Goal: Task Accomplishment & Management: Complete application form

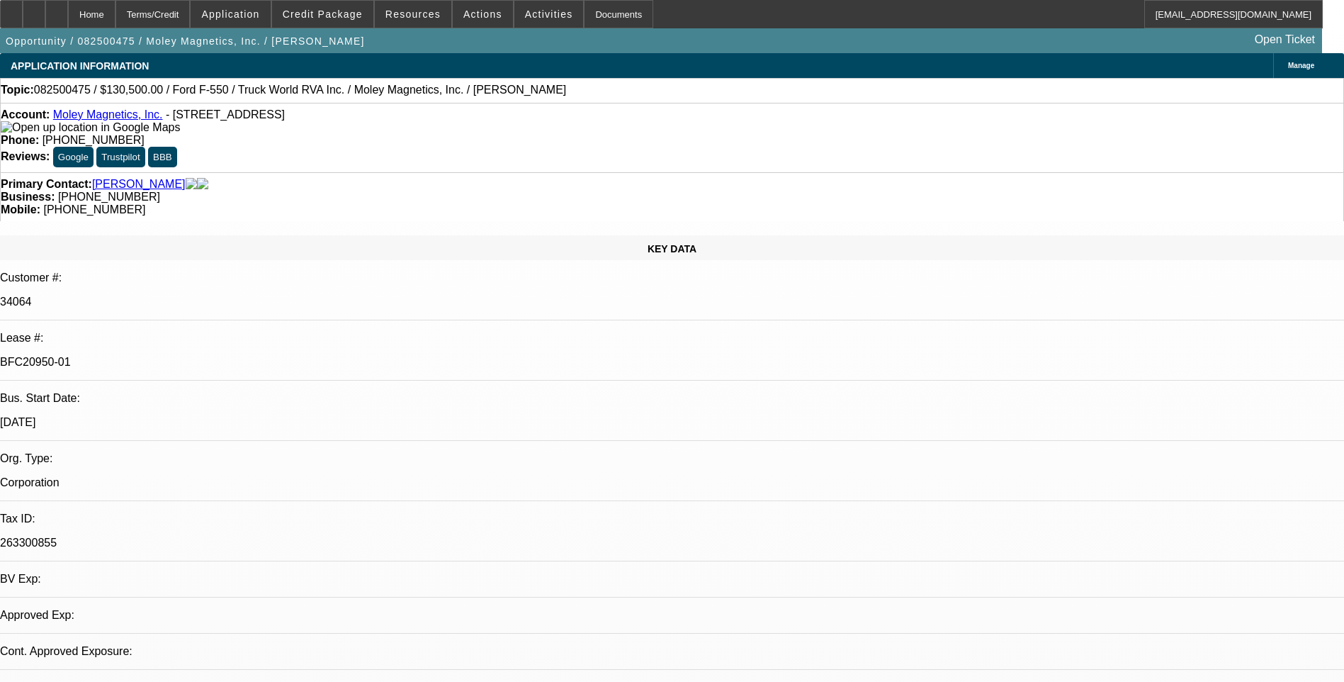
select select "0.1"
select select "0"
select select "0.1"
select select "0"
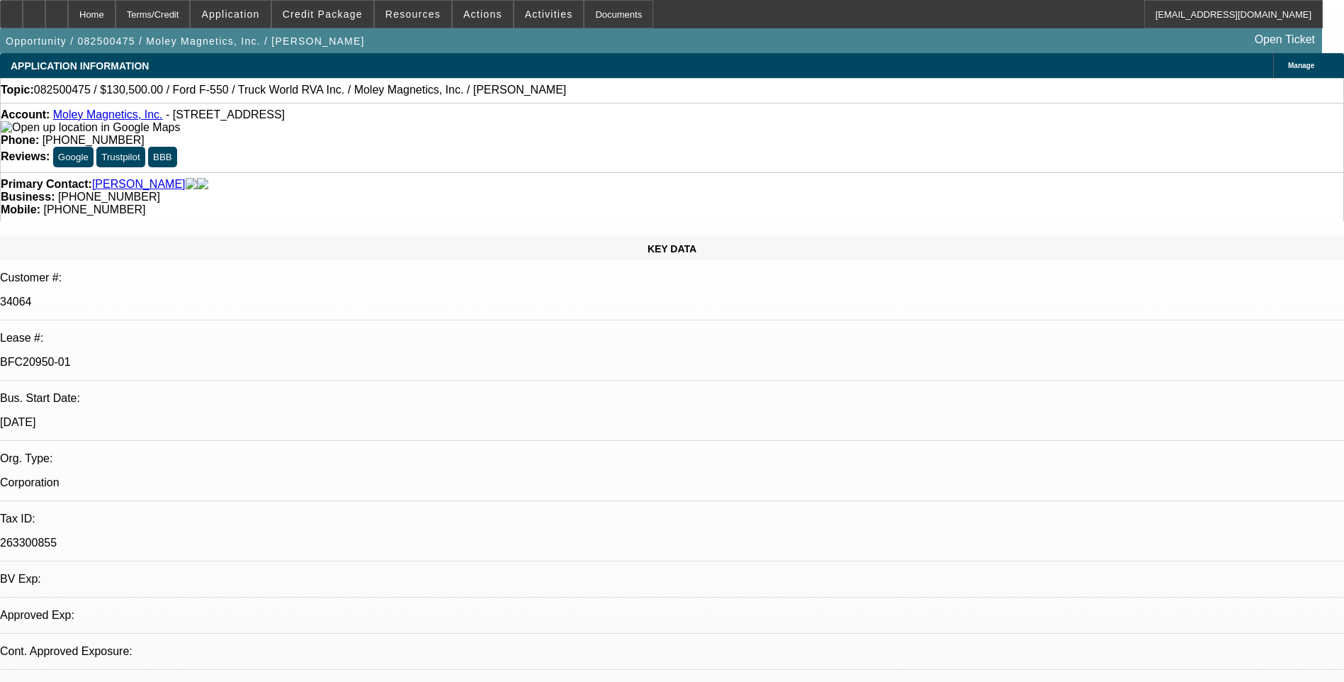
select select "0"
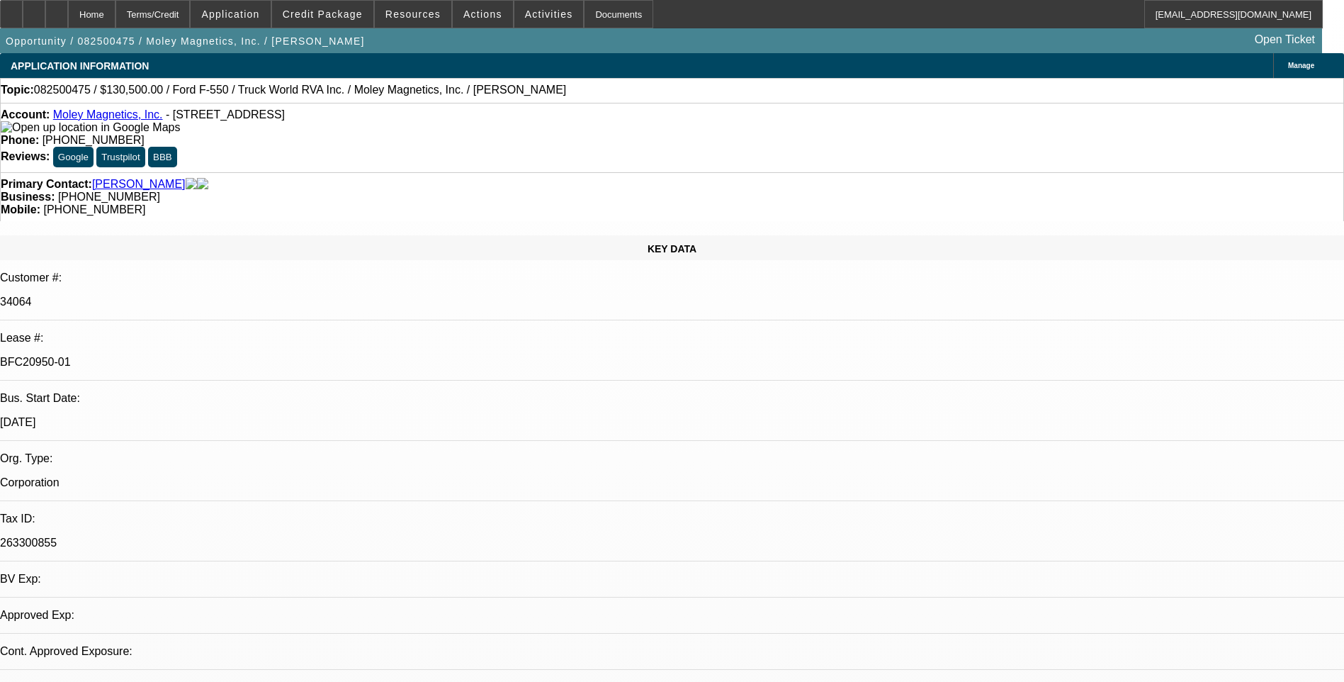
select select "0"
select select "1"
select select "6"
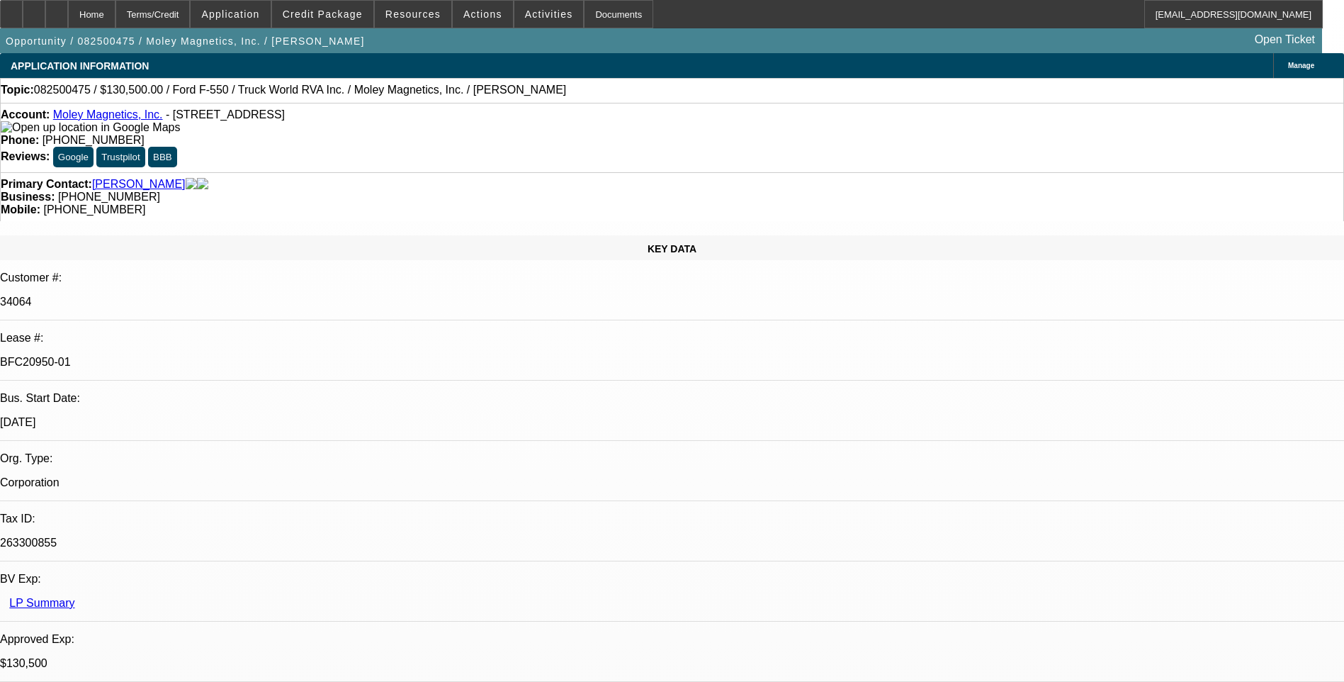
select select "1"
select select "6"
select select "1"
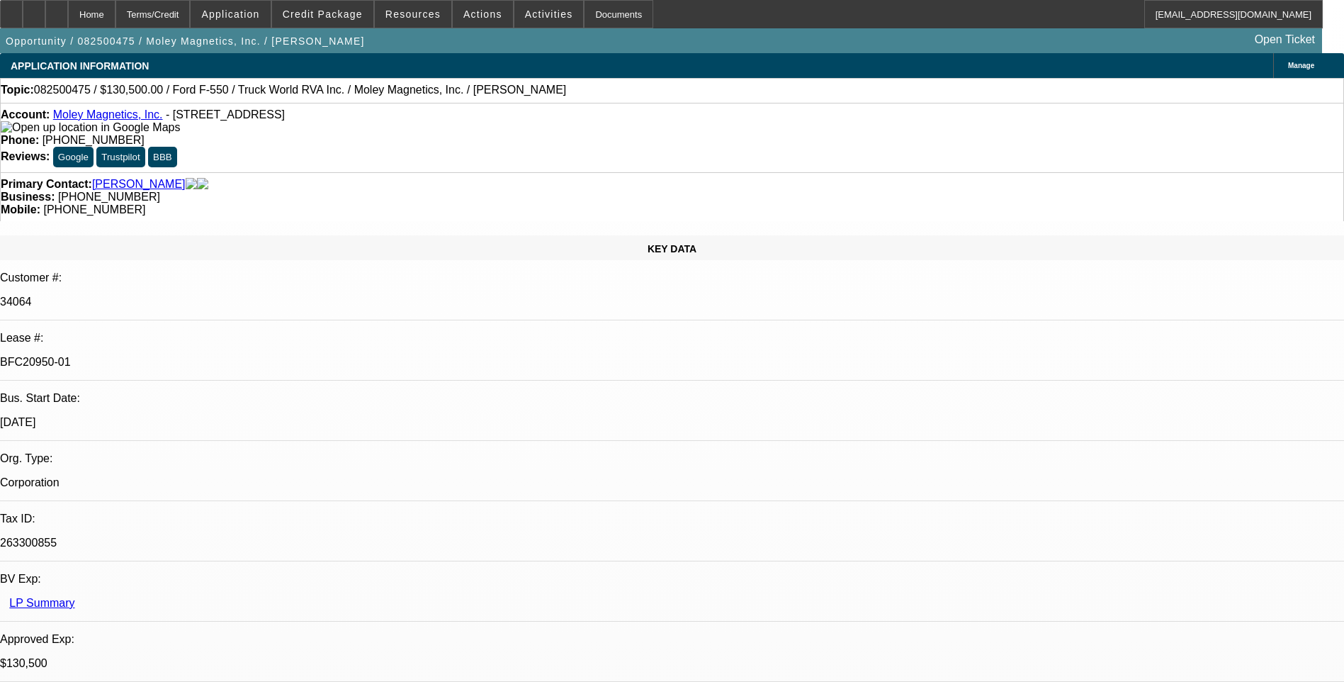
select select "6"
select select "1"
select select "6"
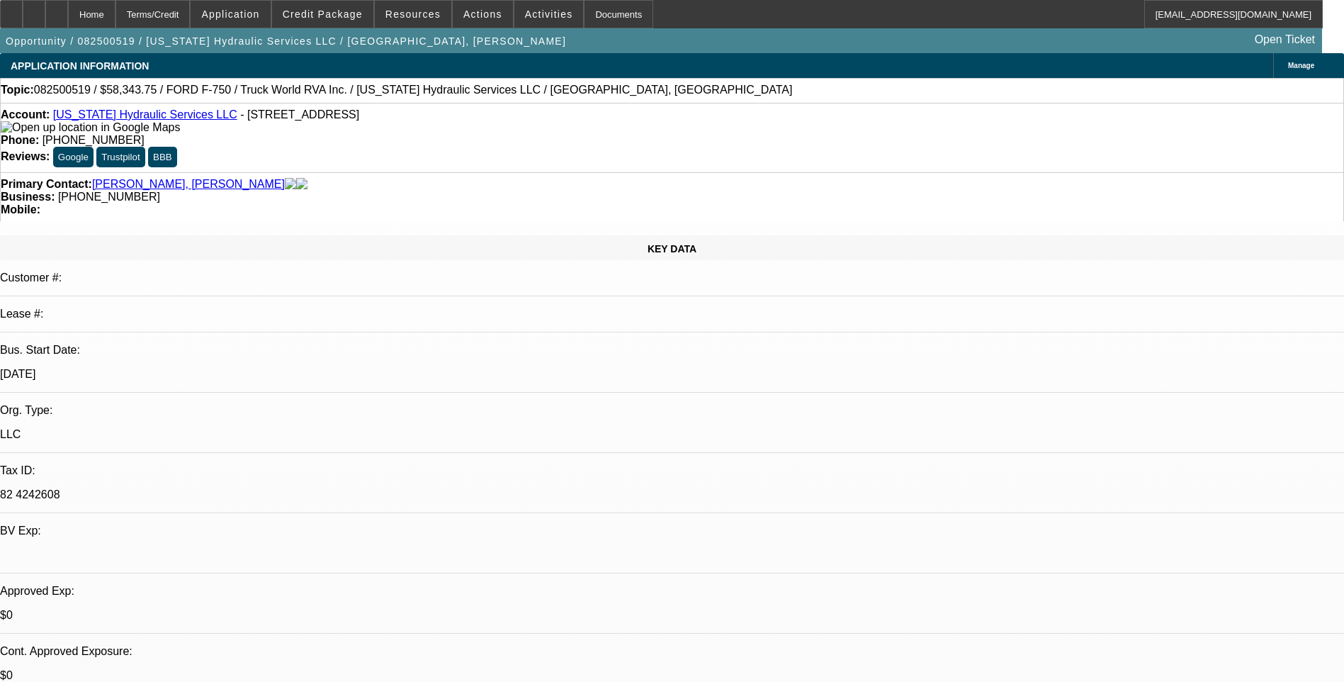
select select "0"
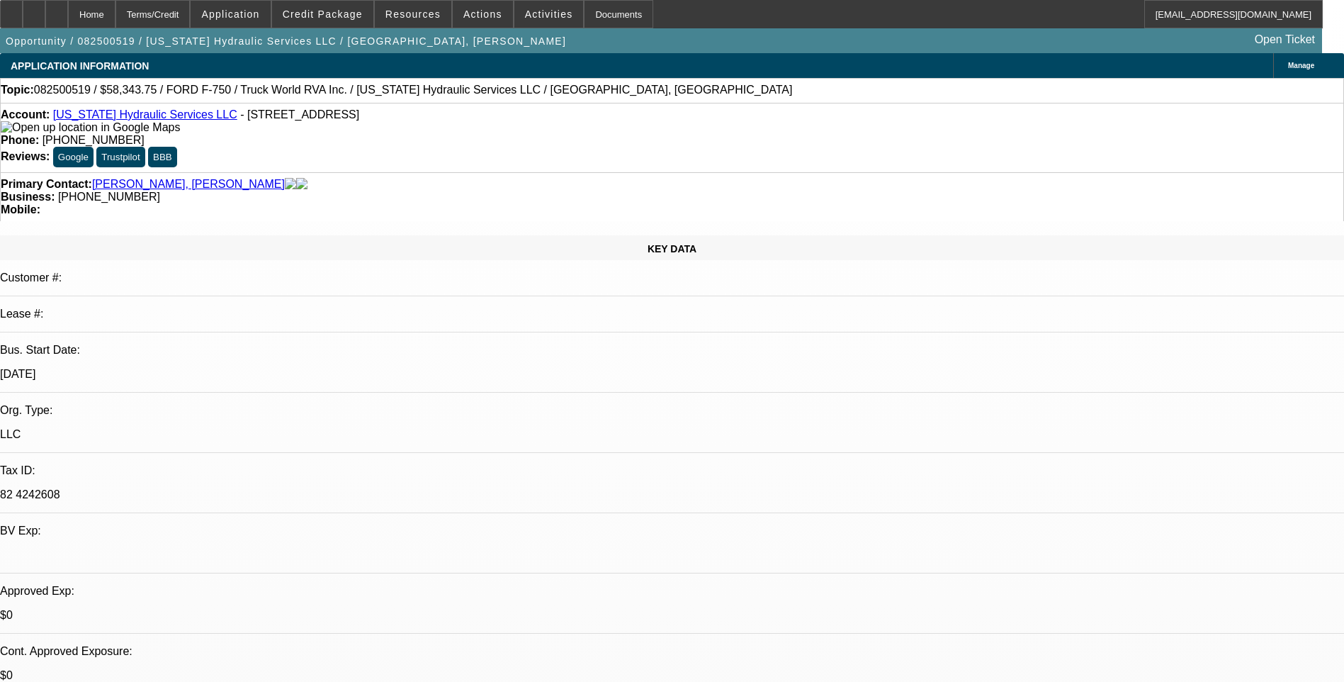
select select "0"
select select "0.1"
select select "0"
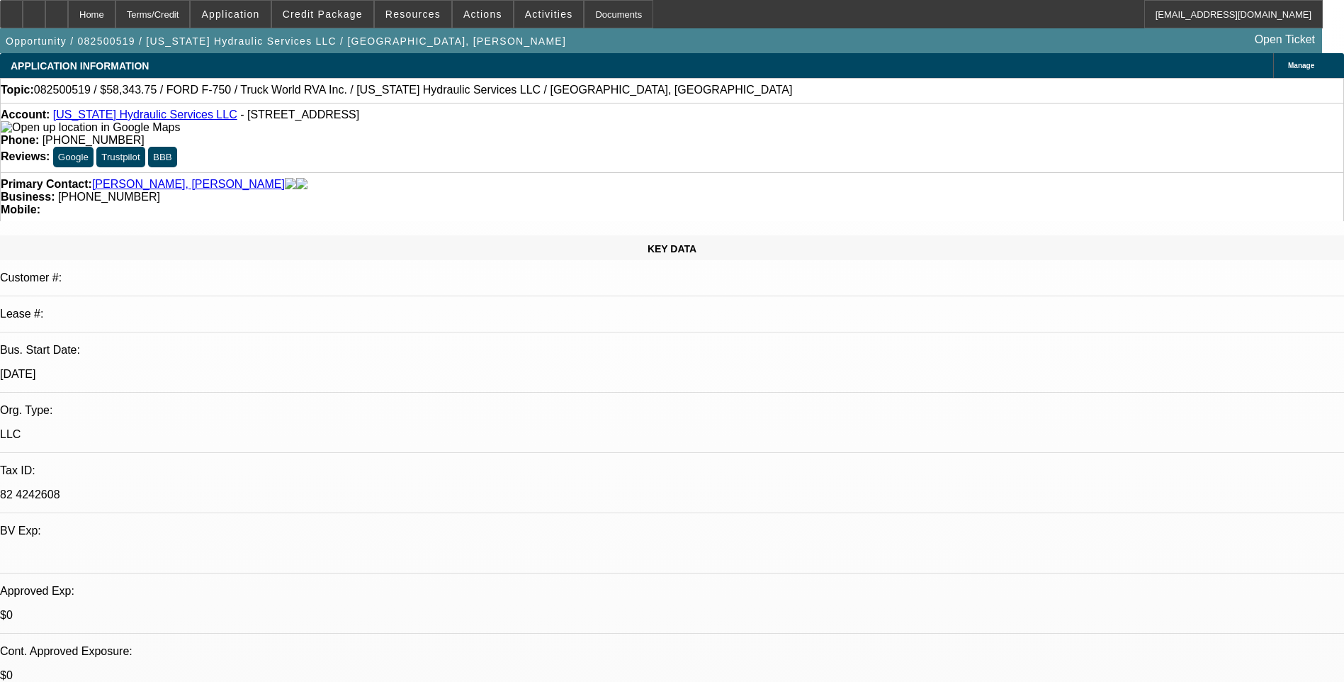
select select "0"
select select "1"
select select "2"
select select "6"
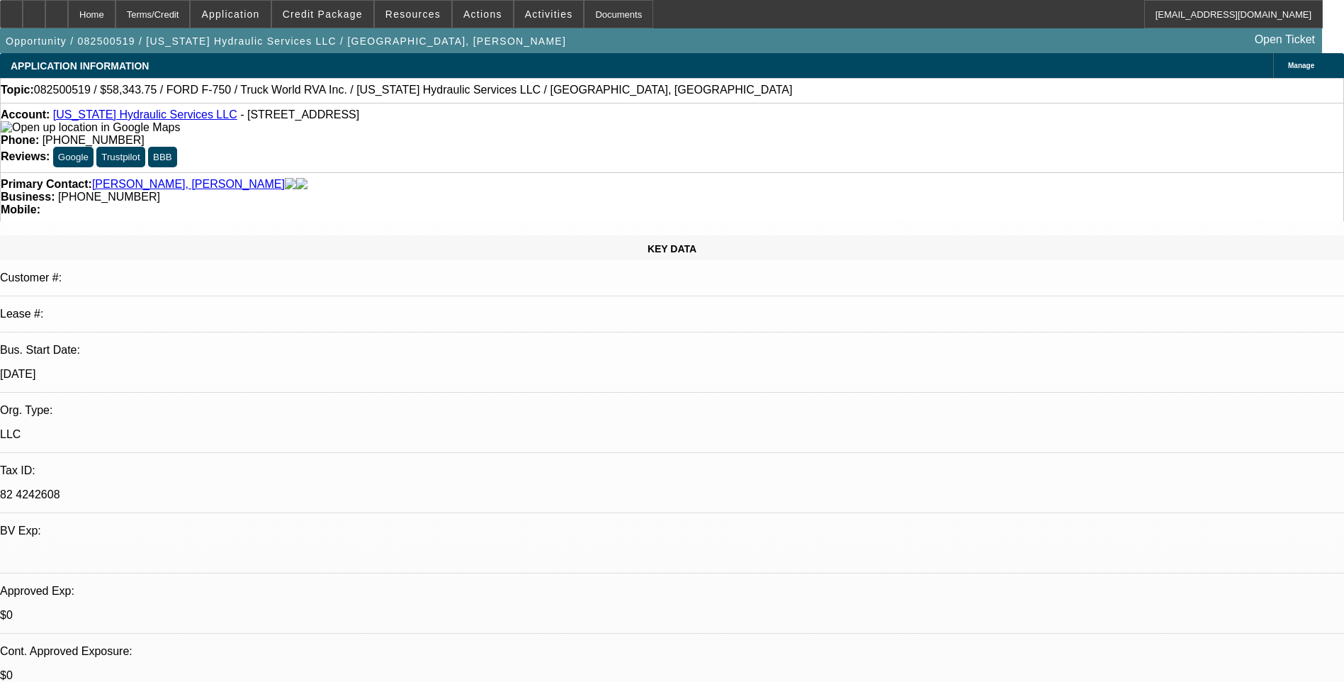
select select "1"
select select "2"
select select "6"
select select "1"
select select "2"
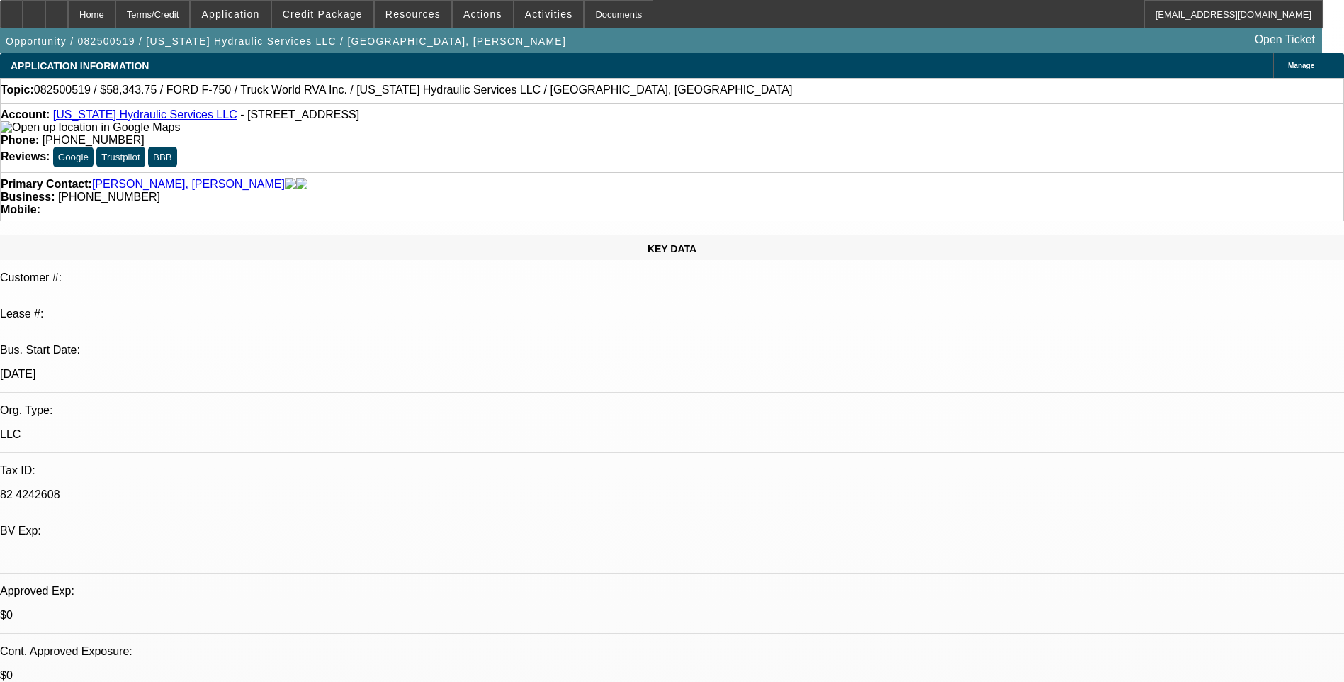
select select "6"
select select "1"
select select "3"
select select "6"
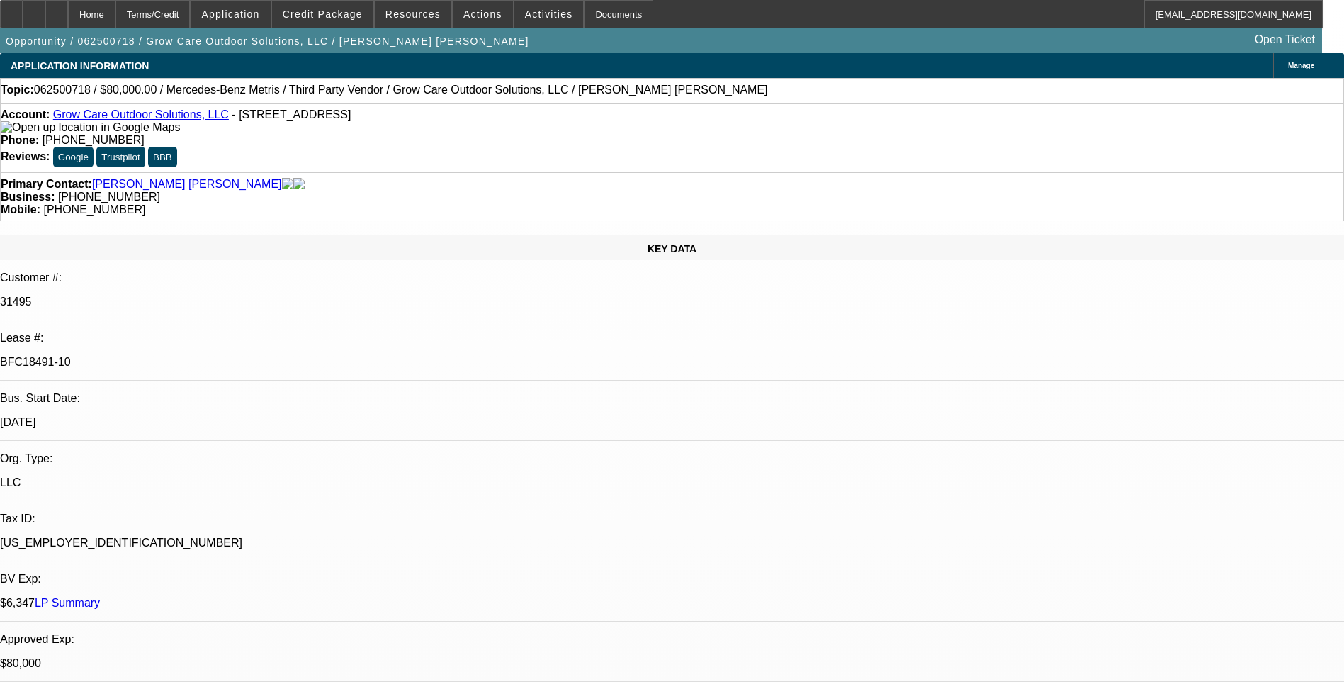
select select "0"
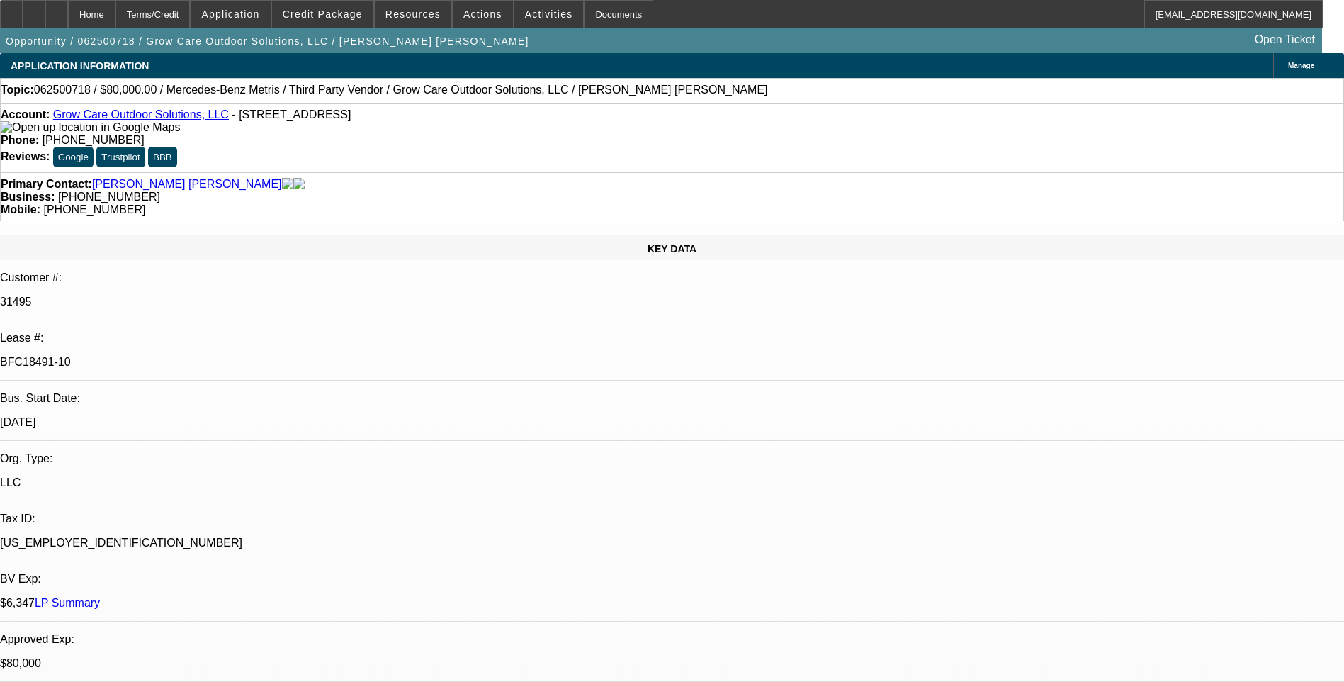
select select "0"
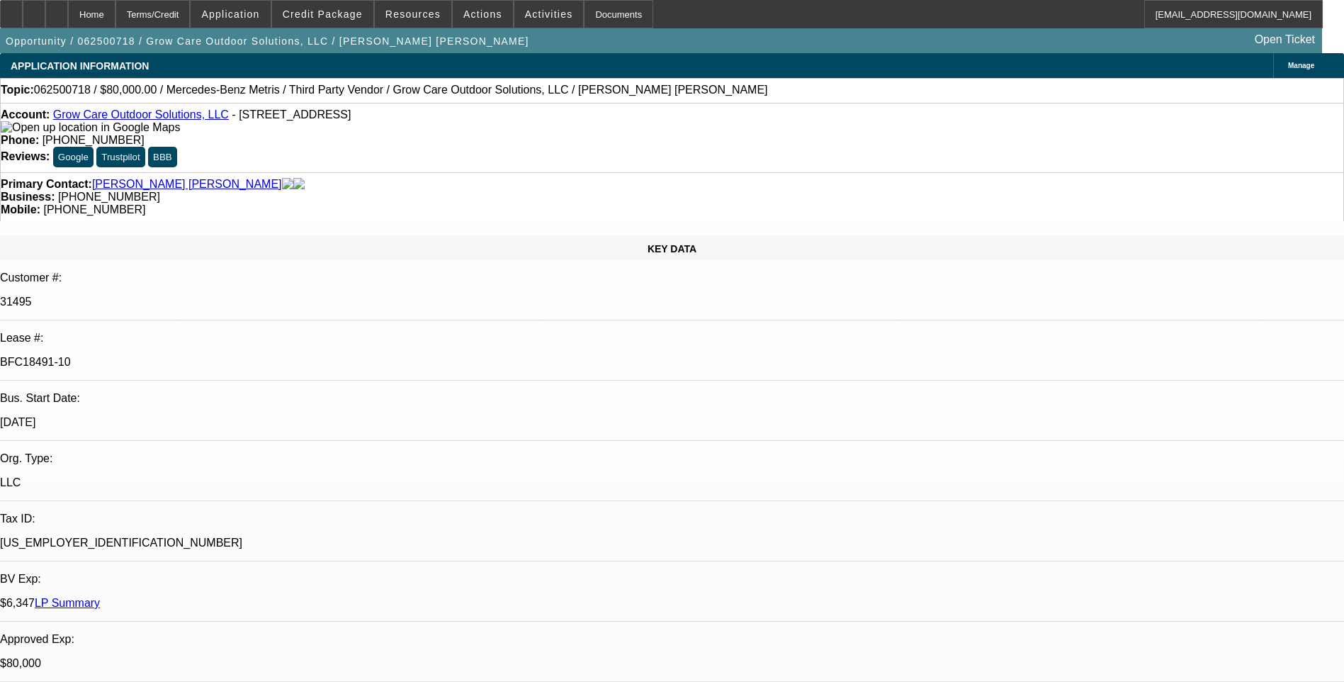
select select "0"
select select "1"
select select "6"
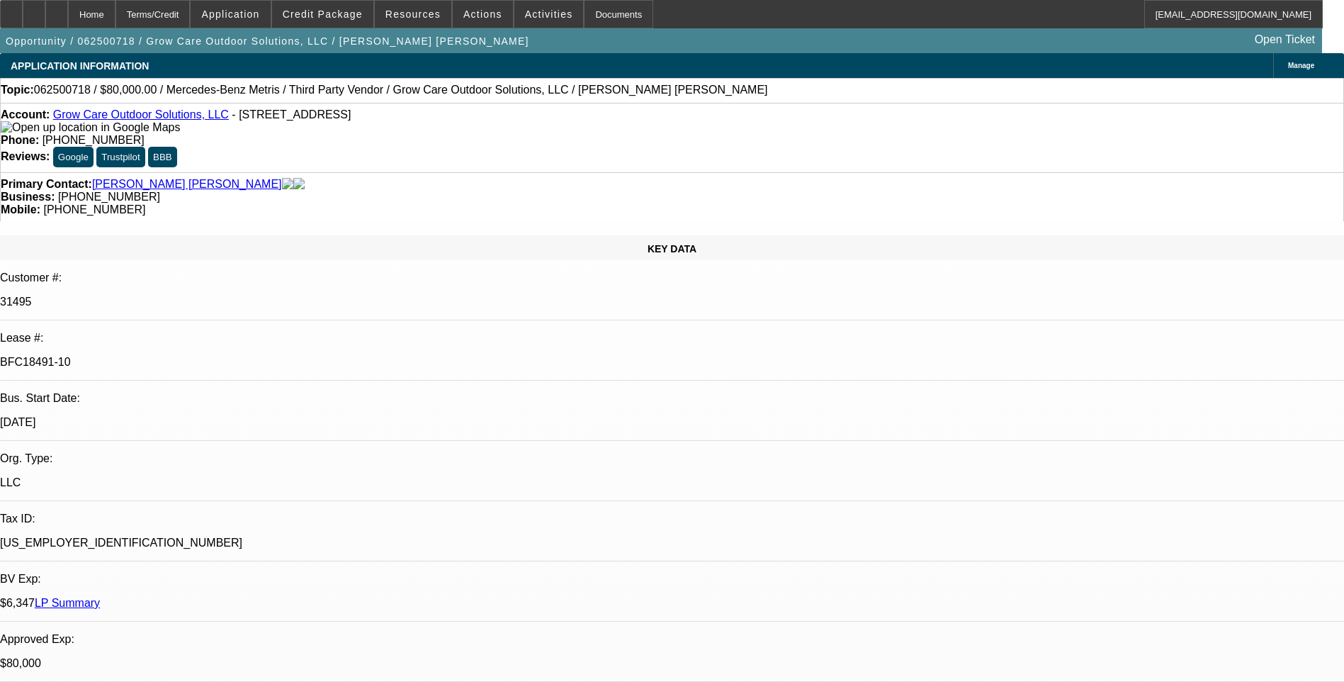
select select "1"
select select "6"
select select "1"
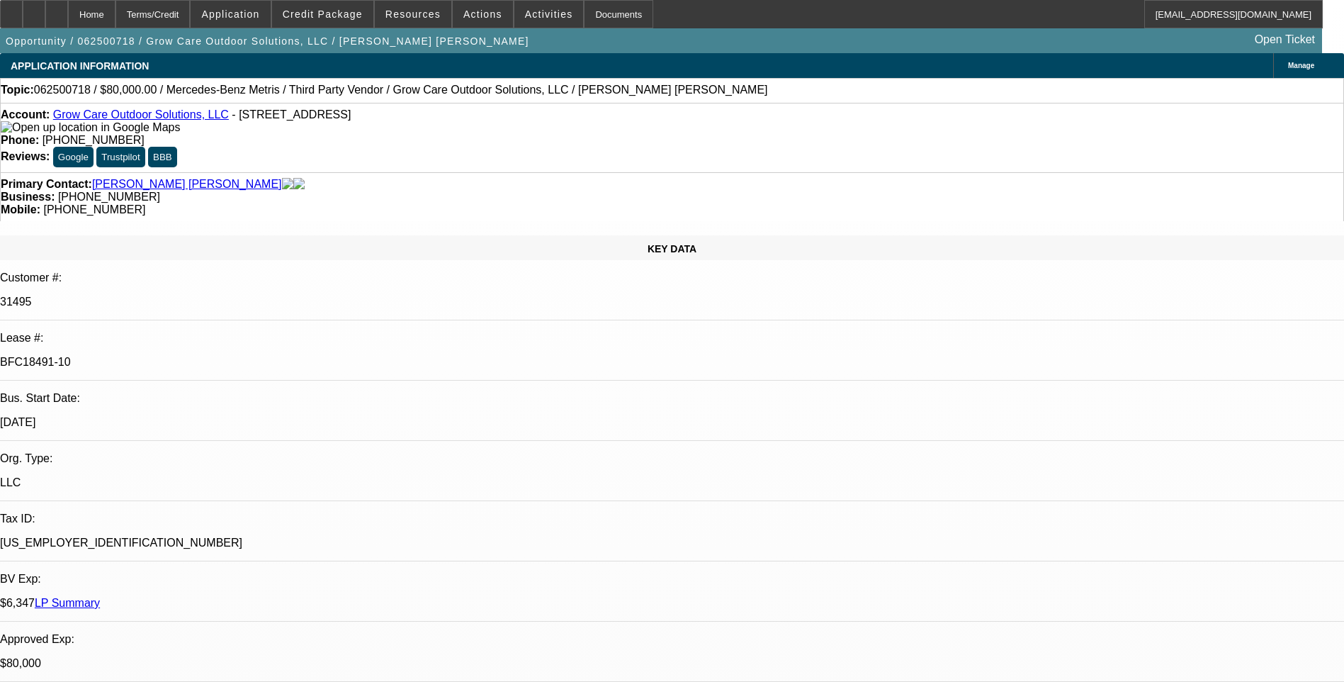
select select "6"
select select "1"
select select "6"
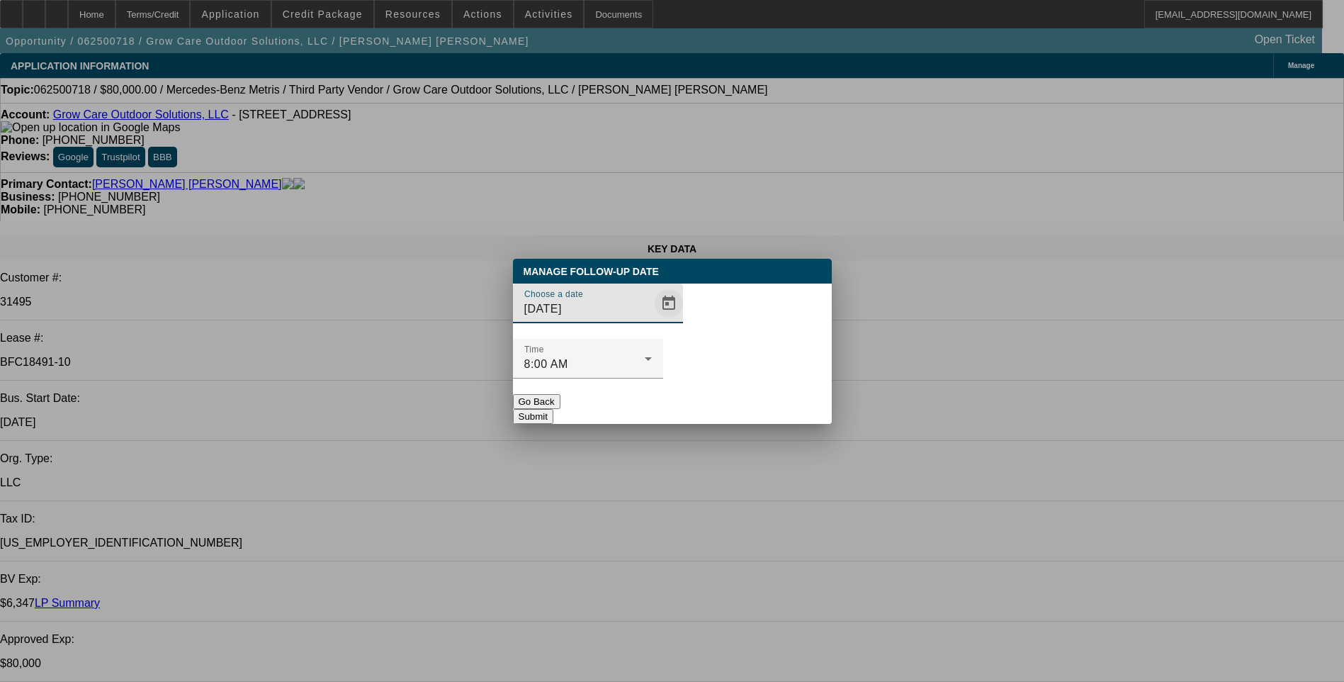
click at [652, 320] on span "Open calendar" at bounding box center [669, 303] width 34 height 34
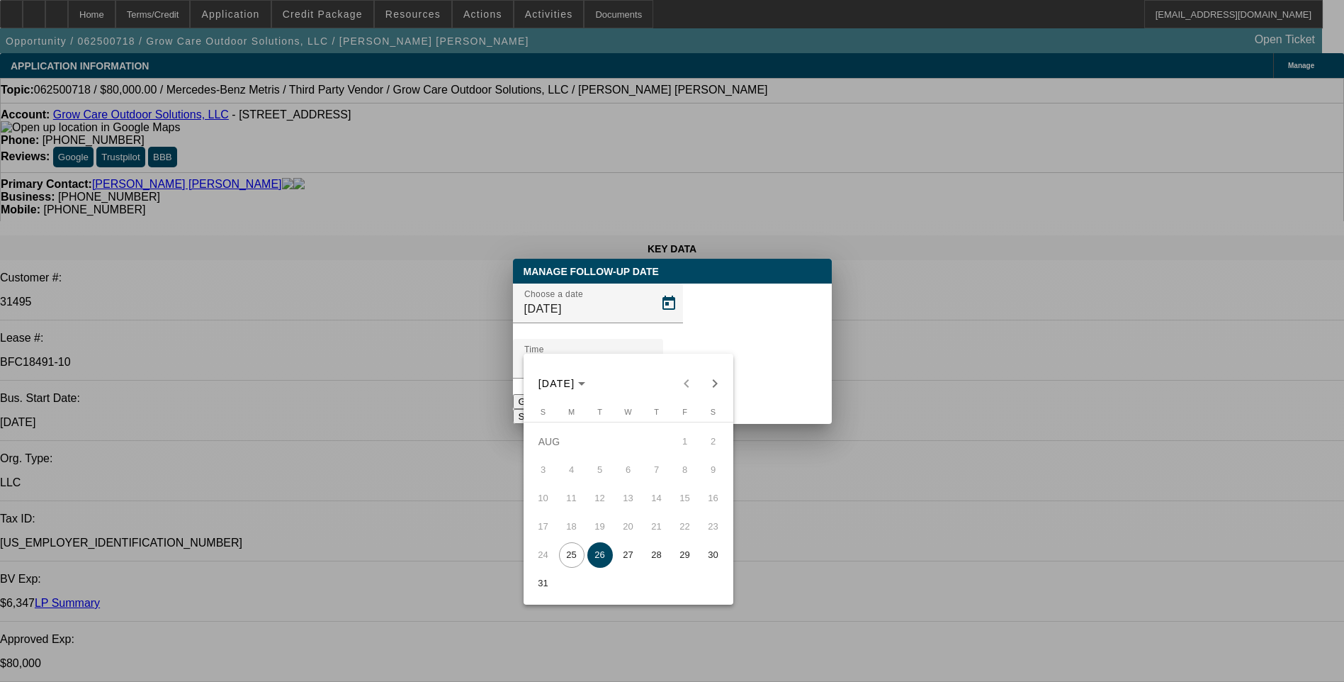
click at [571, 563] on span "25" at bounding box center [572, 555] width 26 height 26
type input "8/25/2025"
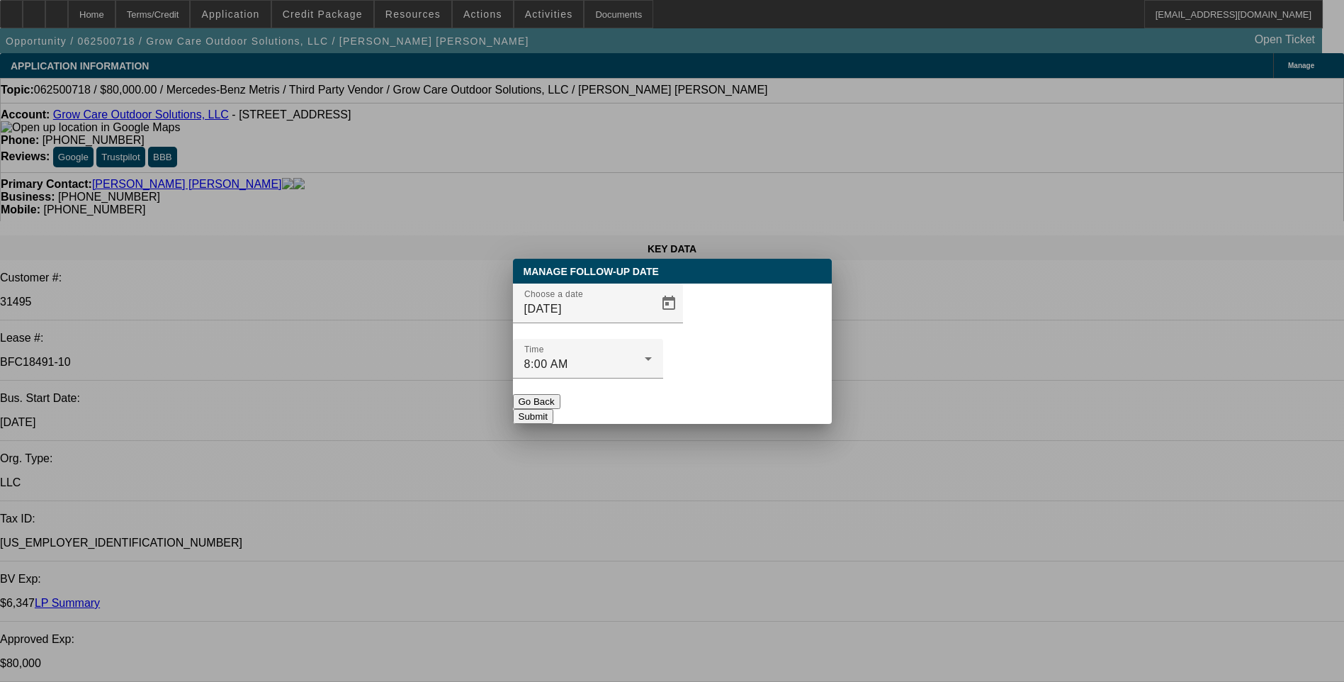
click at [553, 409] on button "Submit" at bounding box center [533, 416] width 40 height 15
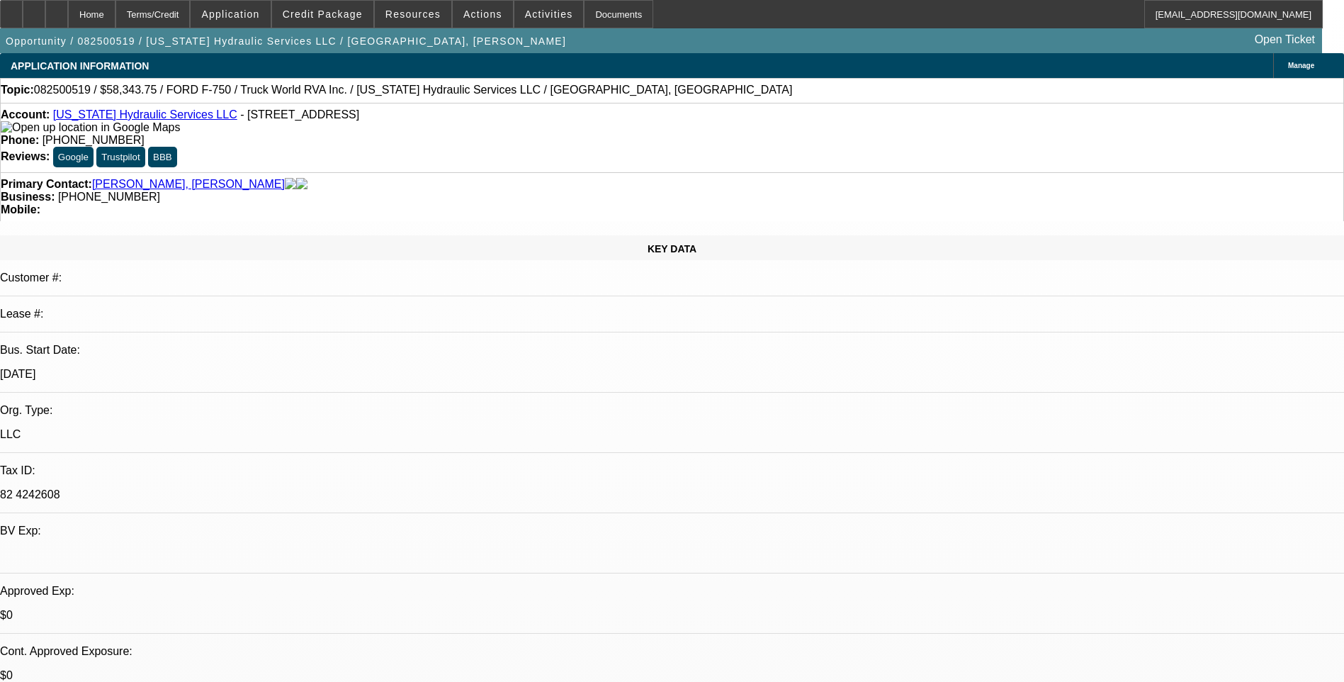
select select "0"
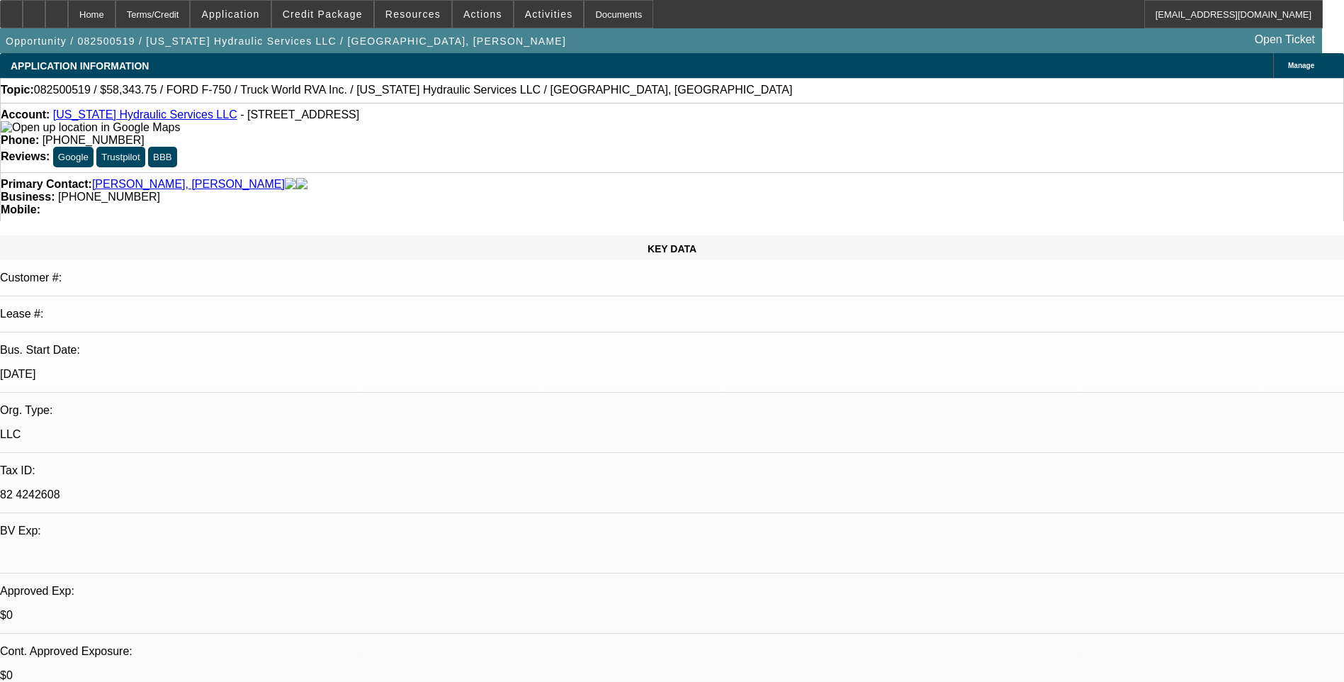
select select "0"
select select "0.1"
select select "0"
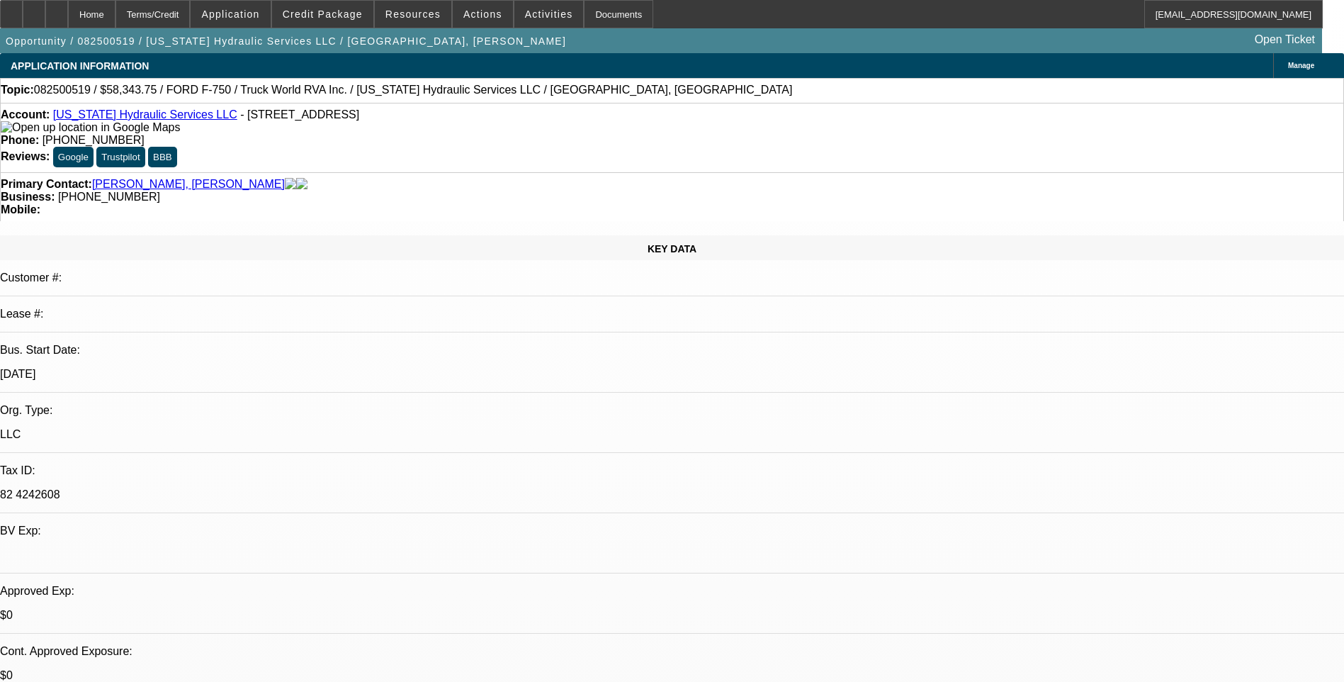
select select "0"
select select "1"
select select "2"
select select "6"
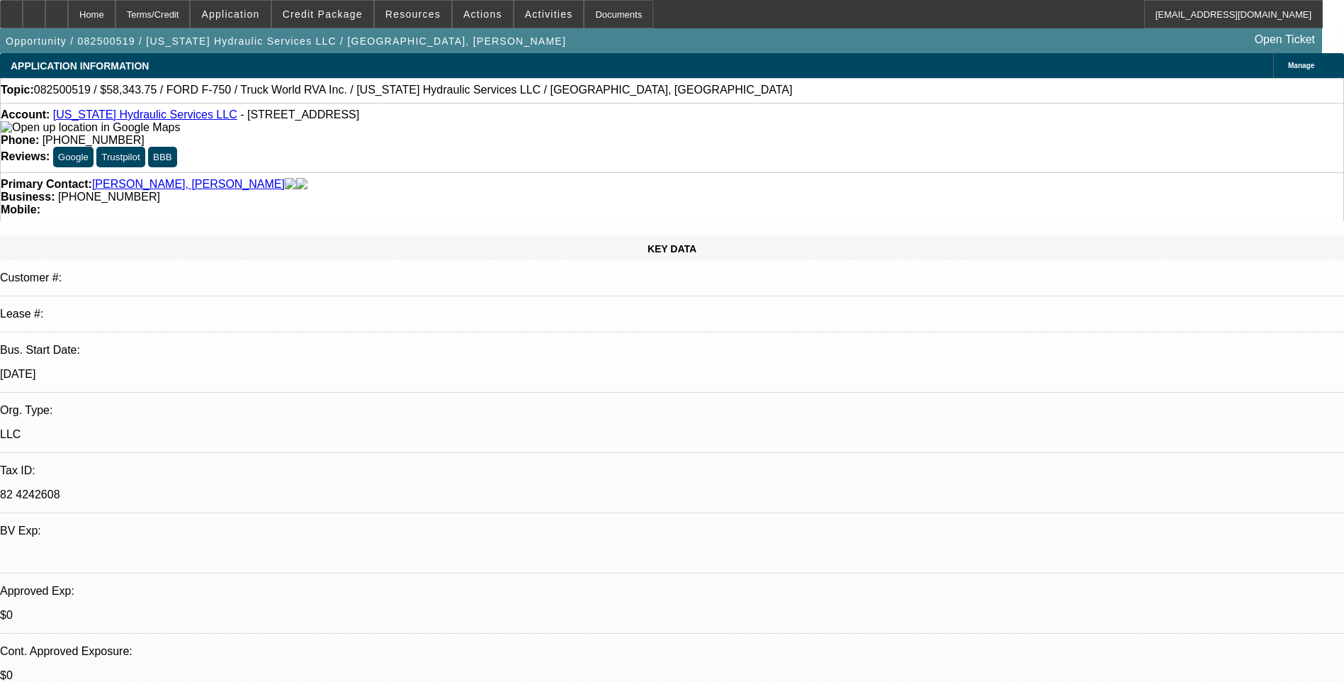
select select "1"
select select "2"
select select "6"
select select "1"
select select "2"
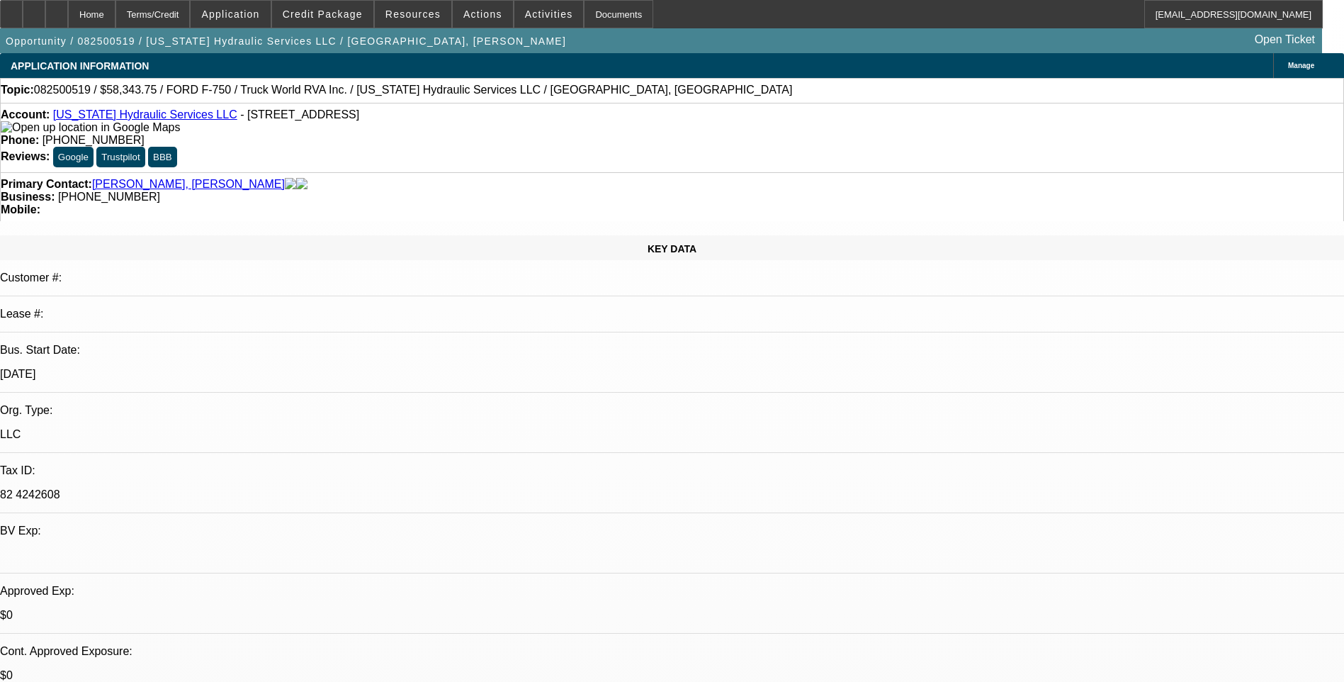
select select "6"
select select "1"
select select "3"
select select "6"
click at [178, 15] on div "Terms/Credit" at bounding box center [152, 14] width 75 height 28
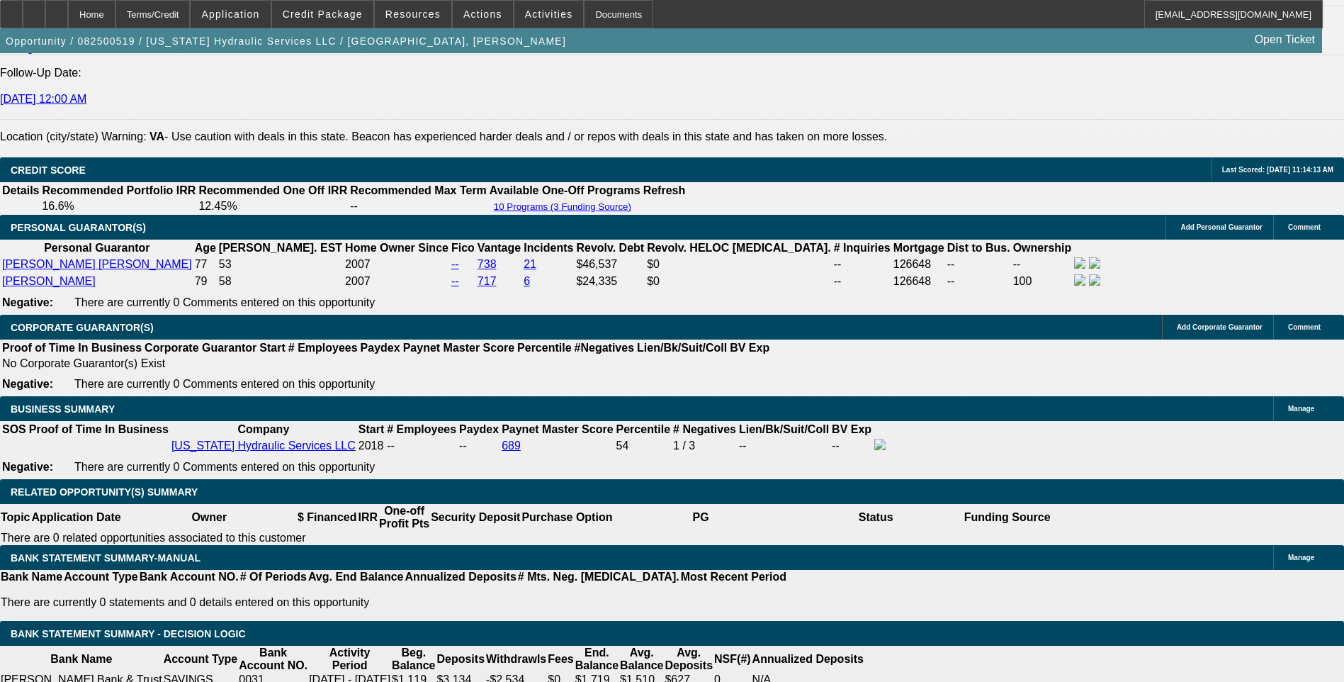
scroll to position [2034, 0]
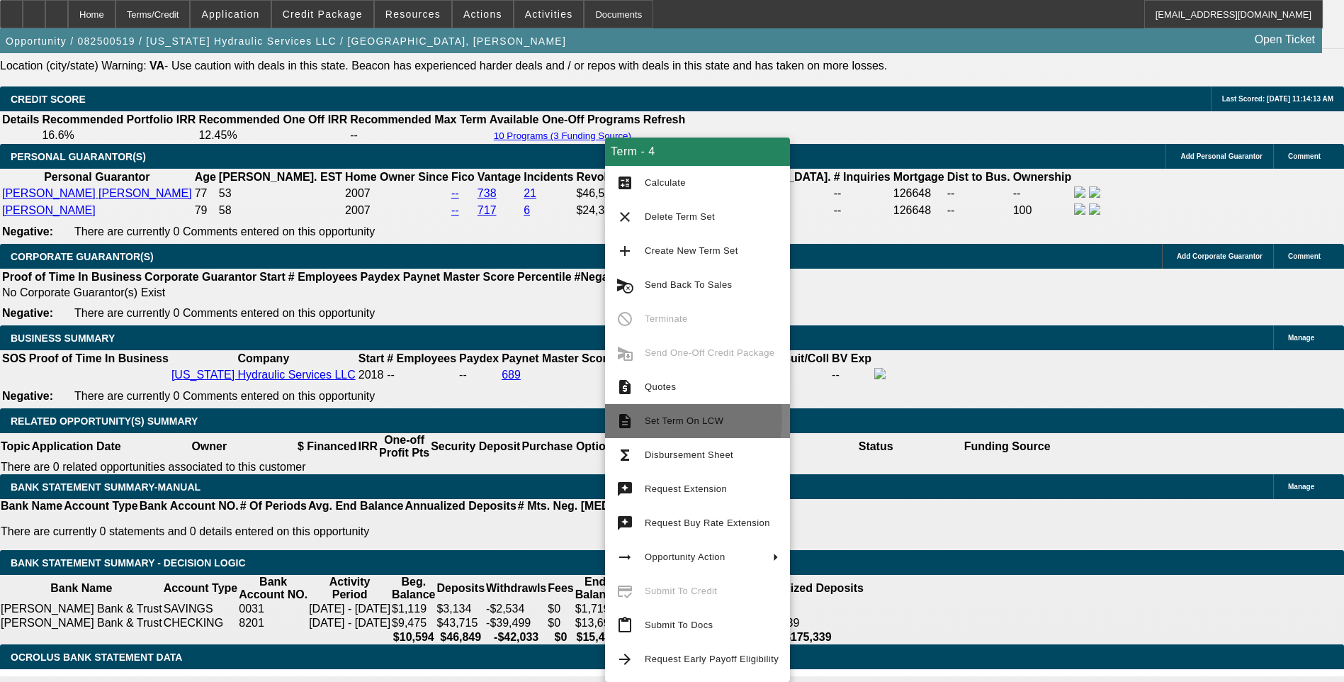
click at [656, 418] on span "Set Term On LCW" at bounding box center [684, 420] width 79 height 11
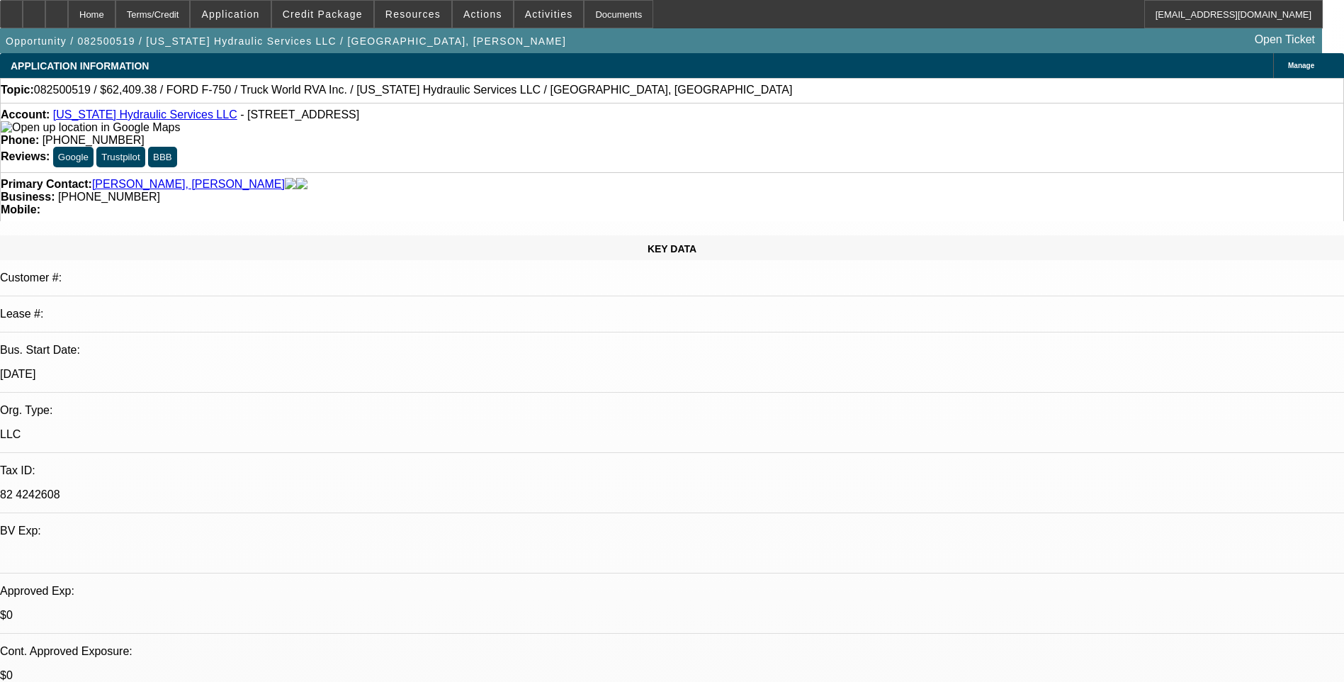
select select "0"
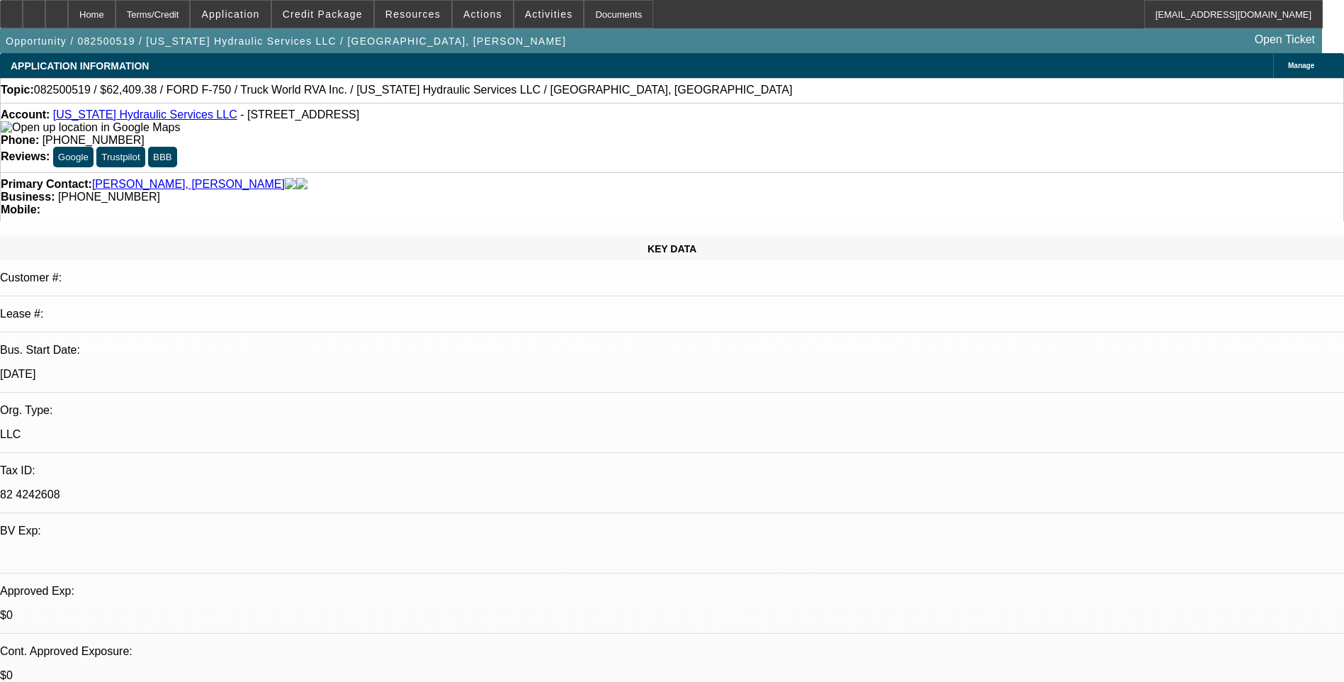
select select "0"
select select "0.1"
select select "0"
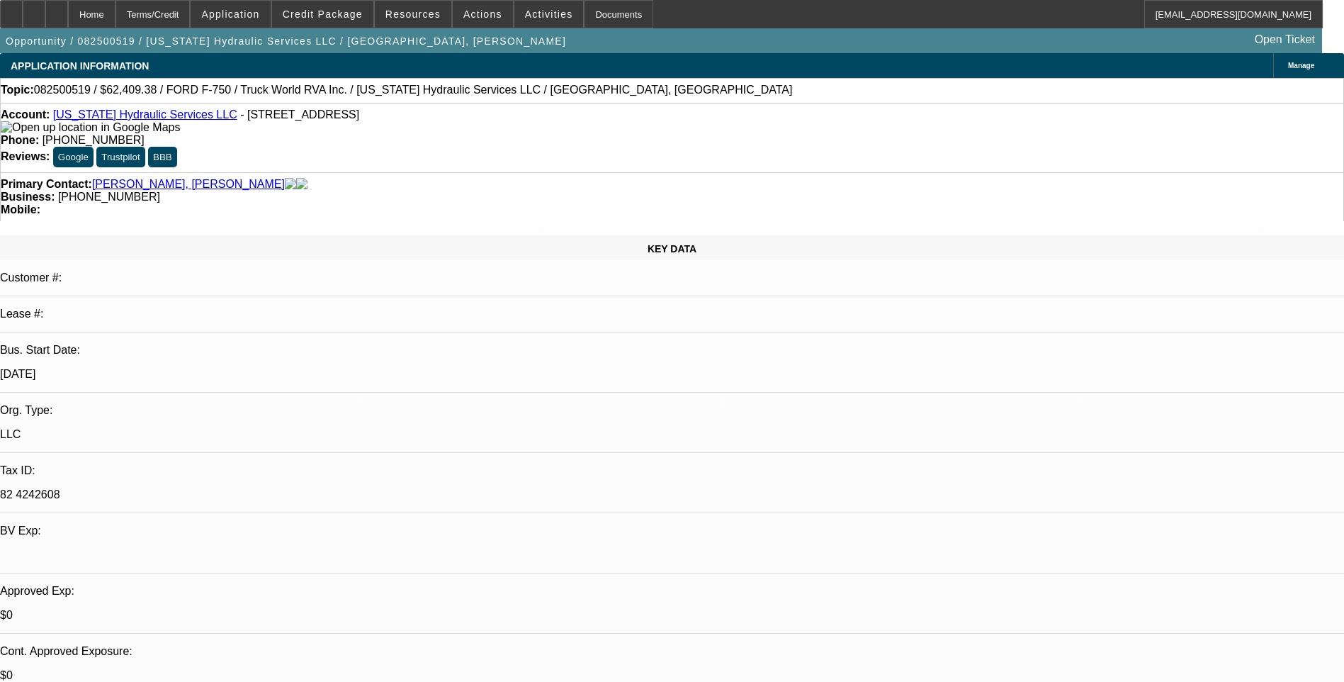
select select "0"
select select "1"
select select "2"
select select "6"
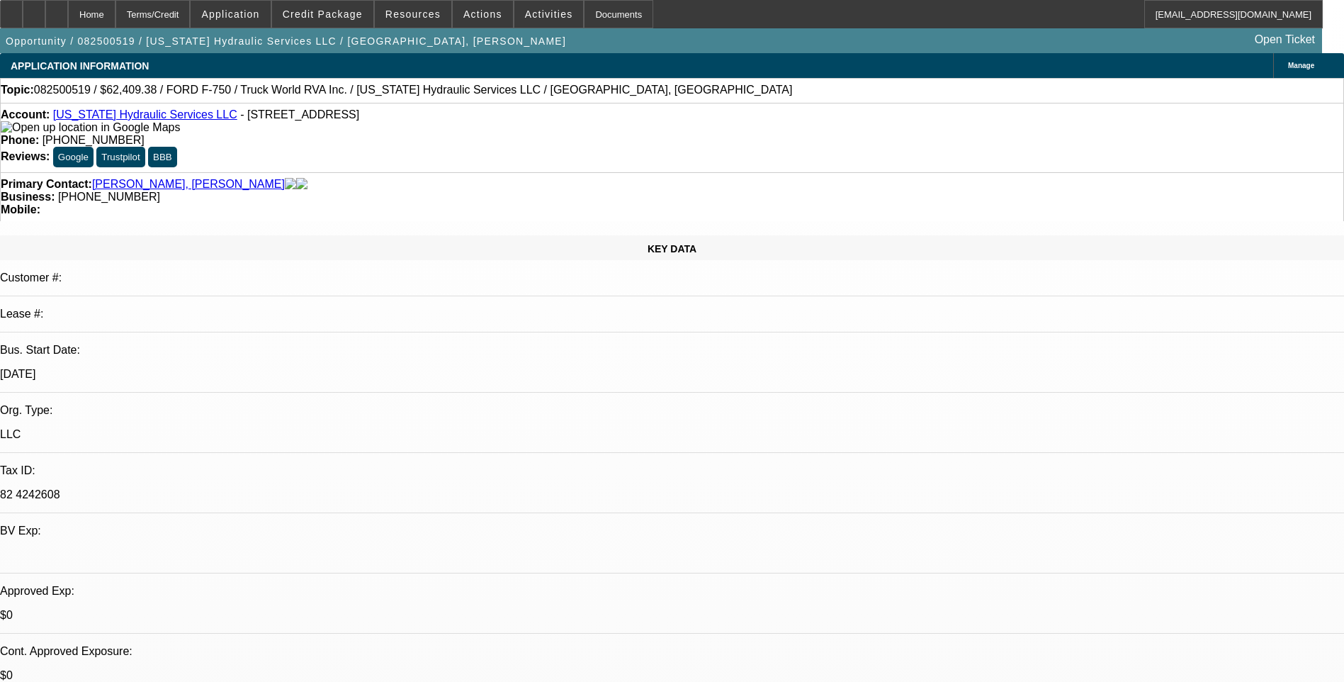
select select "1"
select select "2"
select select "6"
select select "1"
select select "2"
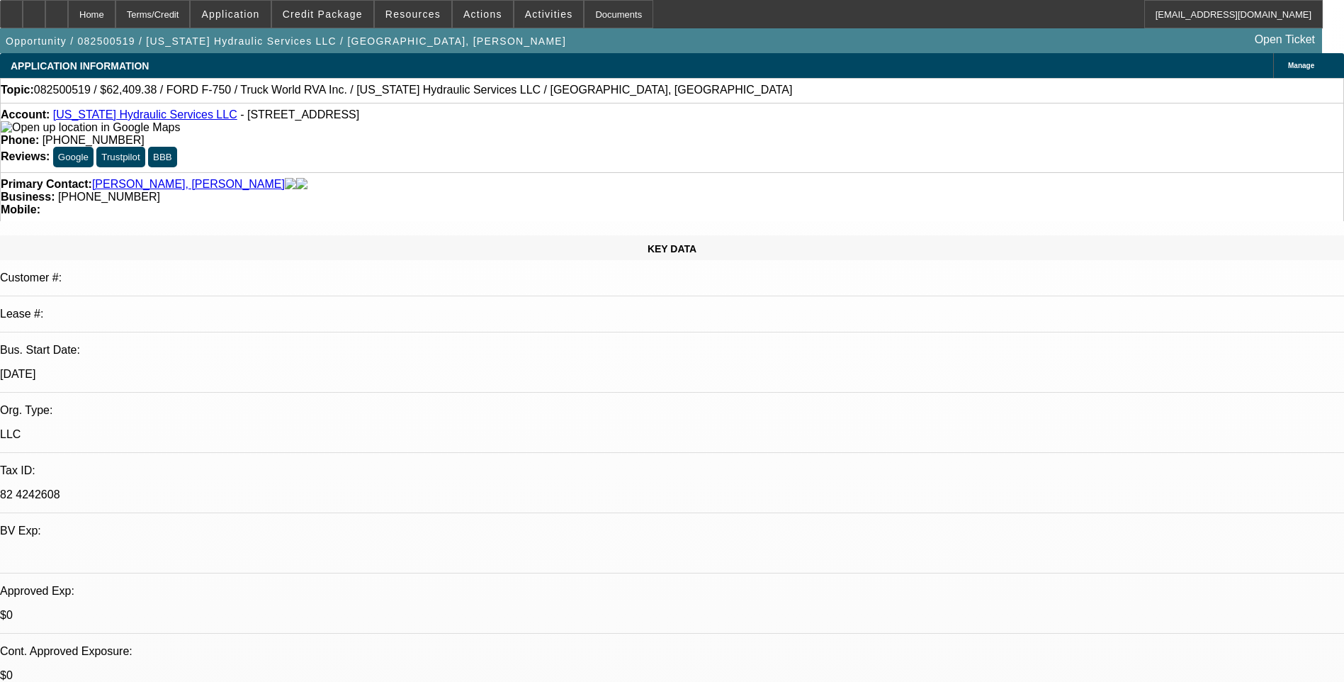
select select "6"
select select "1"
select select "3"
select select "6"
click at [327, 13] on span "Credit Package" at bounding box center [323, 14] width 80 height 11
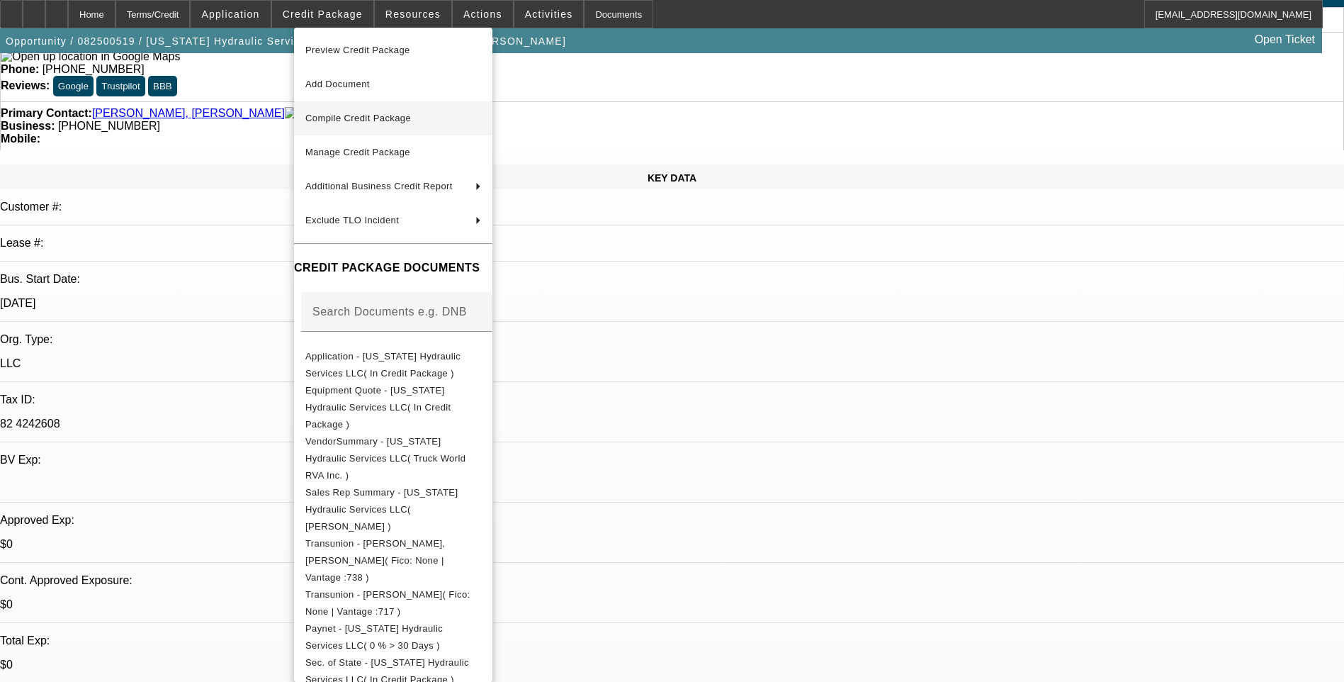
click at [462, 129] on button "Compile Credit Package" at bounding box center [393, 118] width 198 height 34
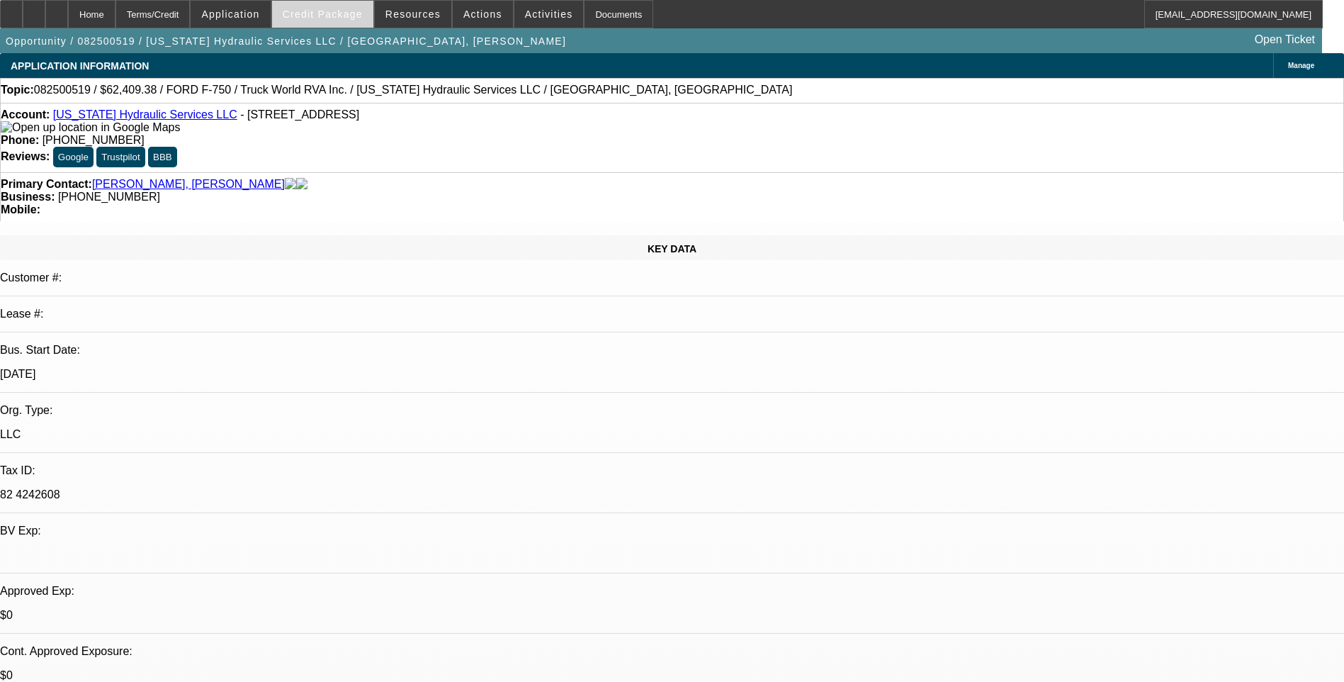
select select "0"
select select "2"
select select "0"
select select "6"
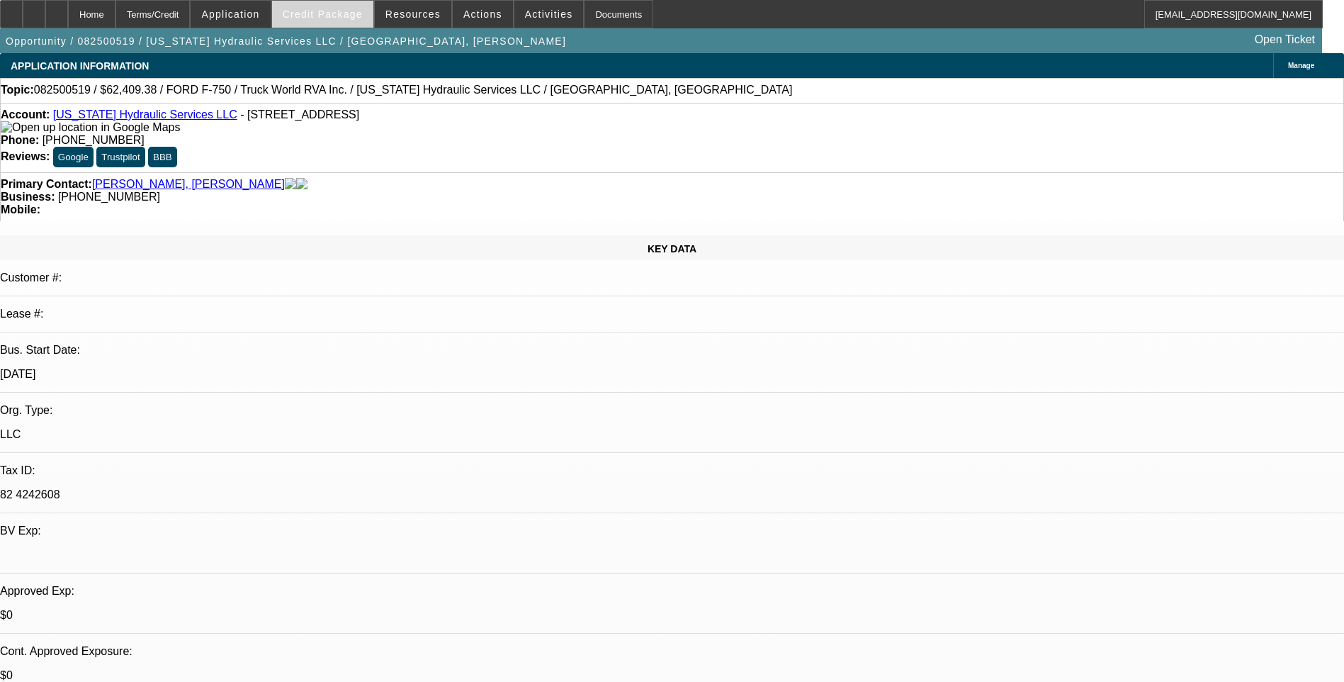
select select "0"
select select "2"
select select "0"
select select "6"
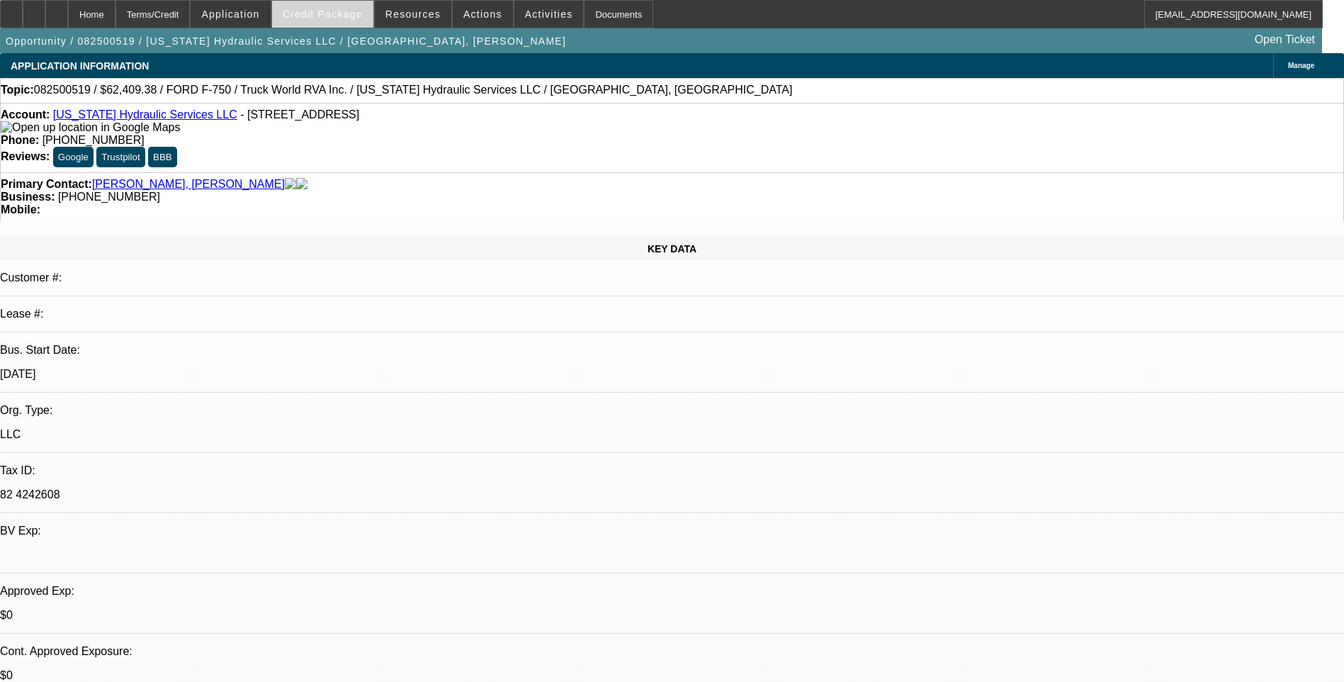
select select "0.1"
select select "0"
select select "2"
select select "0"
select select "6"
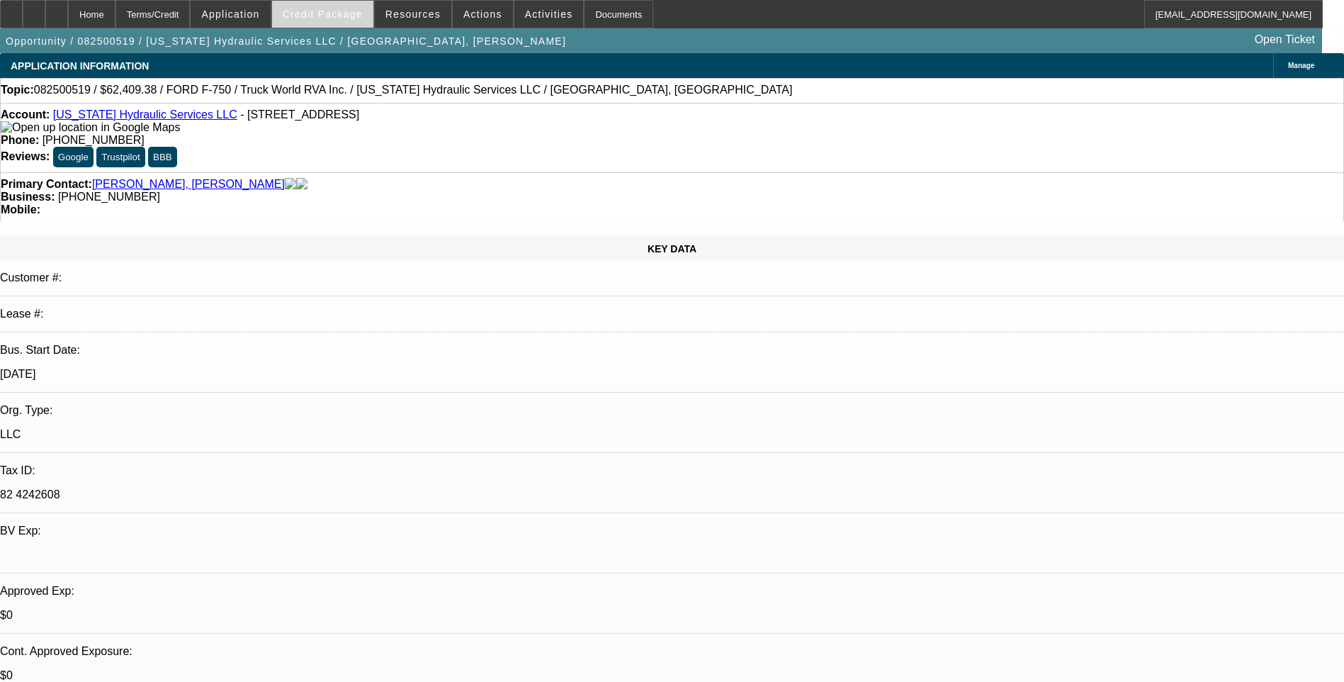
select select "0"
select select "3"
select select "0"
select select "6"
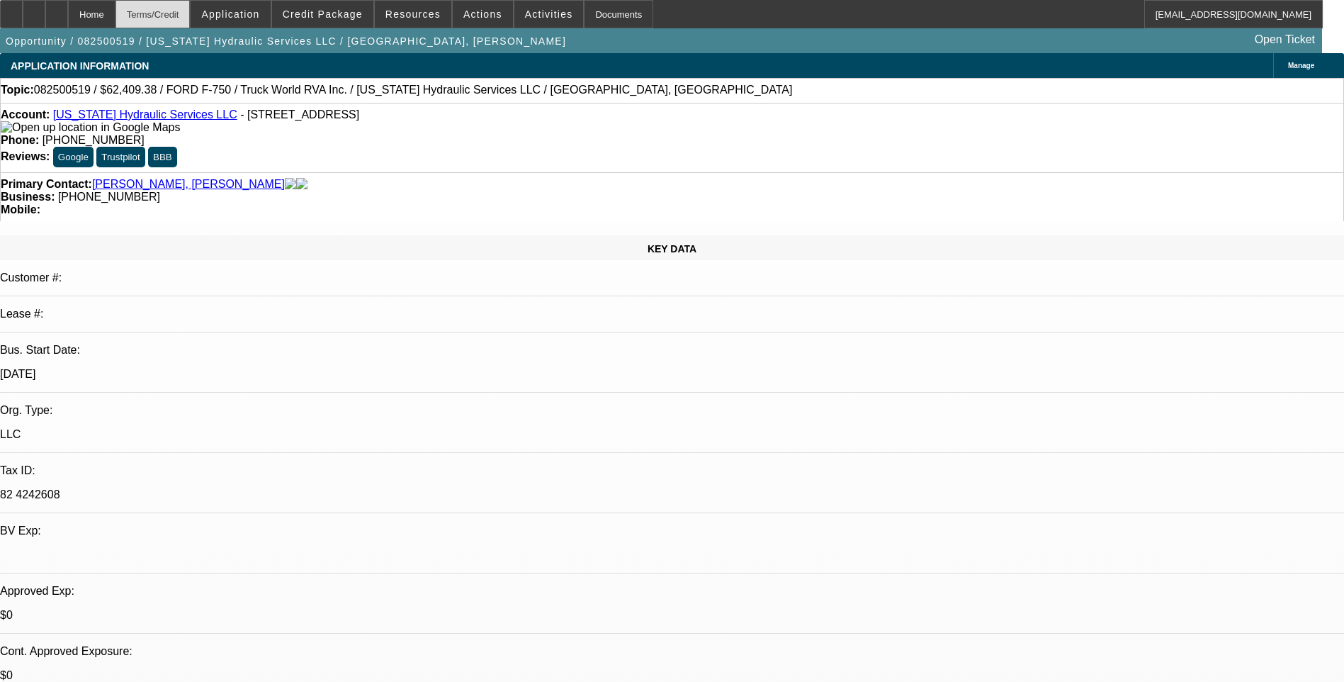
click at [188, 13] on div "Terms/Credit" at bounding box center [152, 14] width 75 height 28
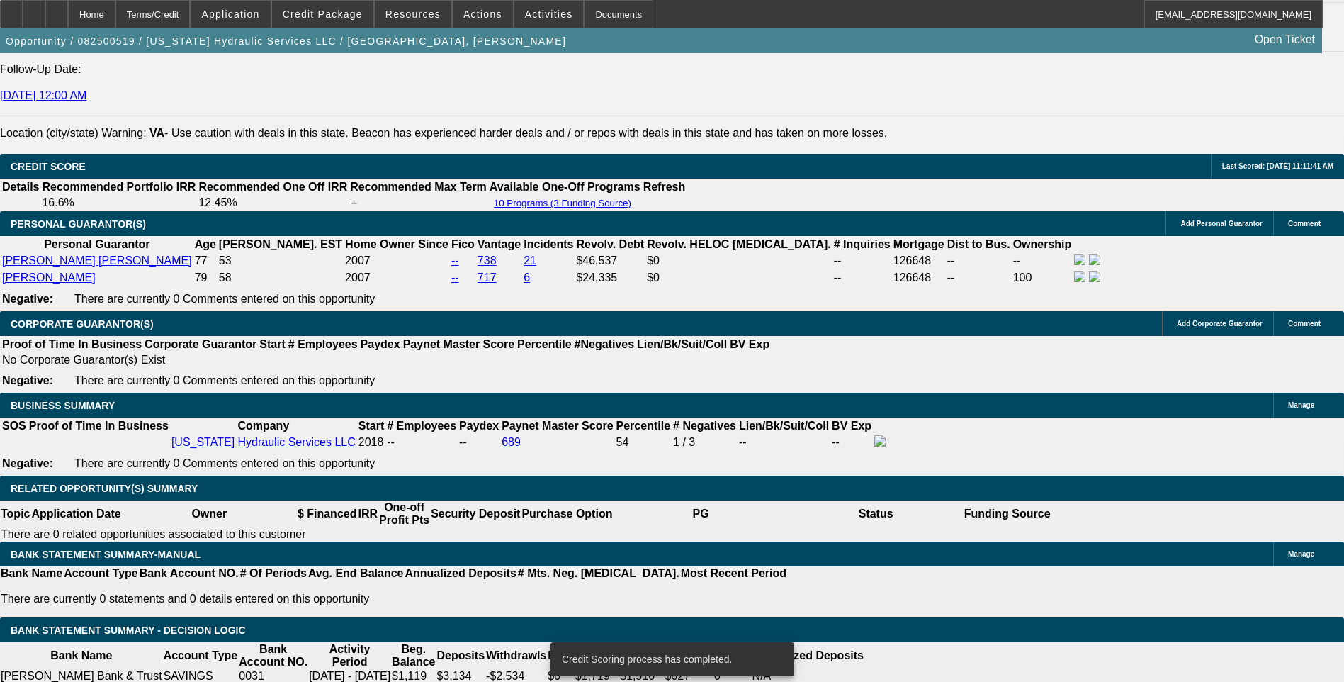
scroll to position [1985, 0]
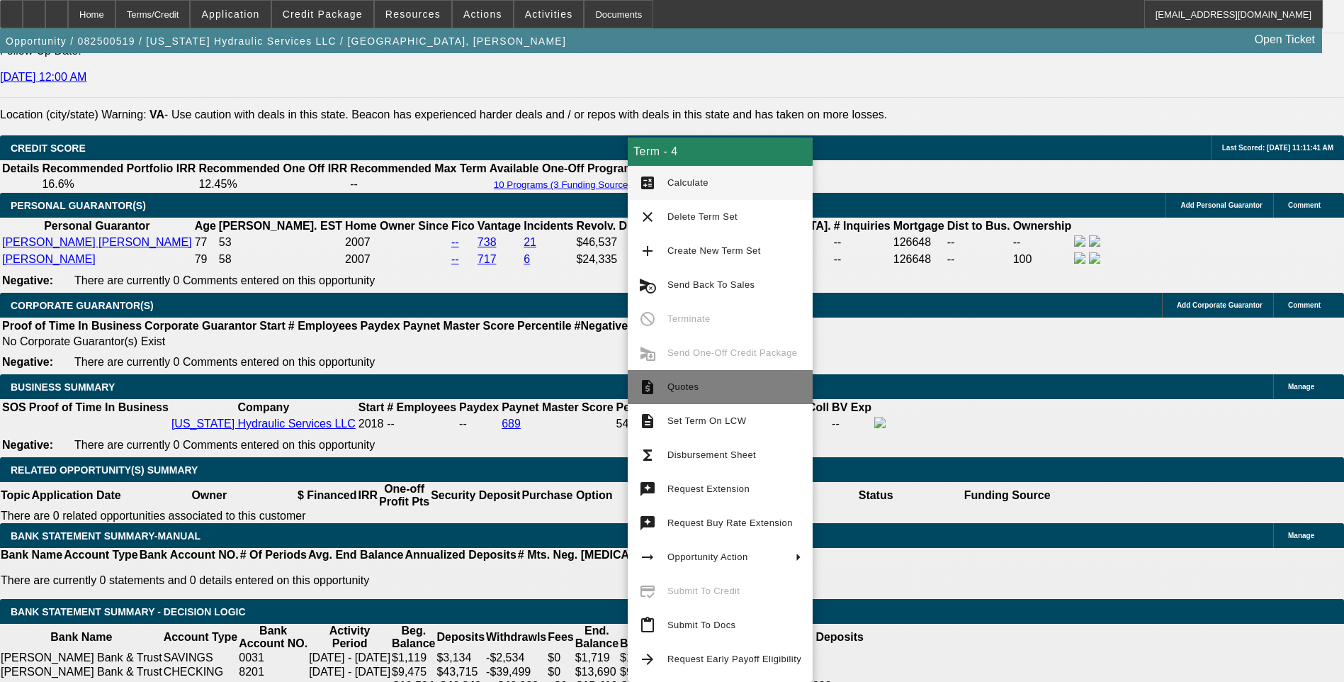
click at [677, 385] on span "Quotes" at bounding box center [682, 386] width 31 height 11
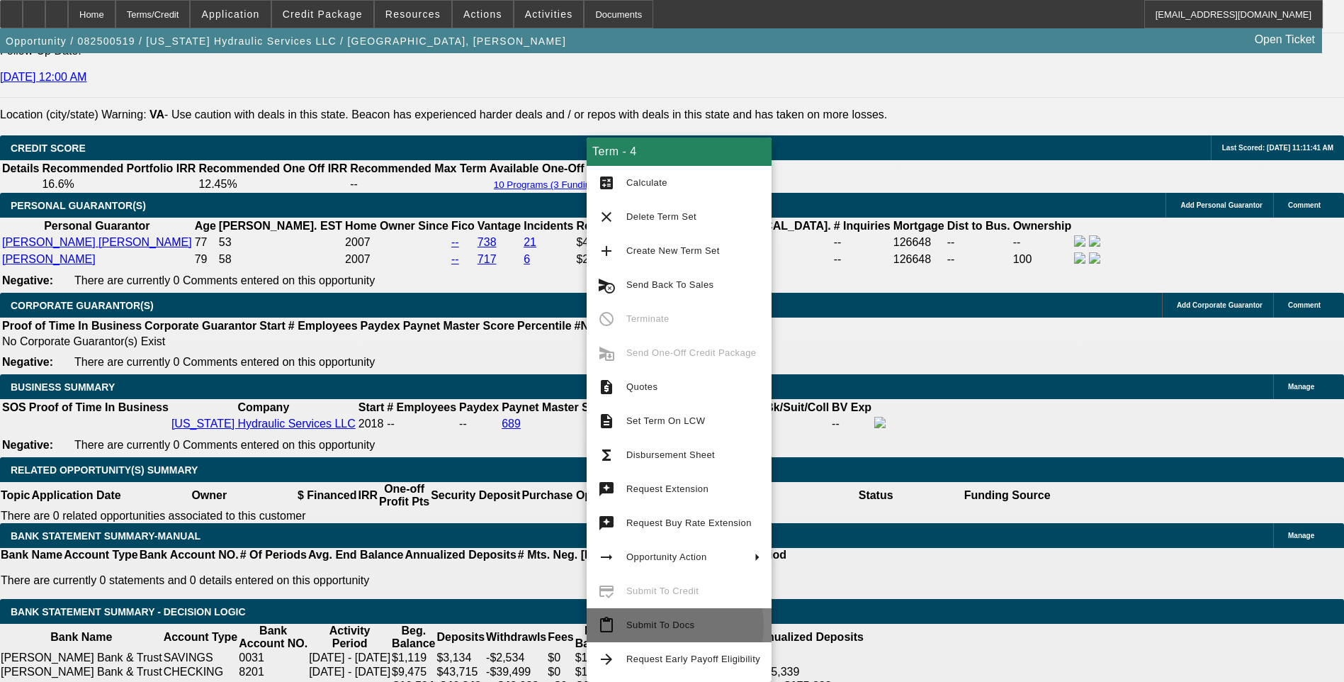
click at [662, 626] on span "Submit To Docs" at bounding box center [660, 624] width 68 height 11
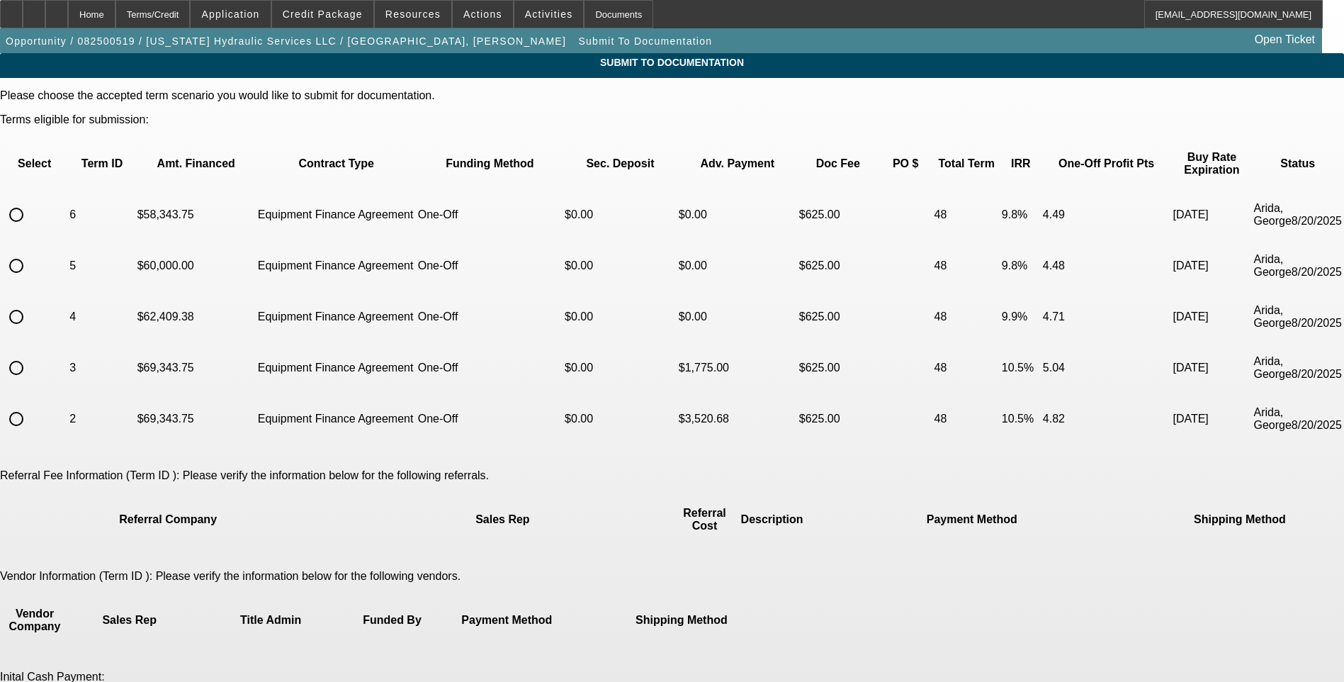
click at [30, 303] on input "radio" at bounding box center [16, 317] width 28 height 28
radio input "true"
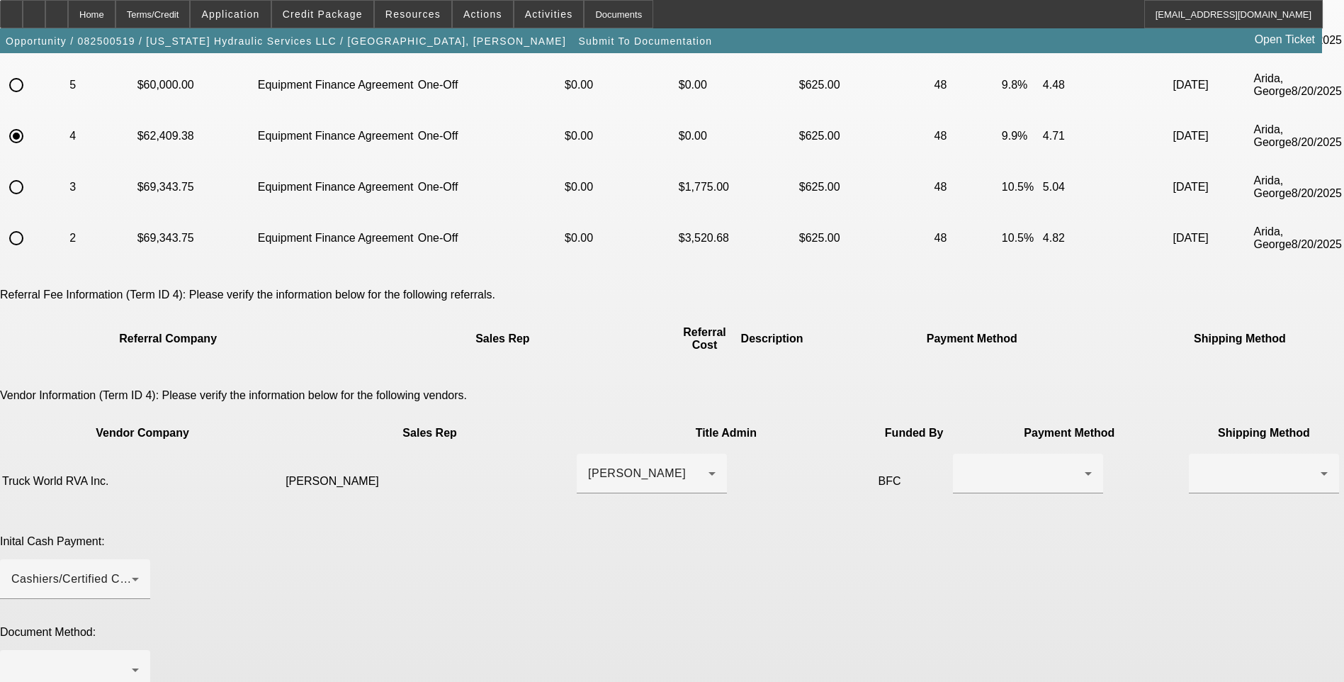
scroll to position [213, 0]
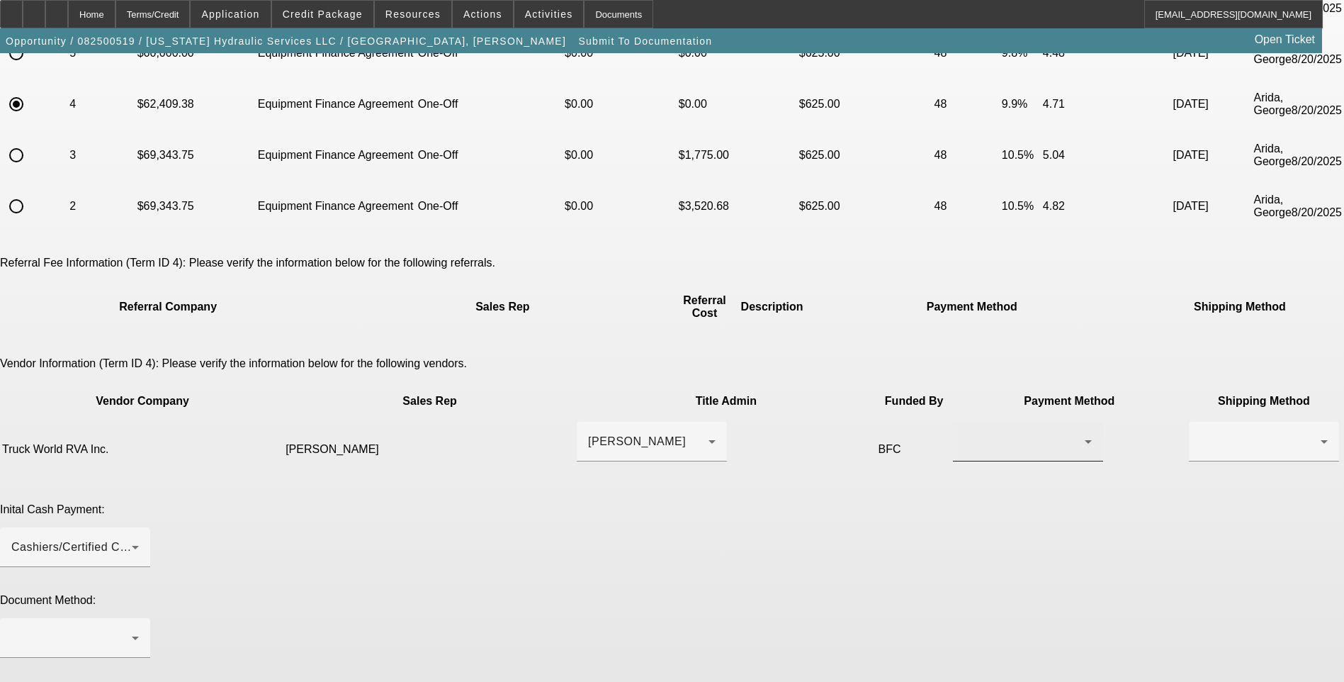
click at [964, 433] on div at bounding box center [1024, 441] width 120 height 17
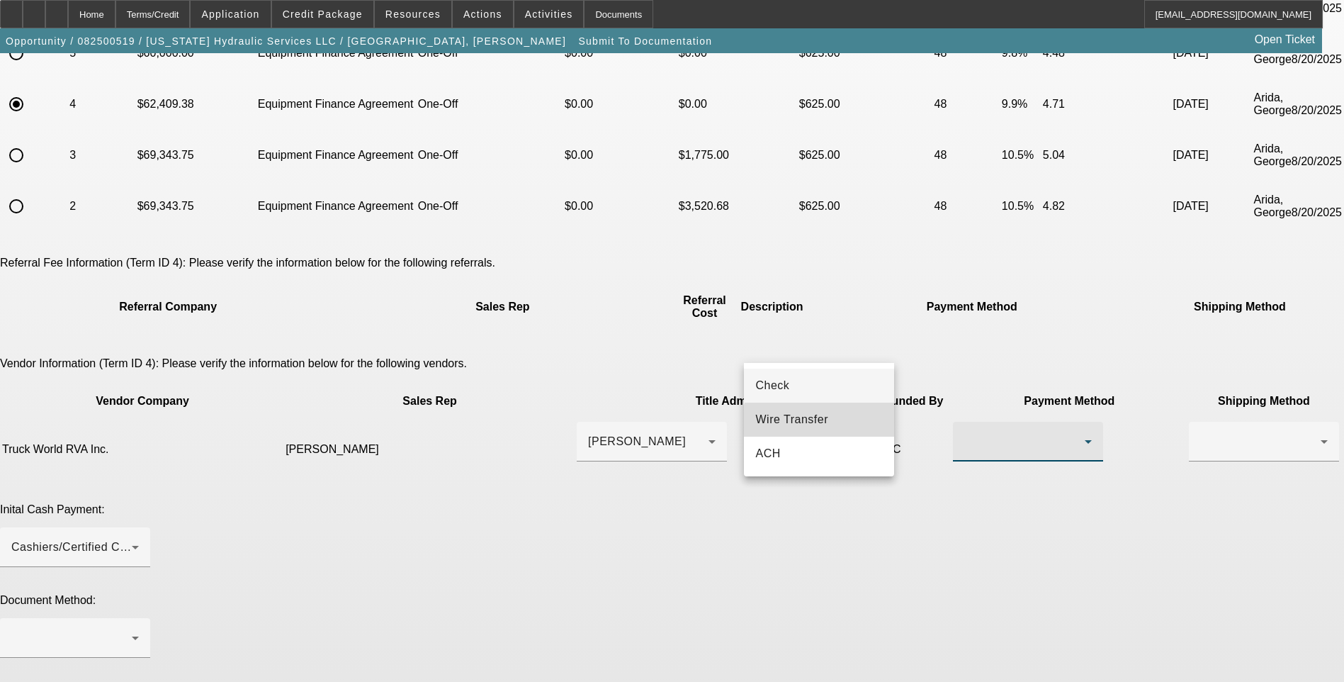
click at [843, 426] on mat-option "Wire Transfer" at bounding box center [819, 419] width 150 height 34
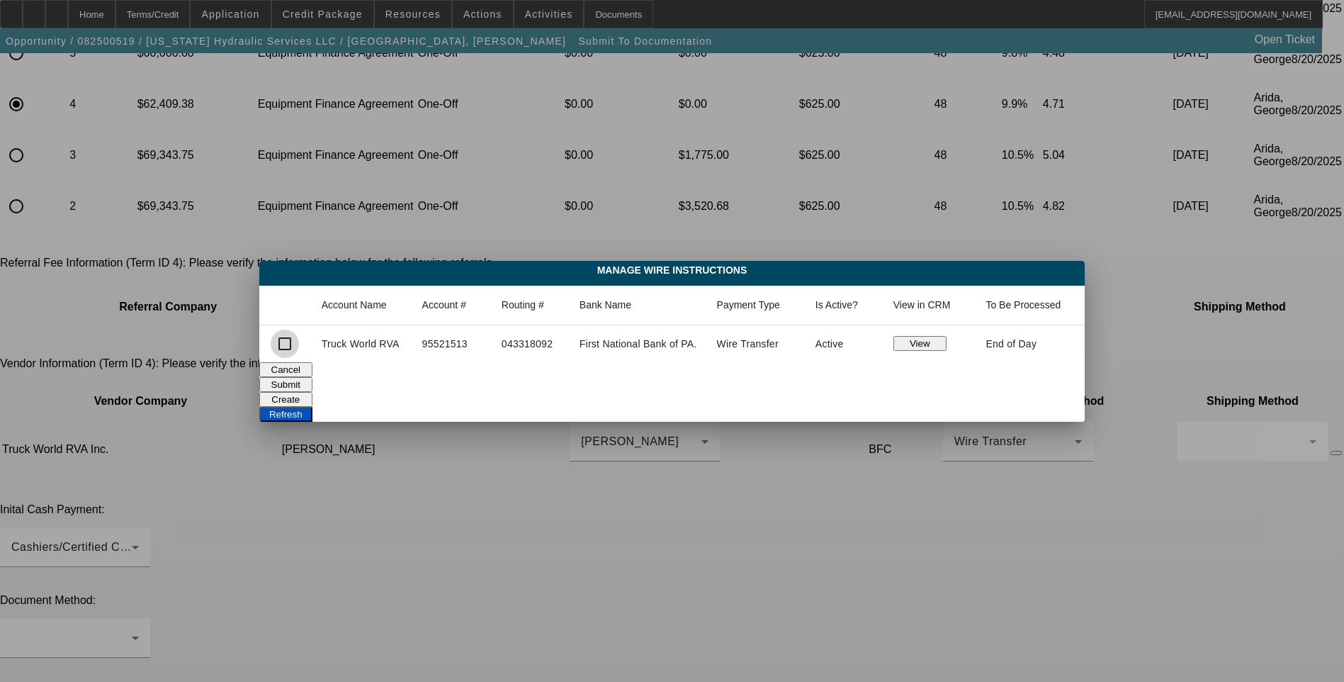
click at [274, 346] on input "checkbox" at bounding box center [285, 343] width 28 height 28
checkbox input "true"
click at [312, 377] on button "Submit" at bounding box center [285, 384] width 53 height 15
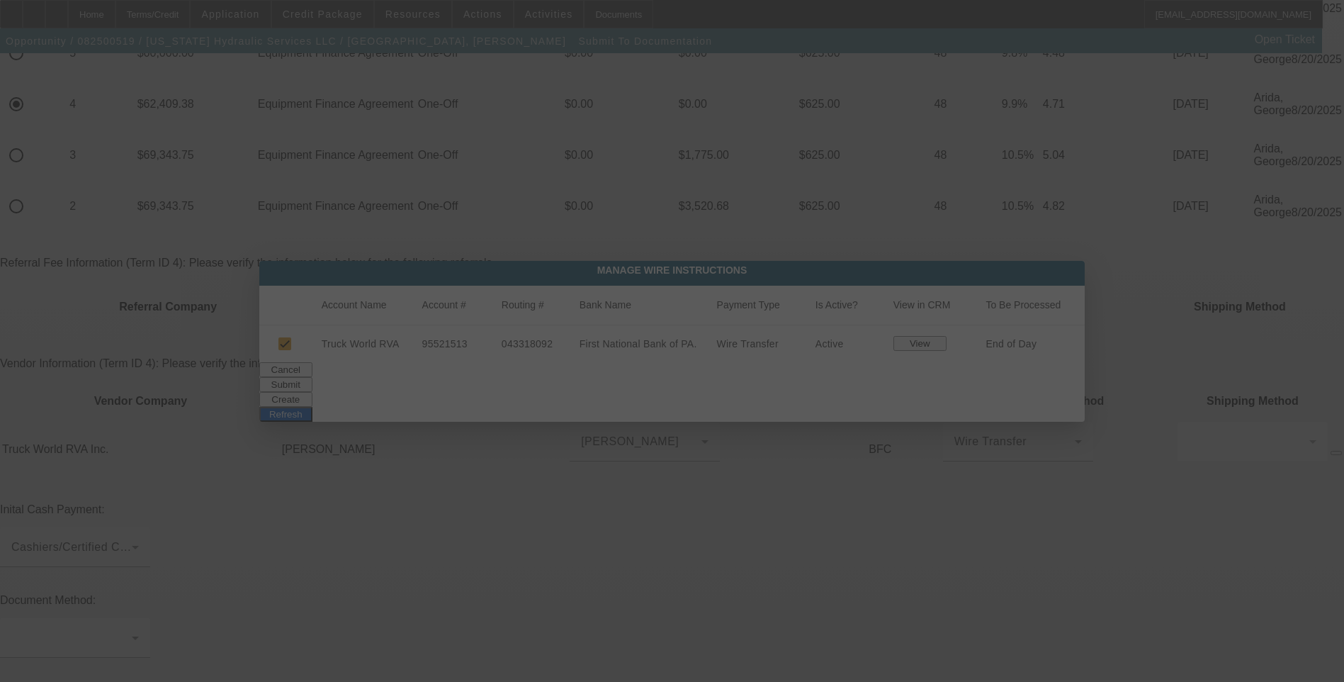
scroll to position [213, 0]
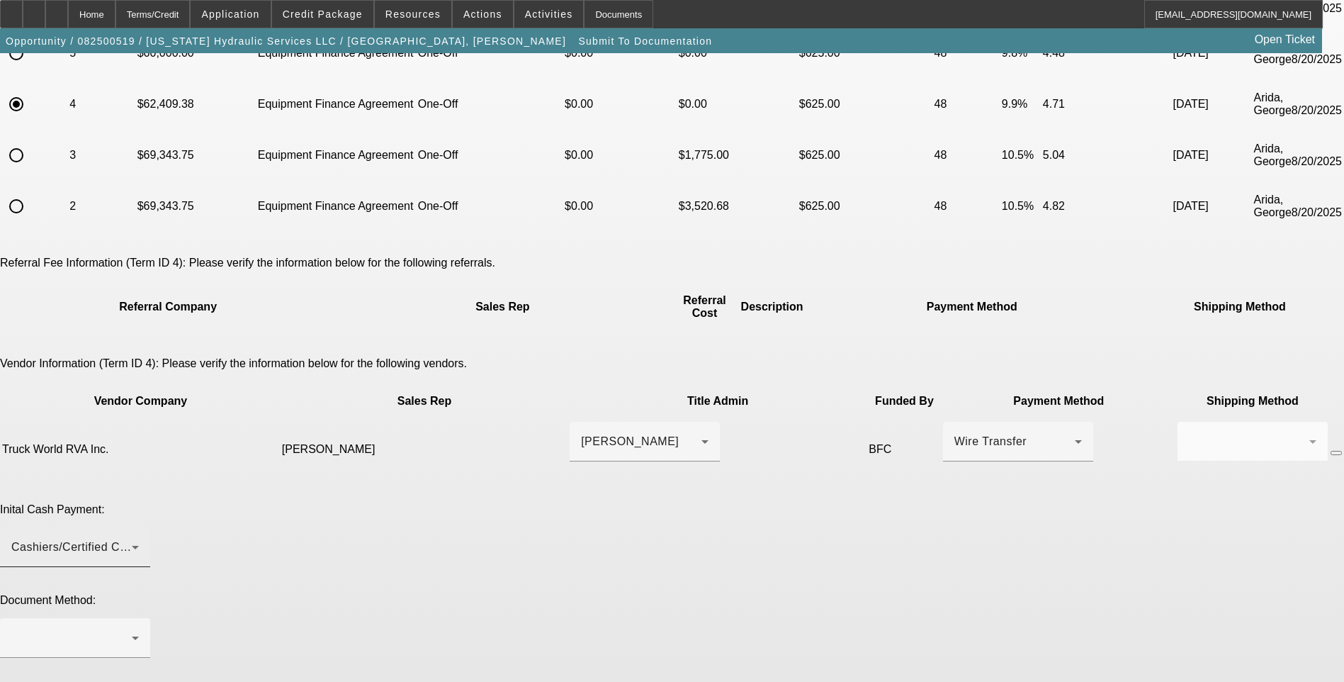
click at [139, 527] on div "Cashiers/Certified Check" at bounding box center [75, 547] width 128 height 40
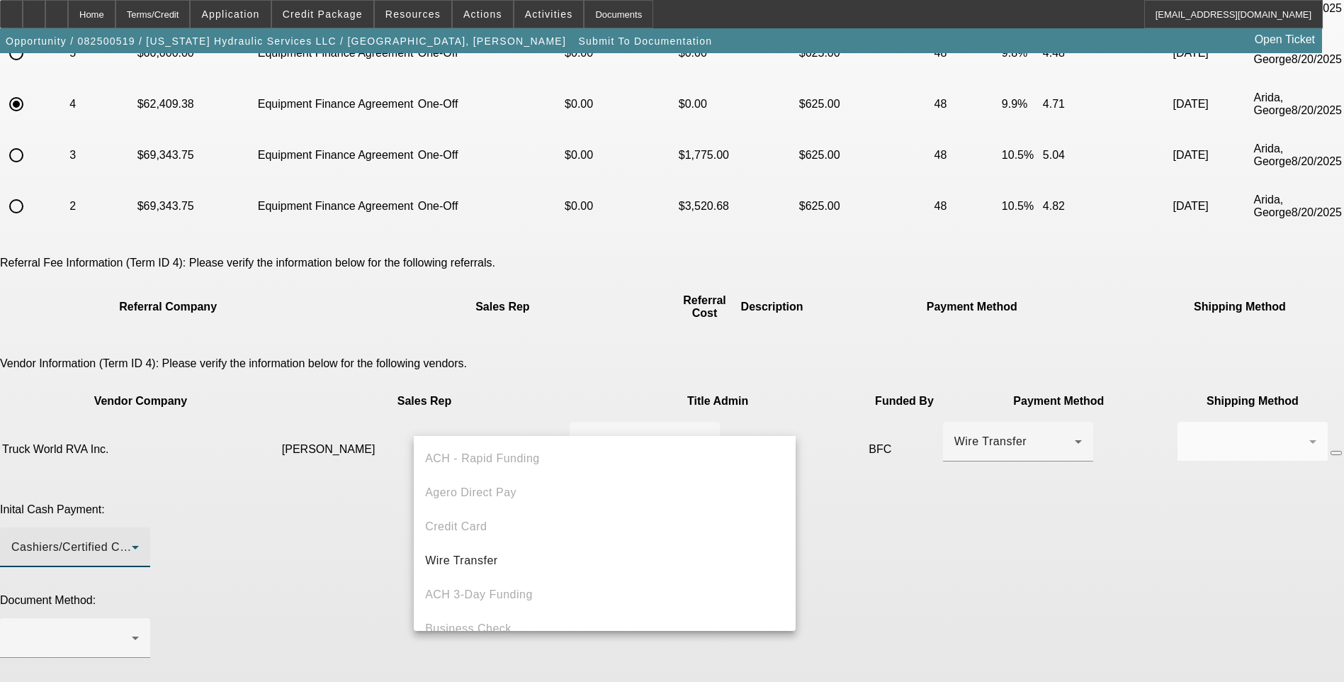
scroll to position [49, 0]
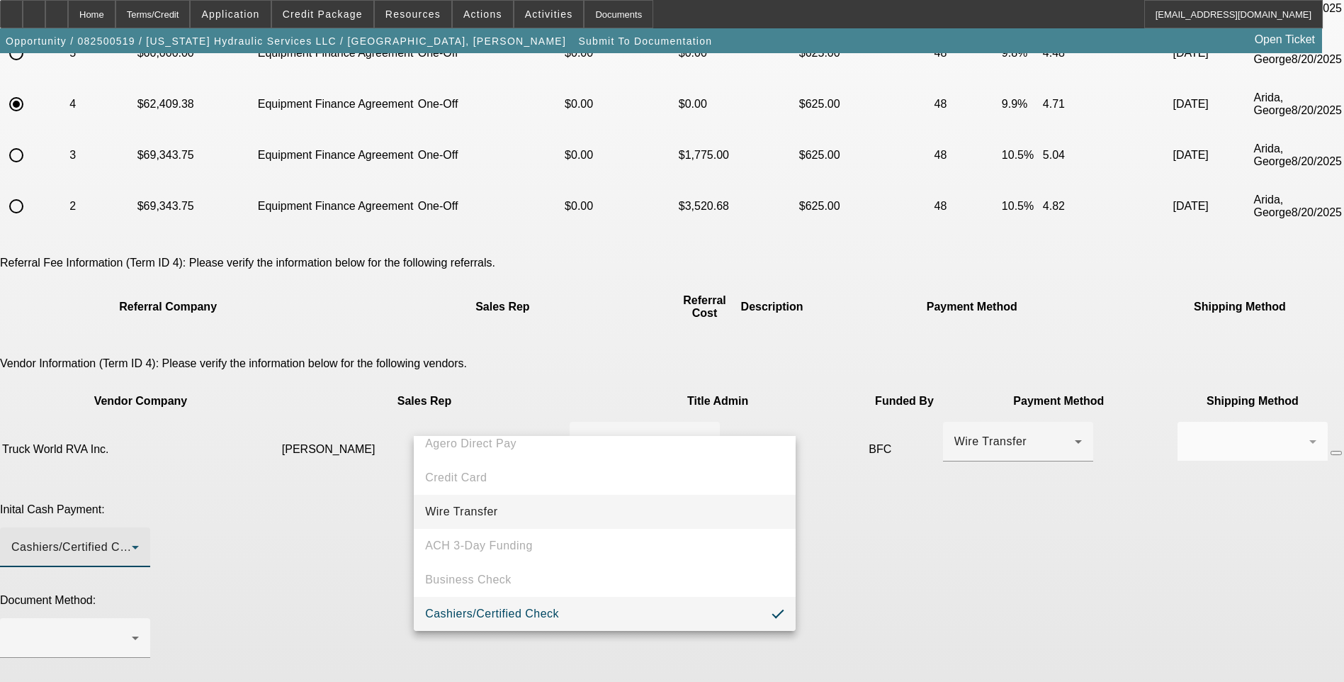
click at [599, 509] on mat-option "Wire Transfer" at bounding box center [605, 512] width 382 height 34
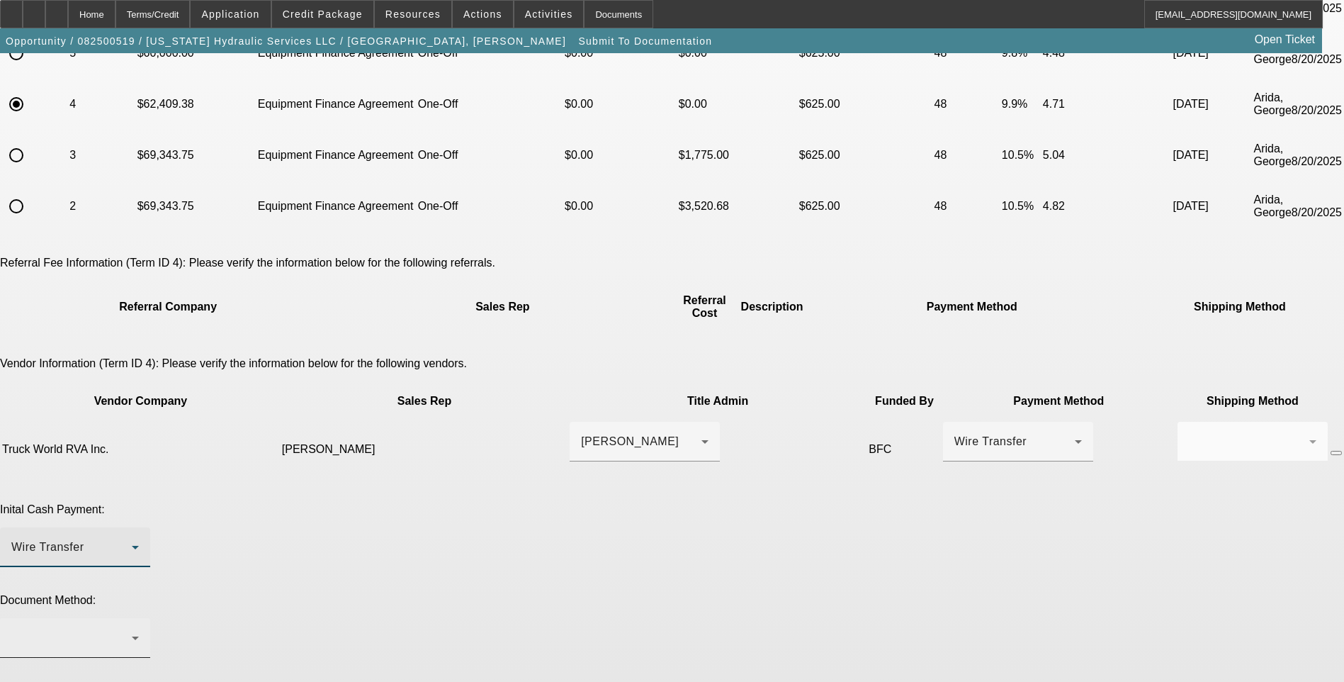
click at [132, 629] on div at bounding box center [71, 637] width 120 height 17
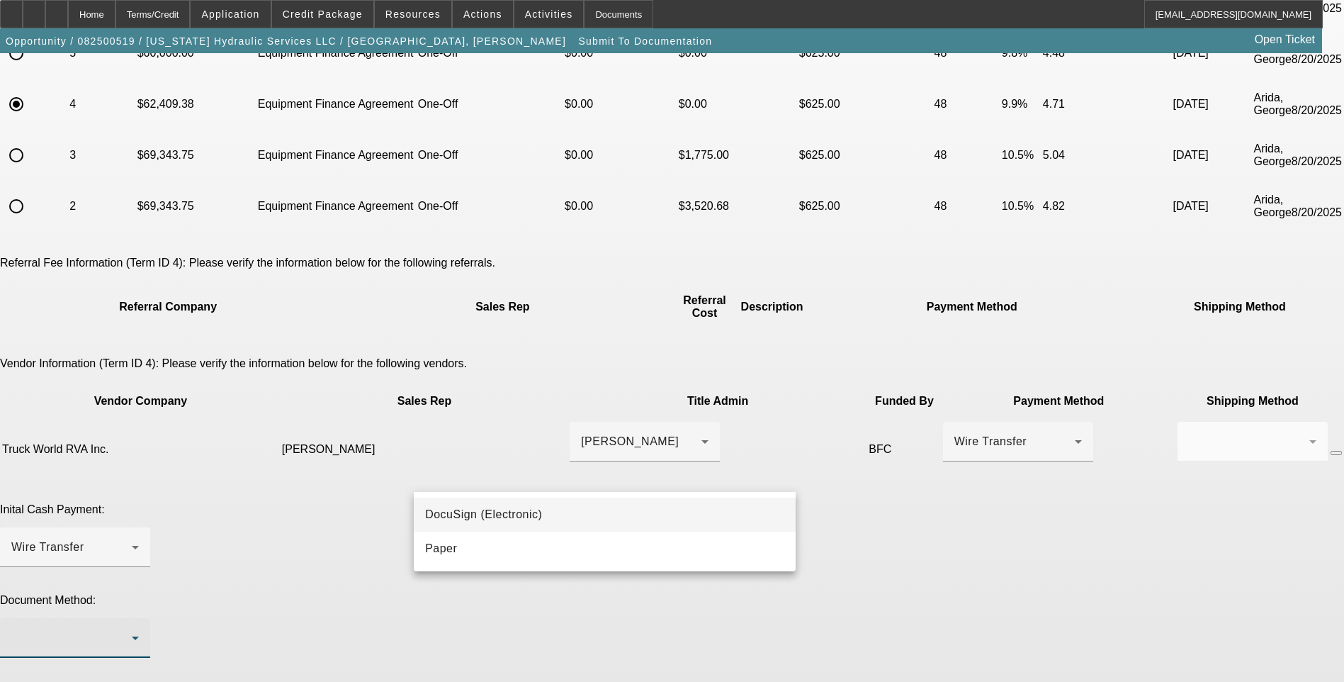
click at [581, 507] on mat-option "DocuSign (Electronic)" at bounding box center [605, 514] width 382 height 34
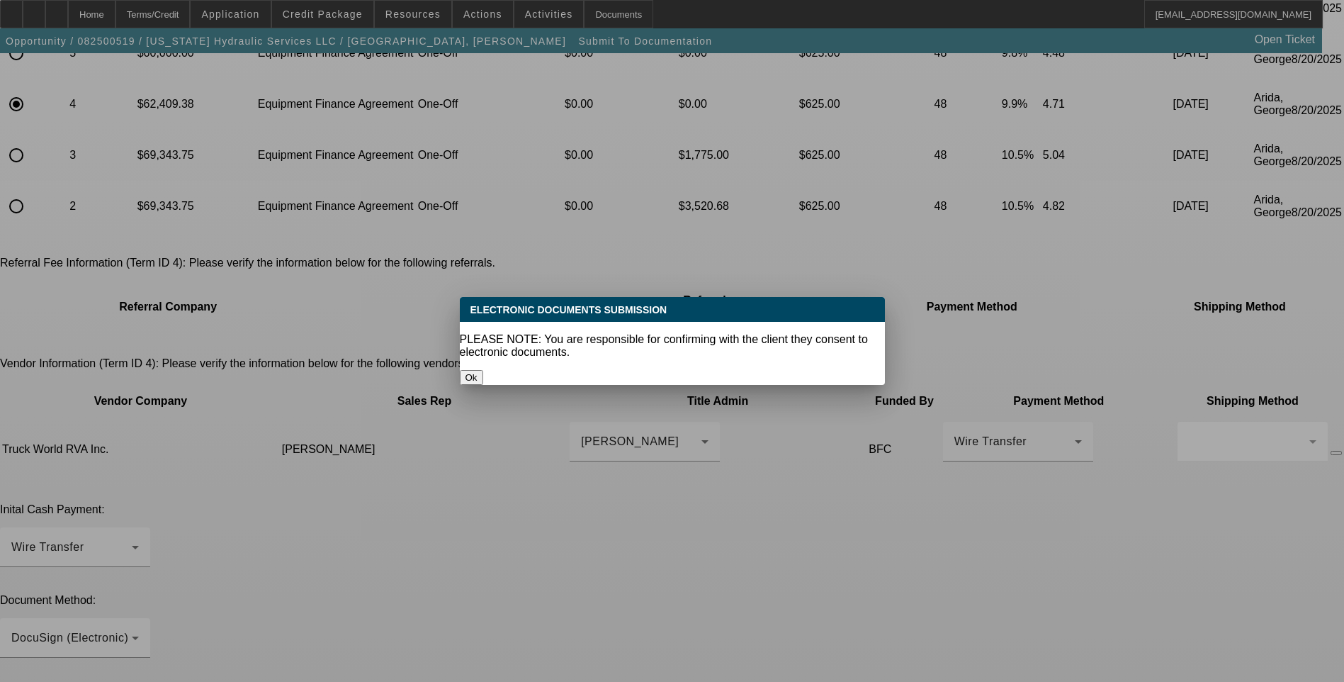
click at [483, 370] on button "Ok" at bounding box center [471, 377] width 23 height 15
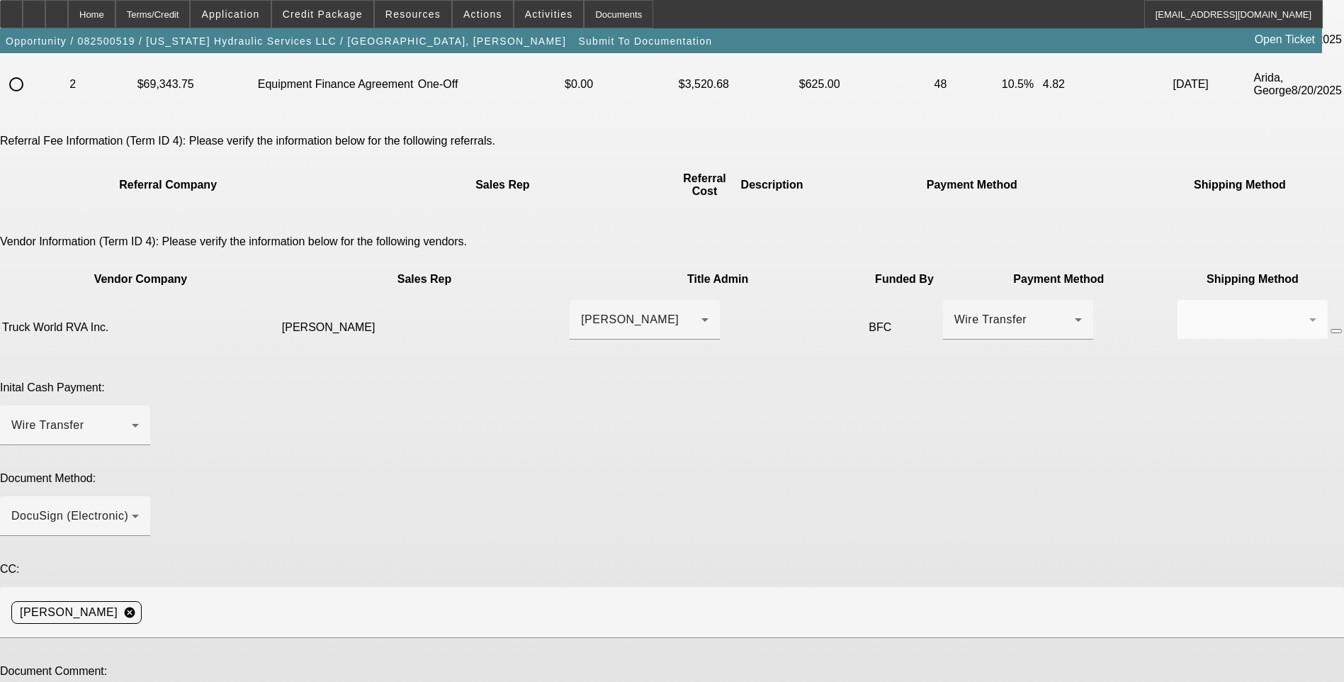
scroll to position [336, 0]
paste textarea "taylor@truckworldrva.com"
type textarea "Please send EPOA. Customer contacts are Patricia Haynes and Wick "Russell" Hayn…"
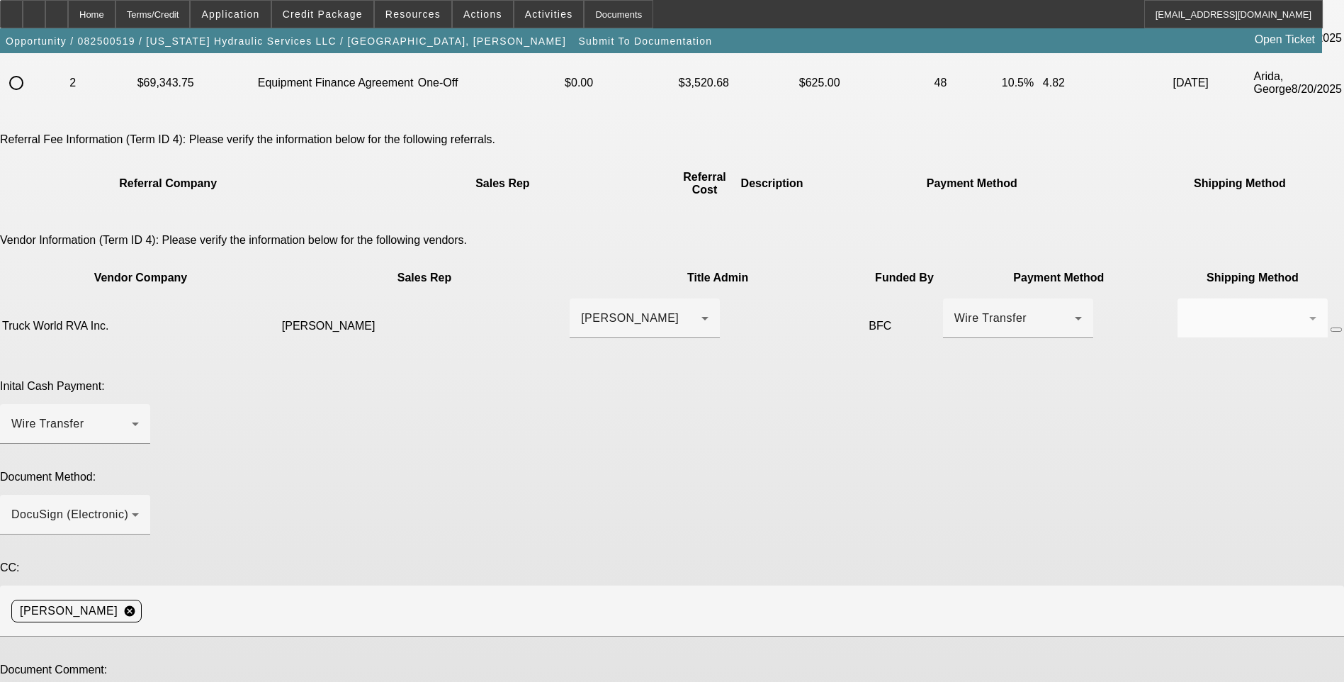
type textarea "Adjusted terms."
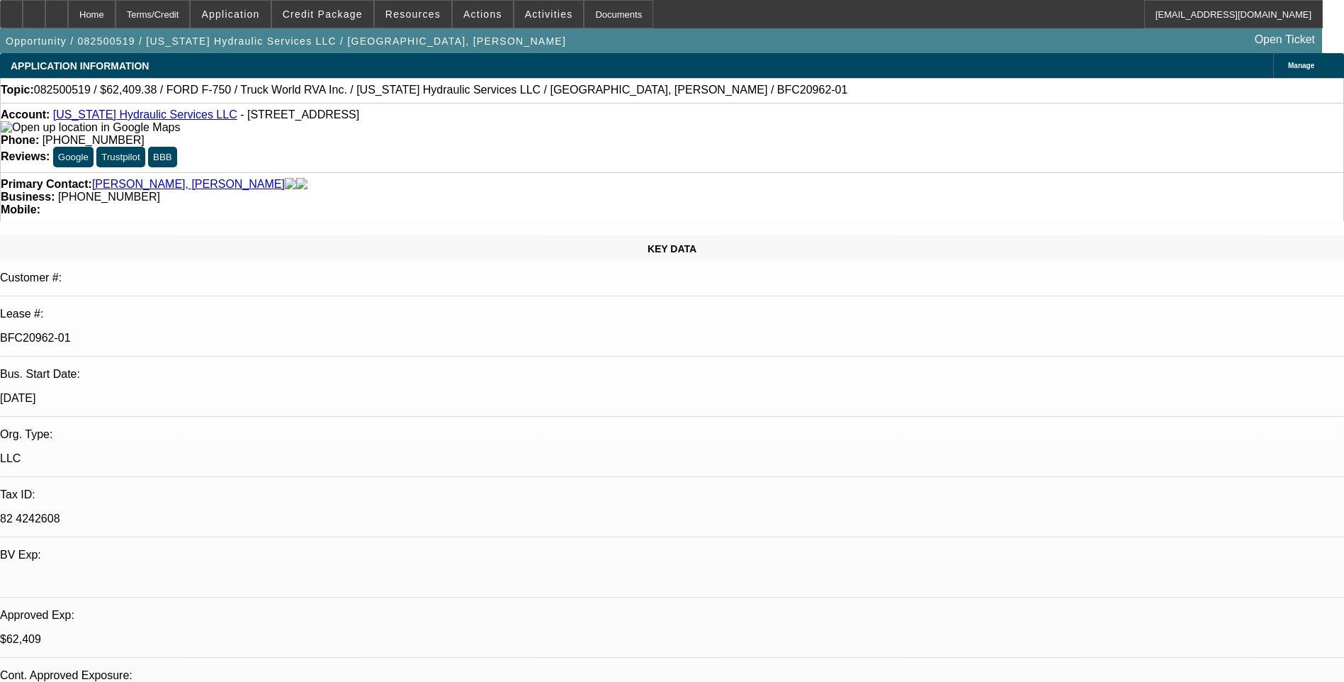
select select "0"
select select "2"
select select "0"
select select "6"
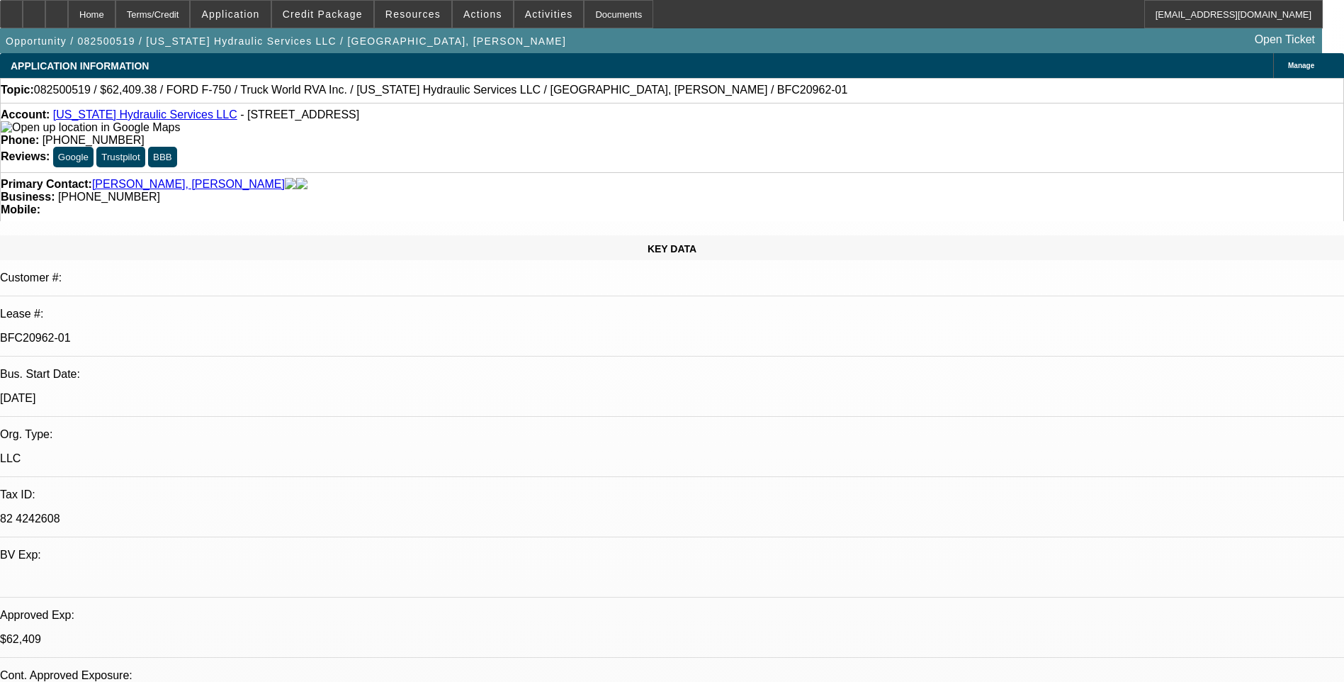
select select "0"
select select "2"
select select "0"
select select "6"
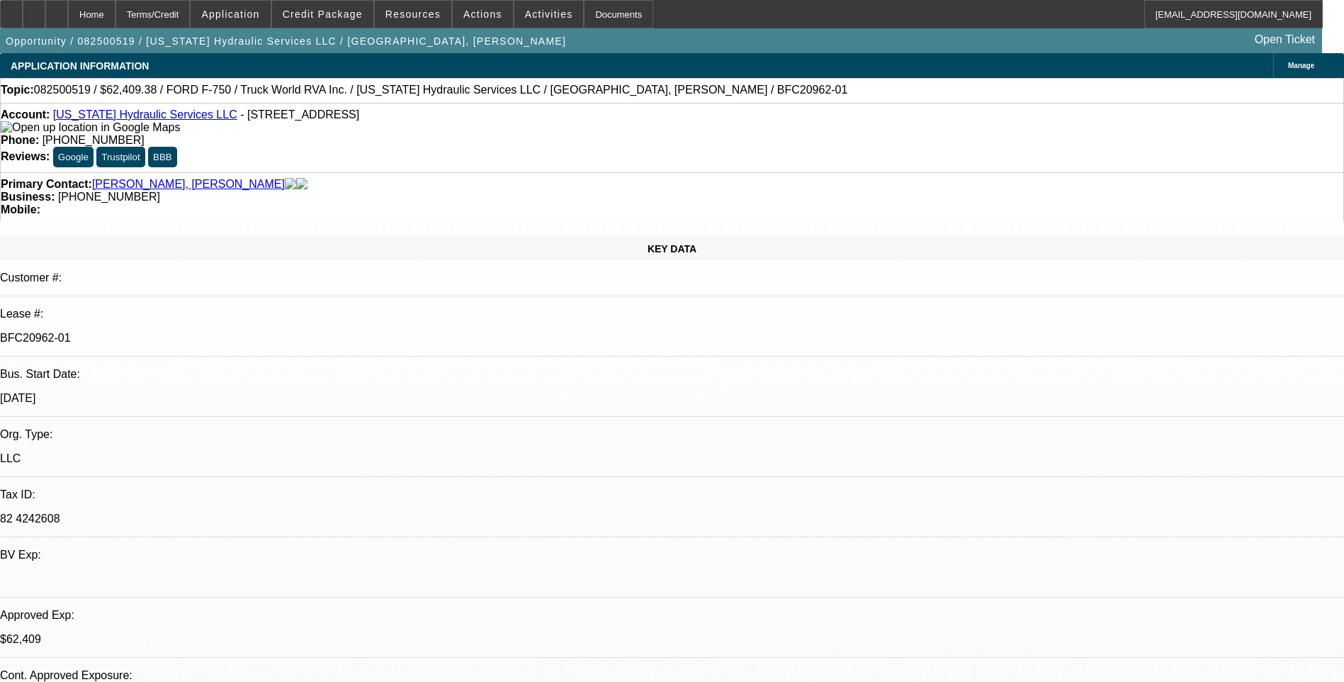
select select "0.1"
select select "0"
select select "2"
select select "0"
select select "6"
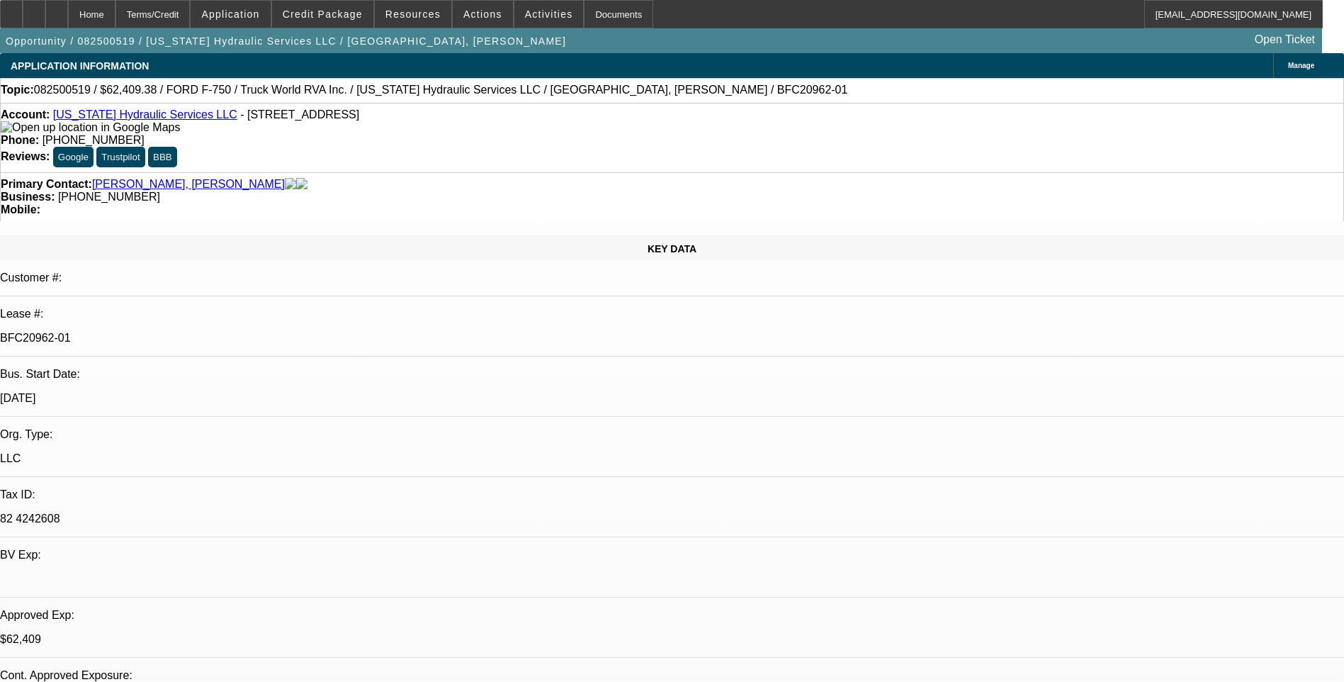
select select "0"
select select "3"
select select "0"
select select "6"
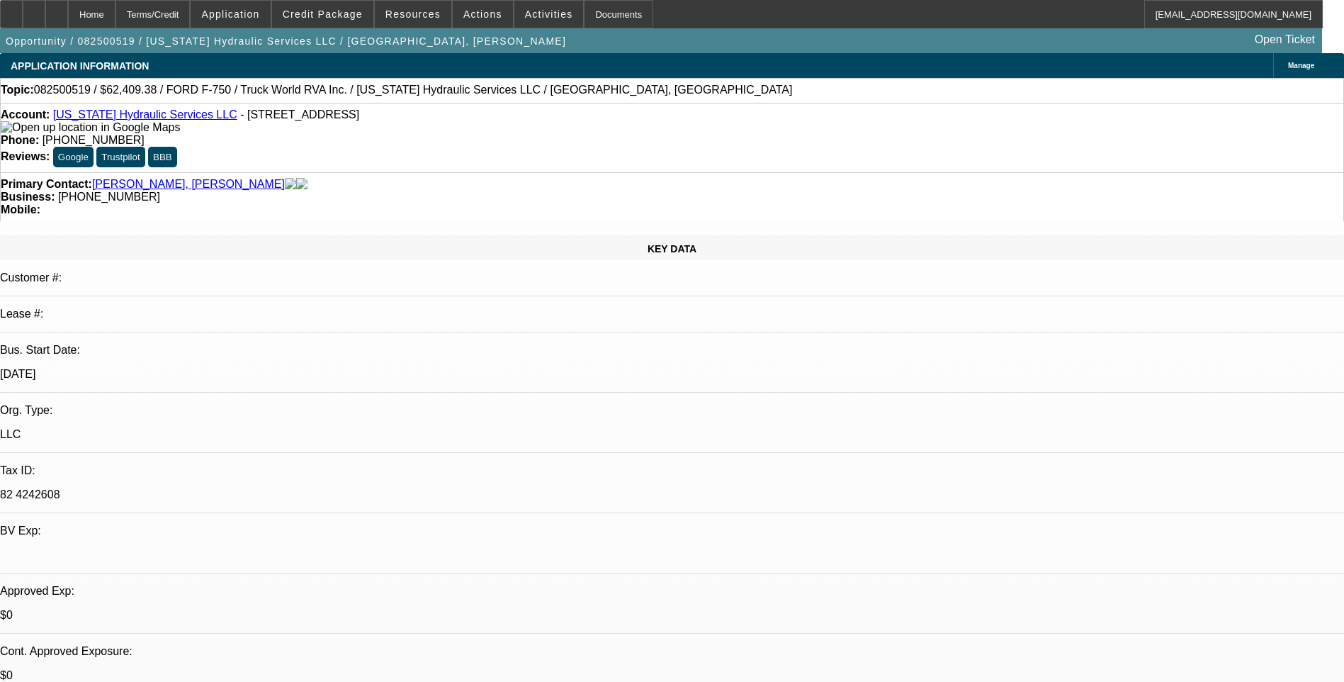
select select "0"
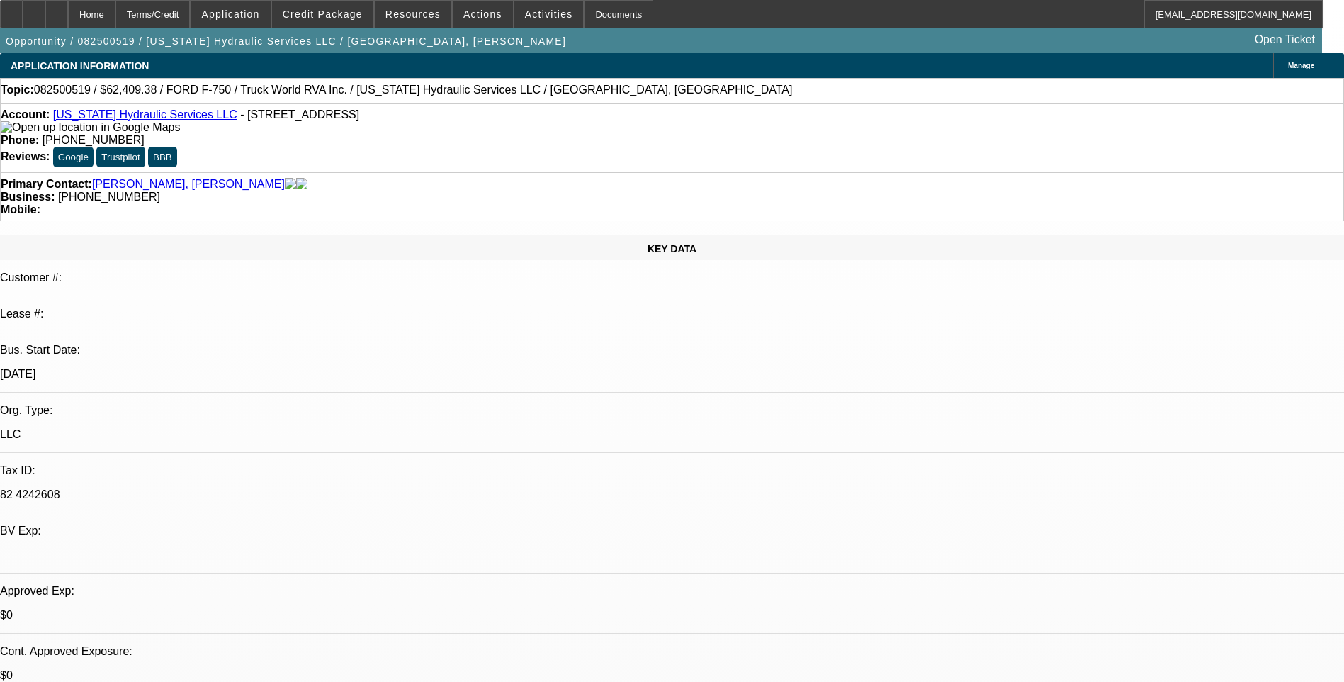
select select "0"
select select "0.1"
select select "0"
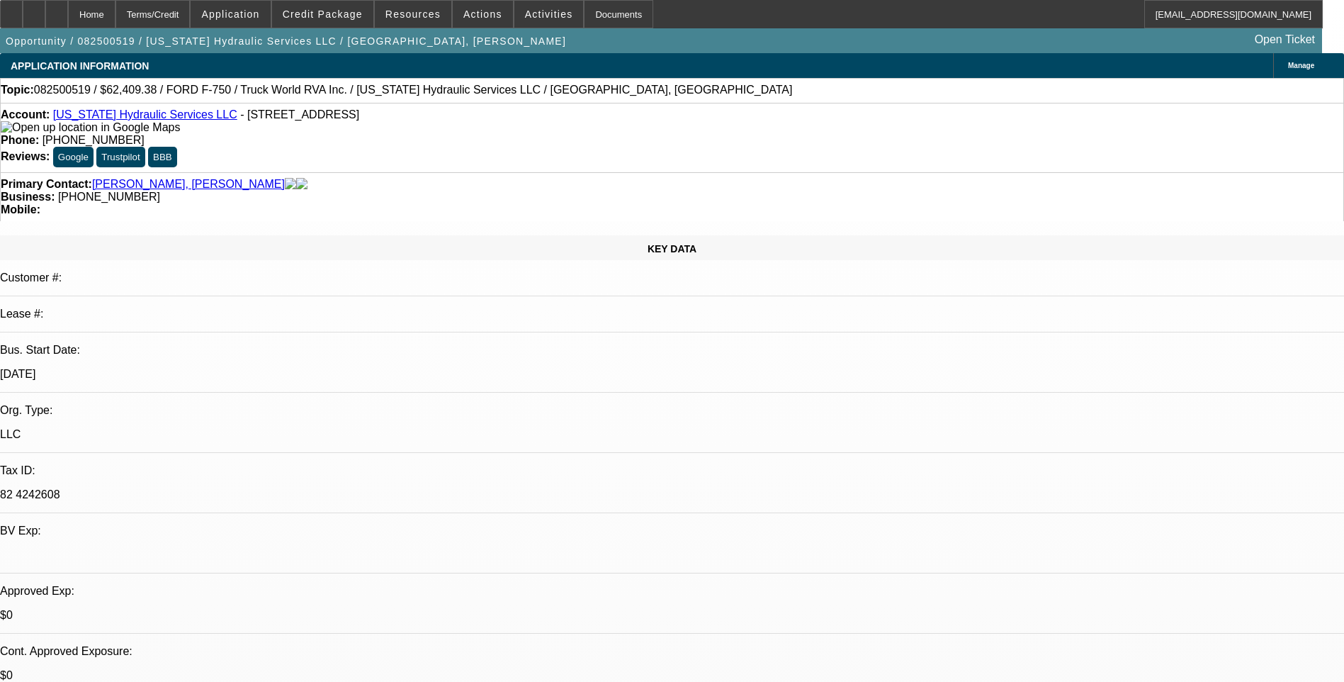
select select "0"
select select "1"
select select "2"
select select "6"
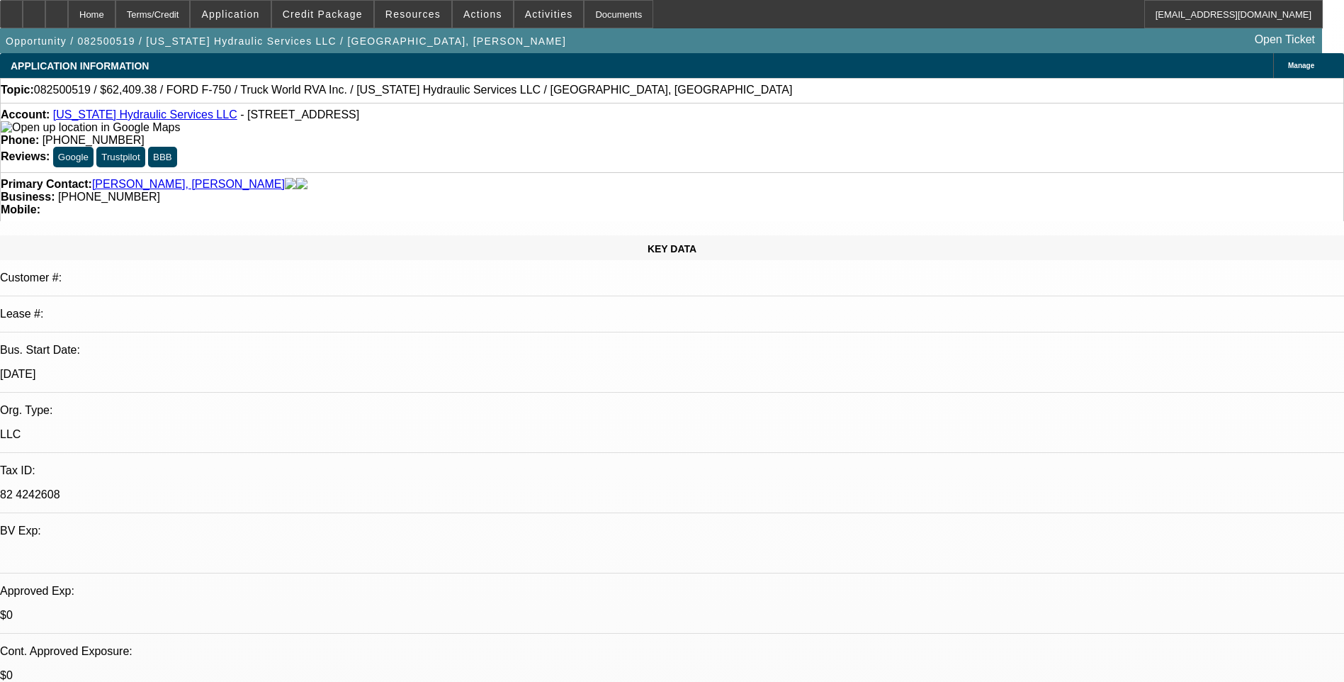
select select "1"
select select "2"
select select "6"
select select "1"
select select "2"
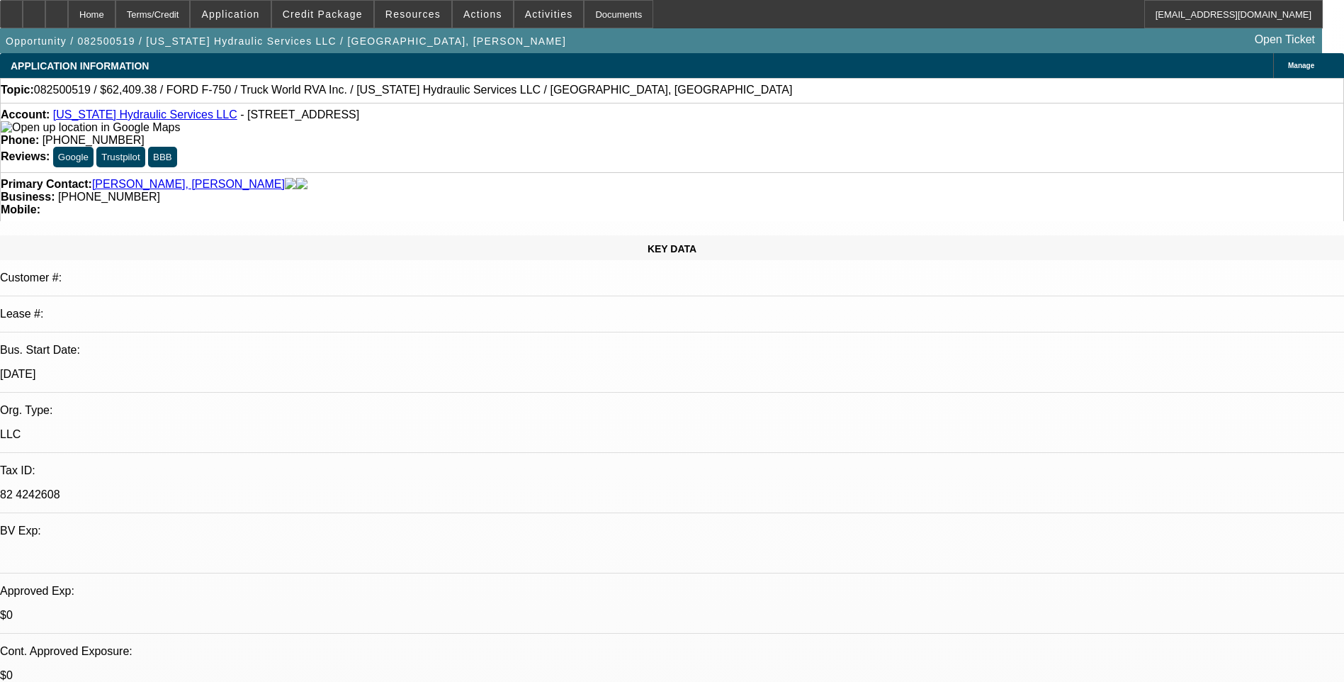
select select "6"
select select "1"
select select "3"
select select "6"
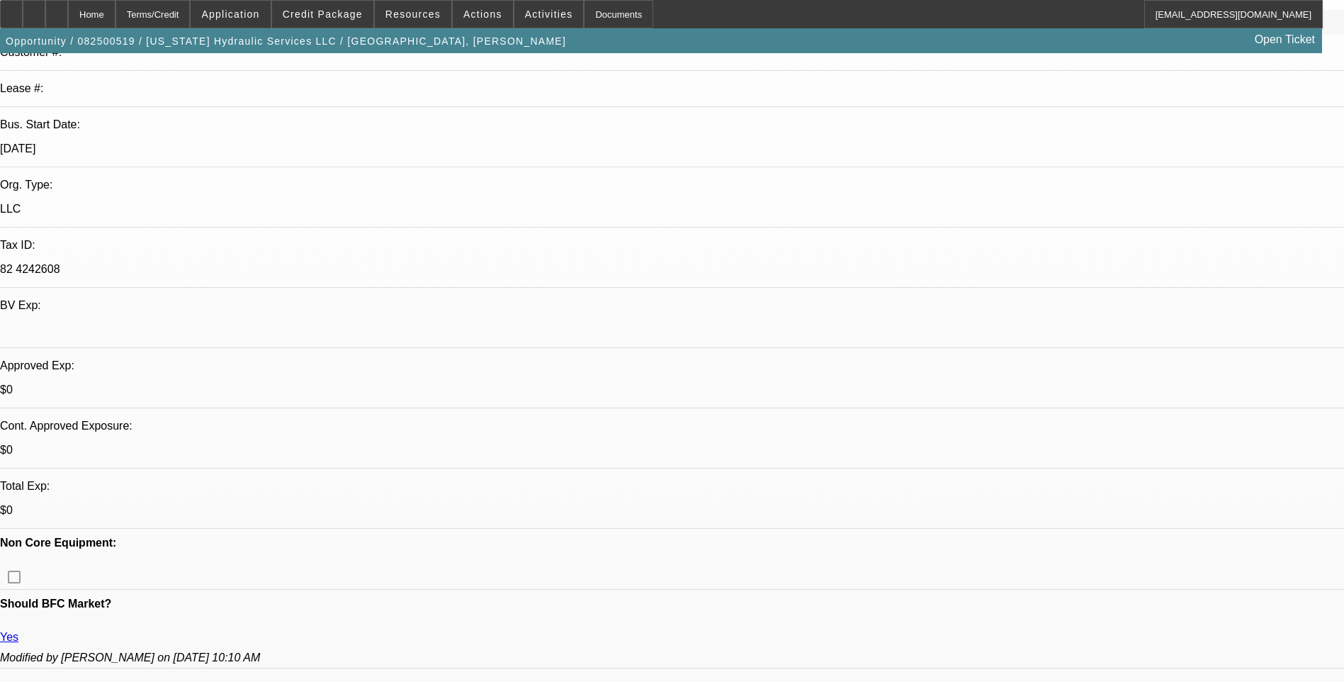
scroll to position [283, 0]
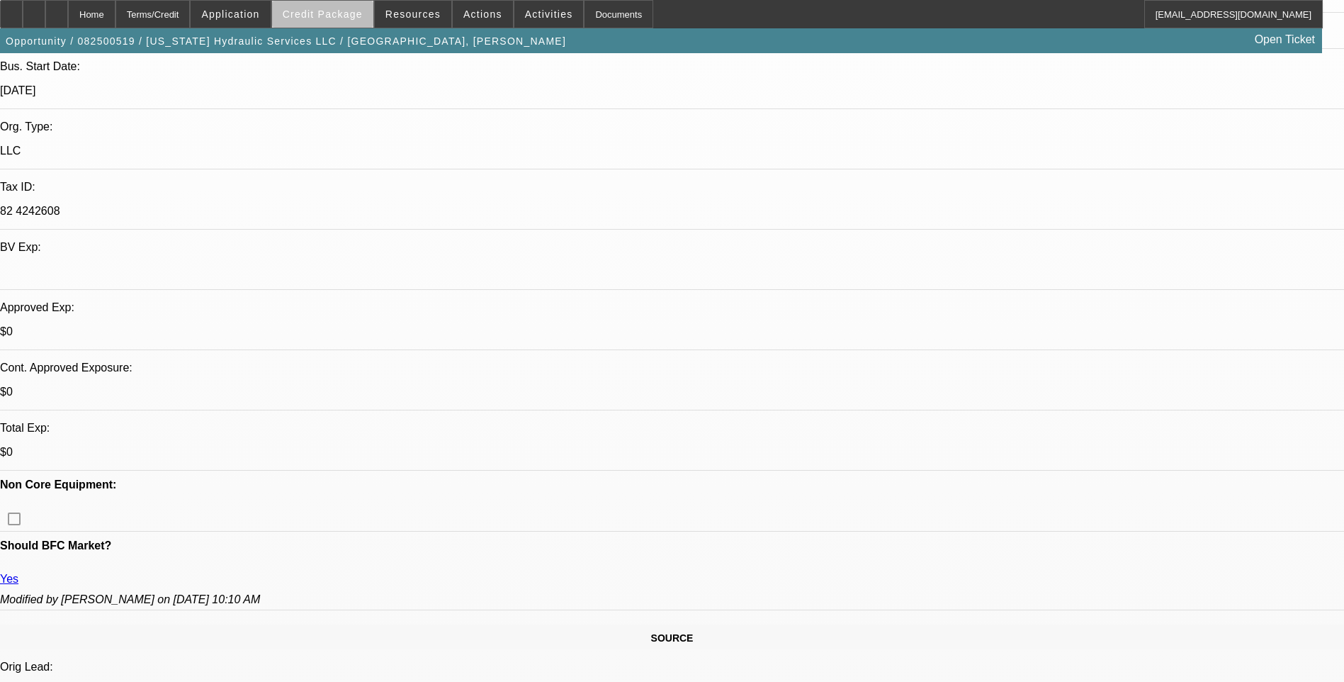
click at [345, 18] on span "Credit Package" at bounding box center [323, 14] width 80 height 11
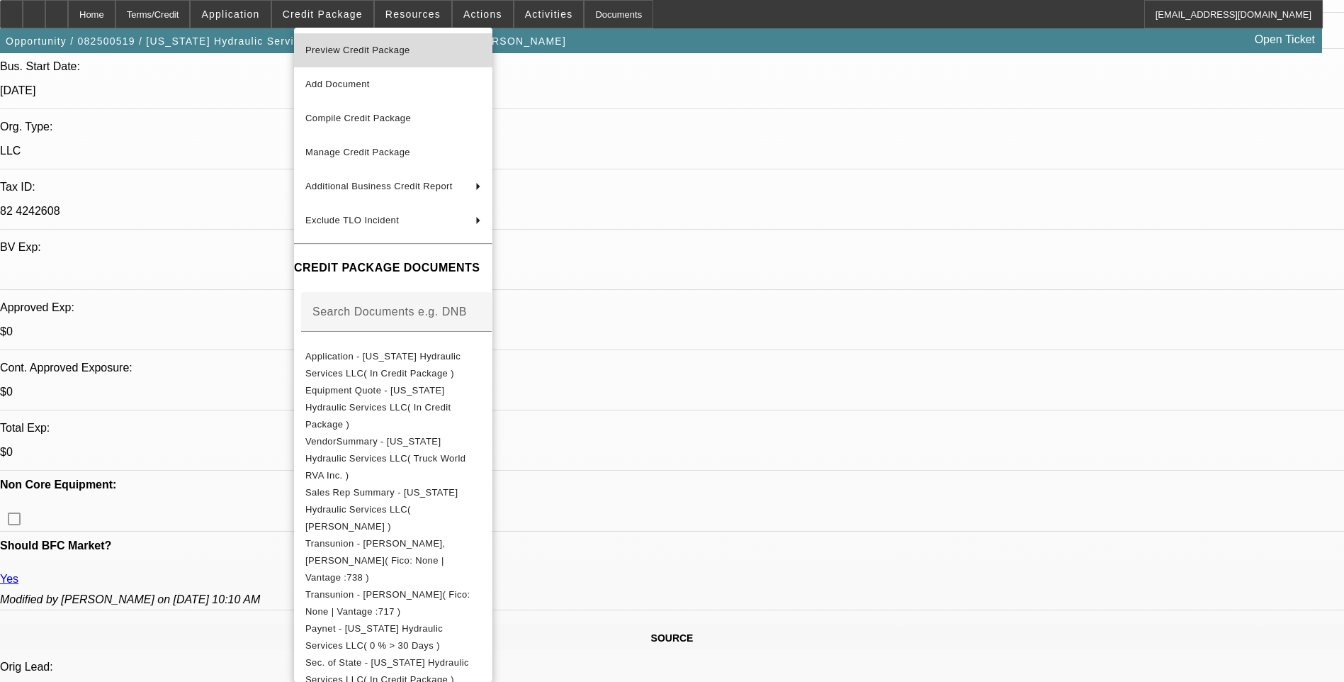
click at [393, 54] on span "Preview Credit Package" at bounding box center [357, 50] width 105 height 11
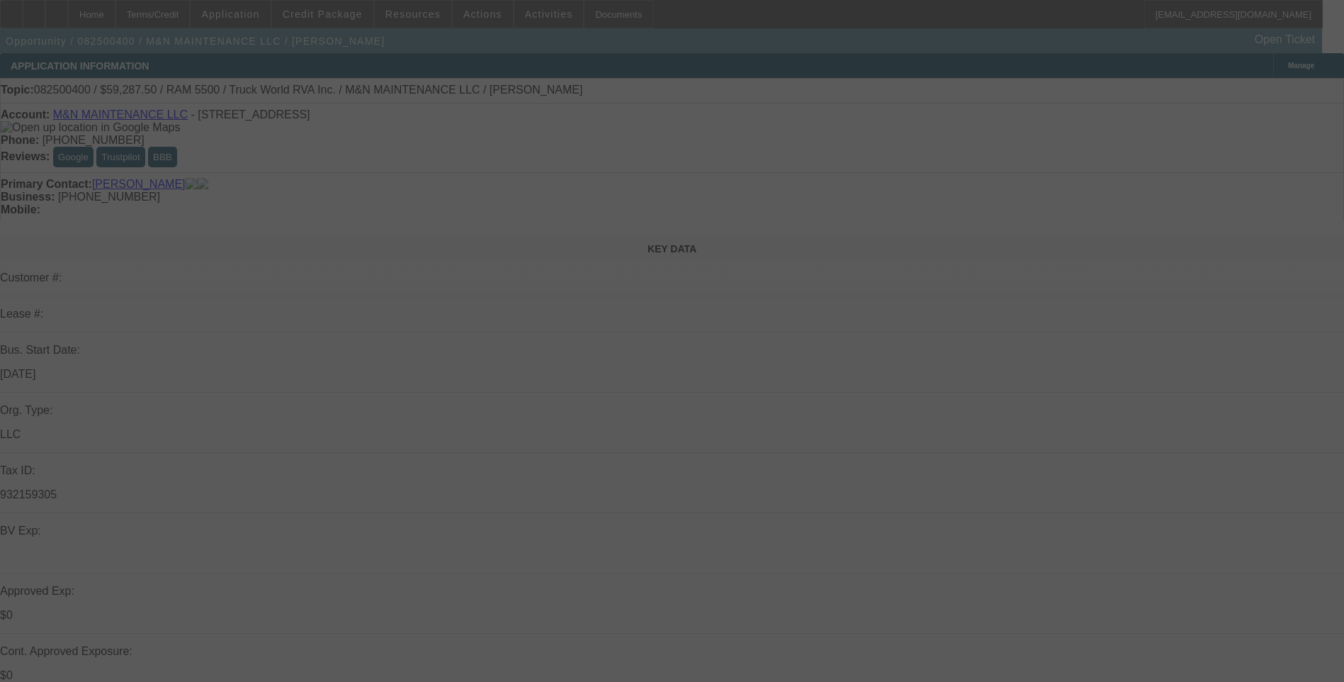
select select "0.1"
select select "0"
select select "0.1"
select select "0"
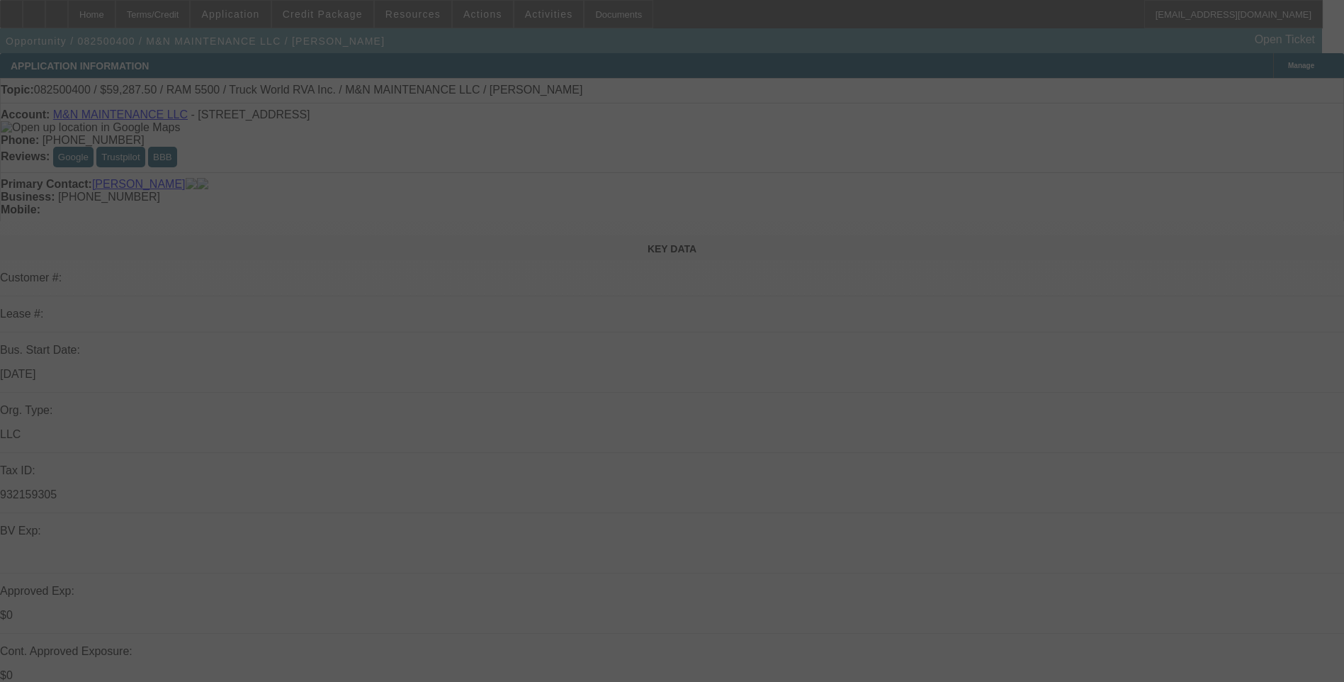
select select "0"
select select "0.1"
select select "0"
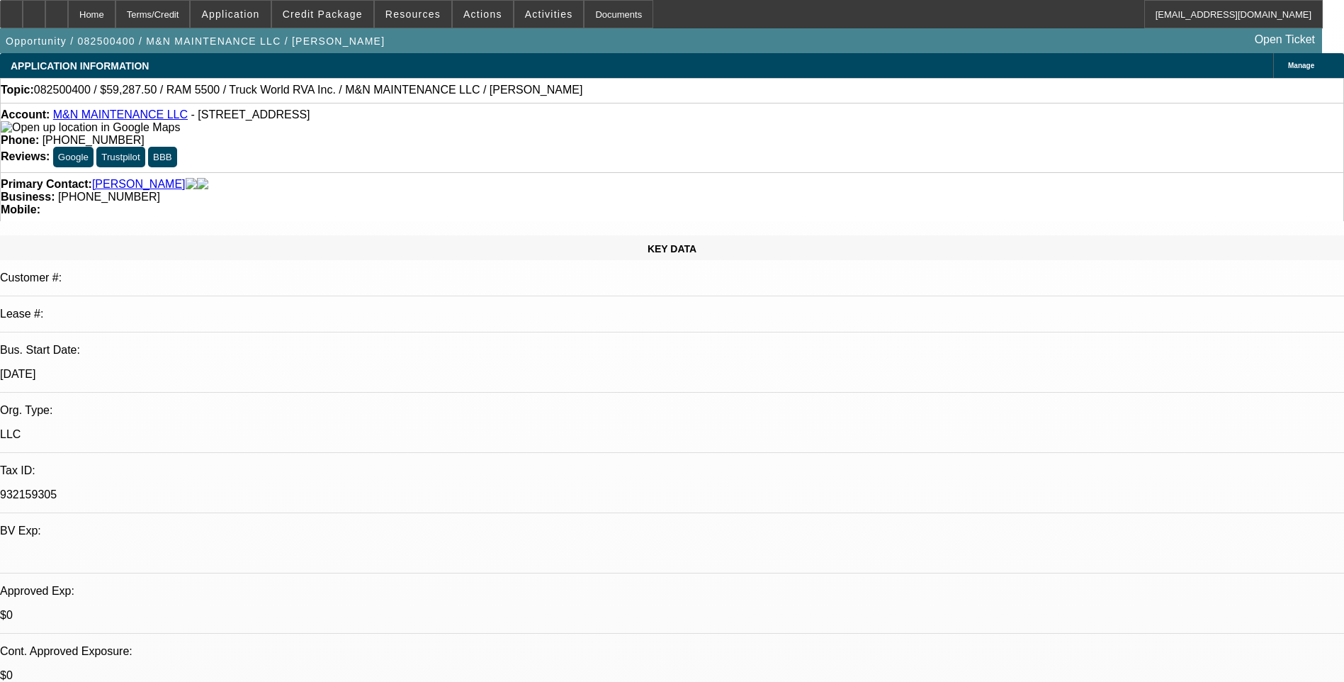
select select "1"
select select "6"
select select "1"
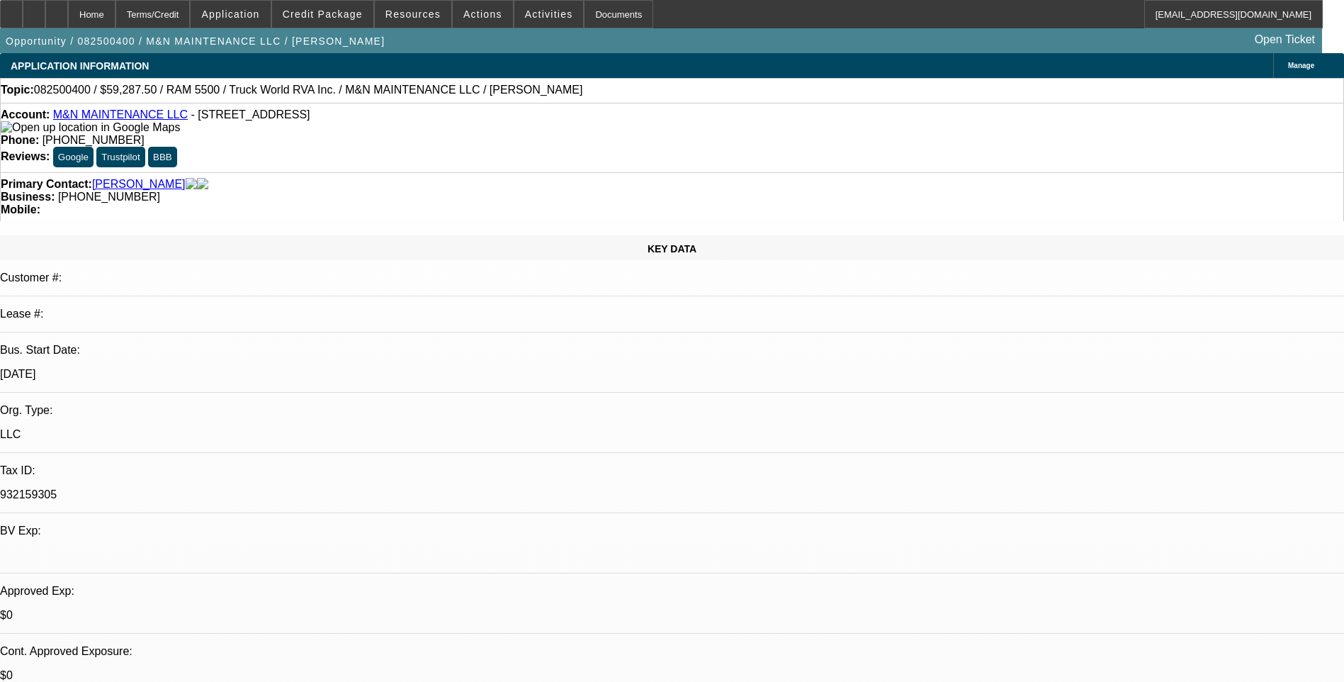
select select "6"
select select "1"
select select "6"
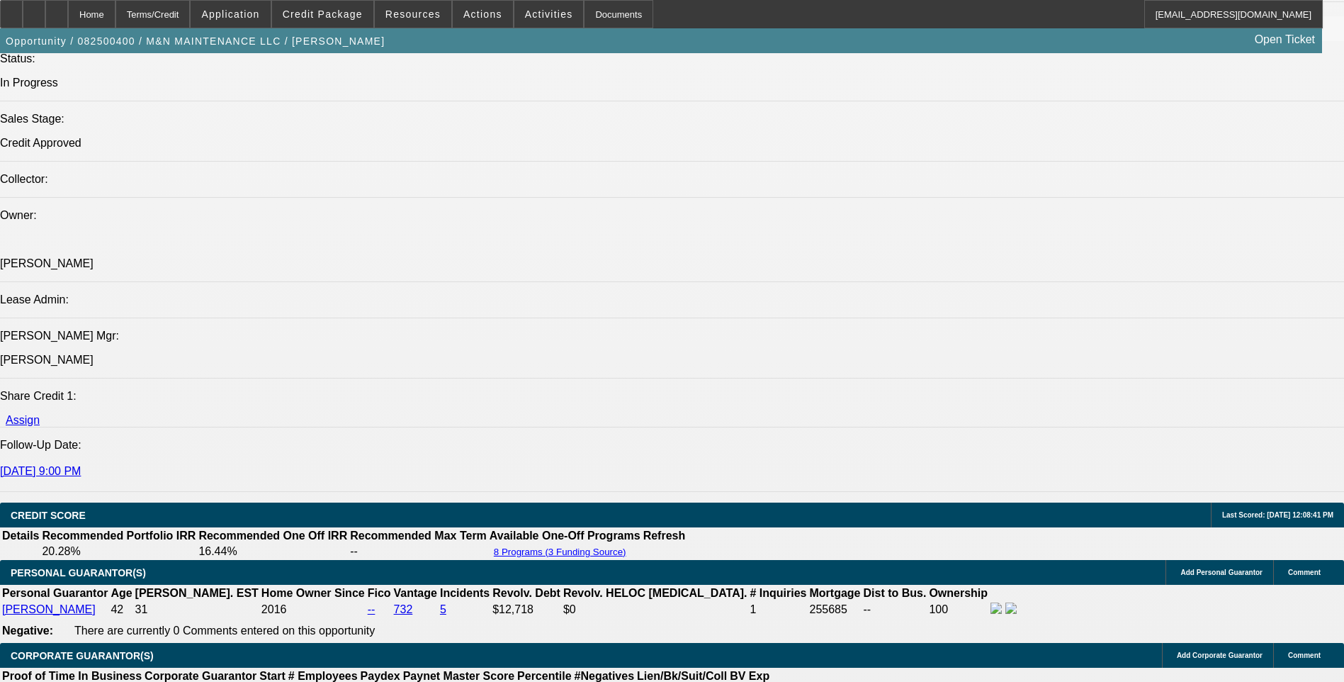
scroll to position [1913, 0]
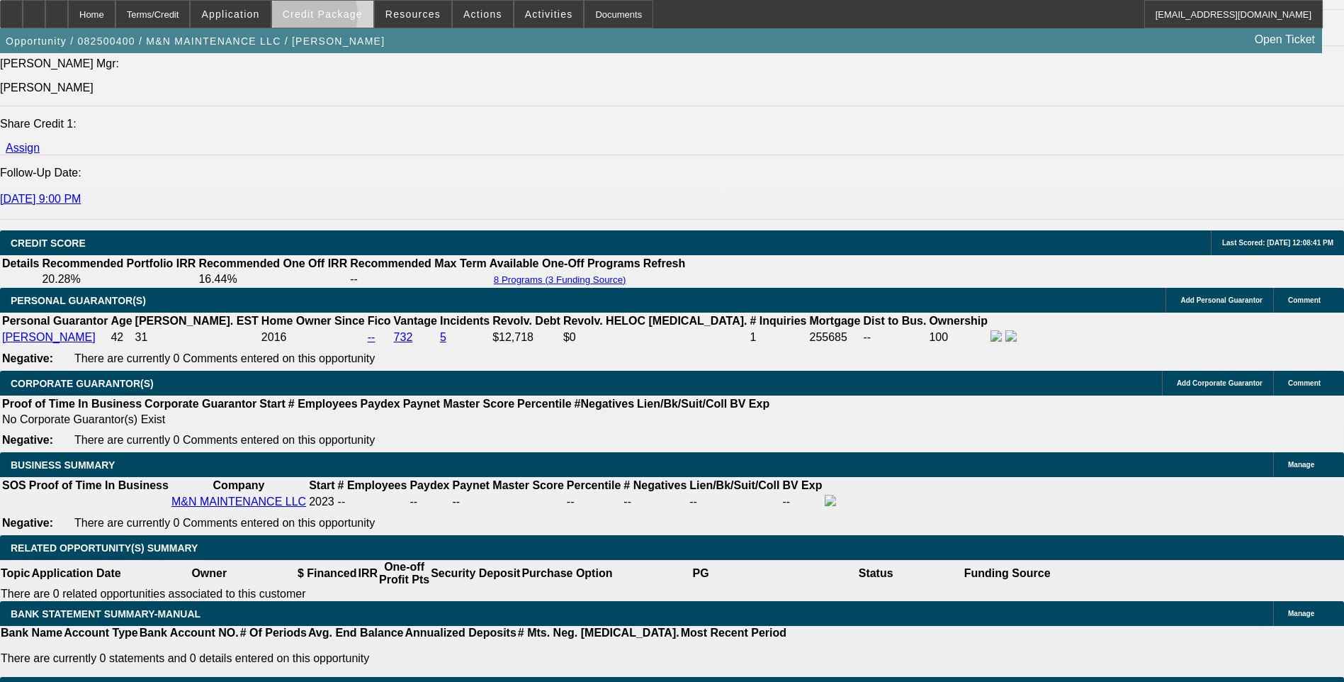
click at [330, 18] on span "Credit Package" at bounding box center [323, 14] width 80 height 11
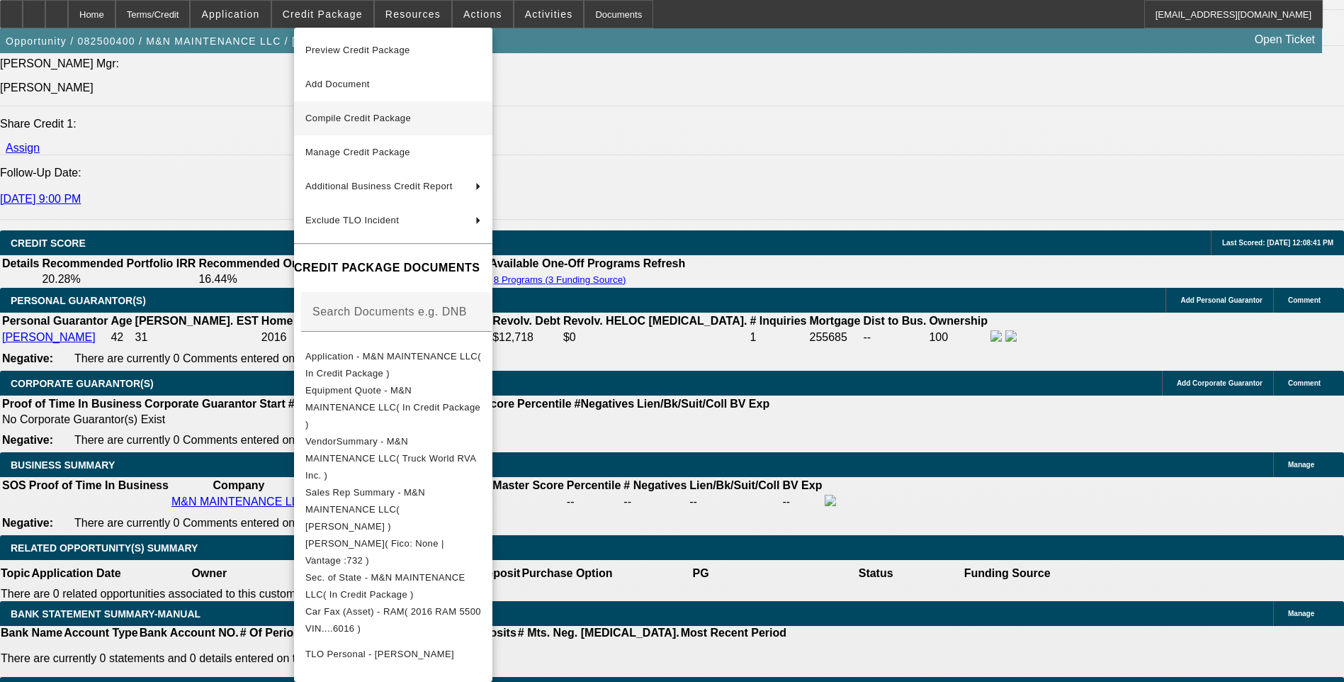
click at [411, 120] on span "Compile Credit Package" at bounding box center [358, 118] width 106 height 11
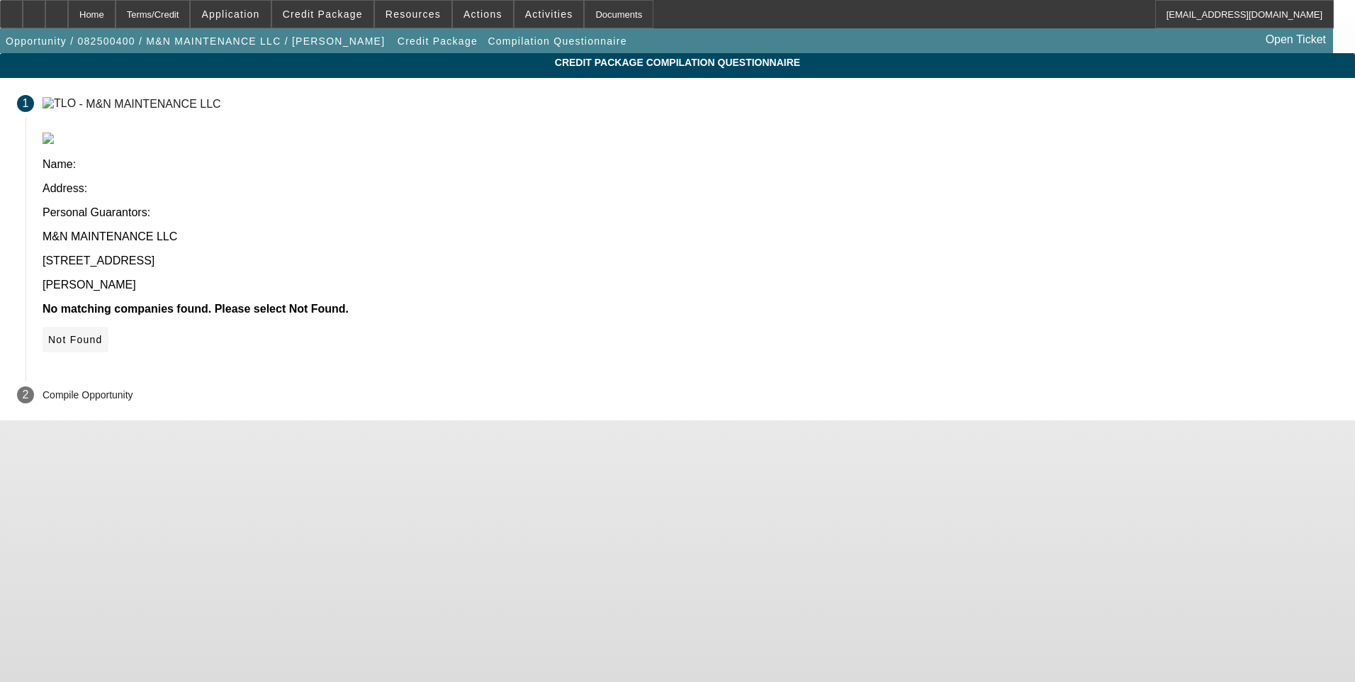
click at [48, 334] on icon at bounding box center [48, 339] width 0 height 11
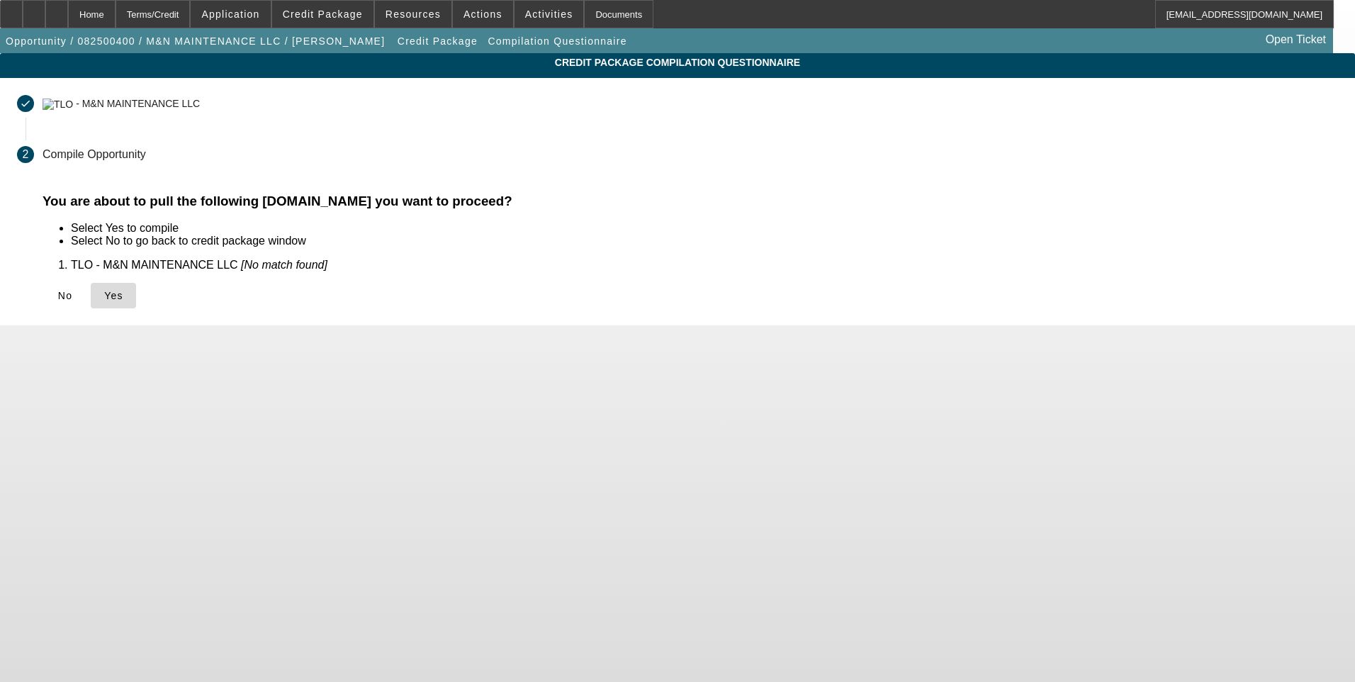
click at [104, 295] on icon at bounding box center [104, 295] width 0 height 11
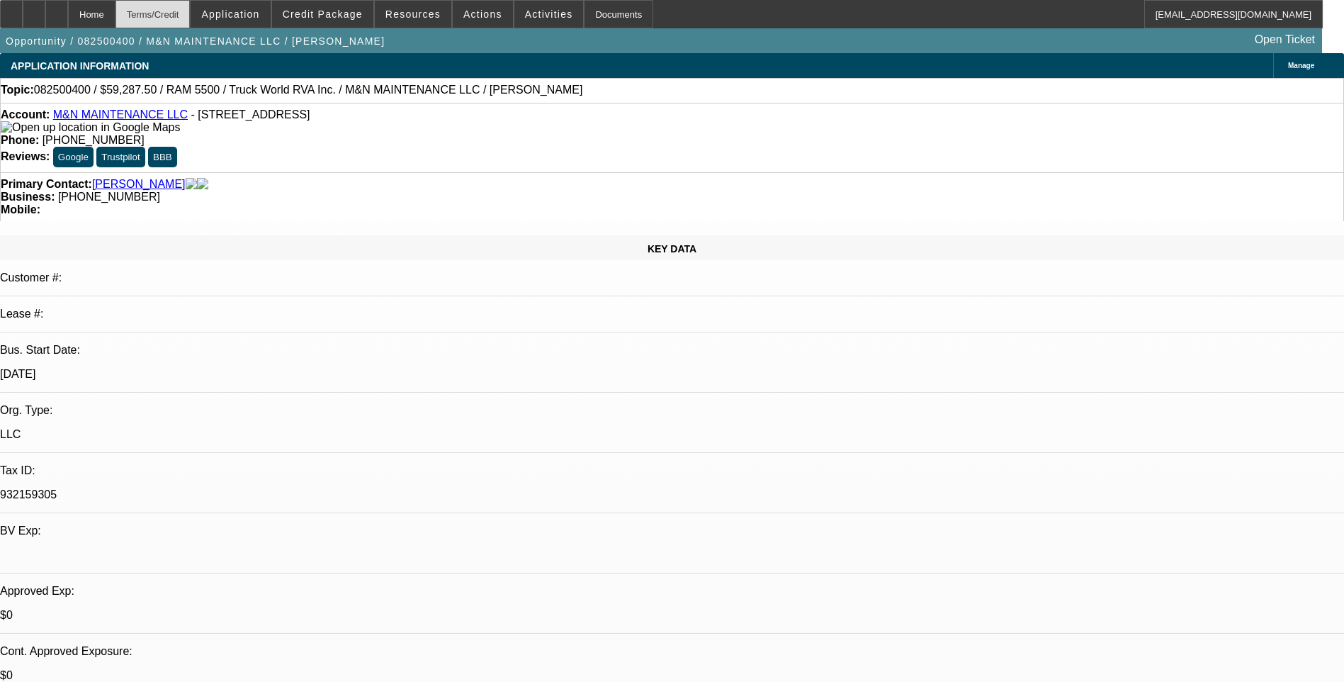
select select "0.1"
select select "0"
select select "6"
select select "0.1"
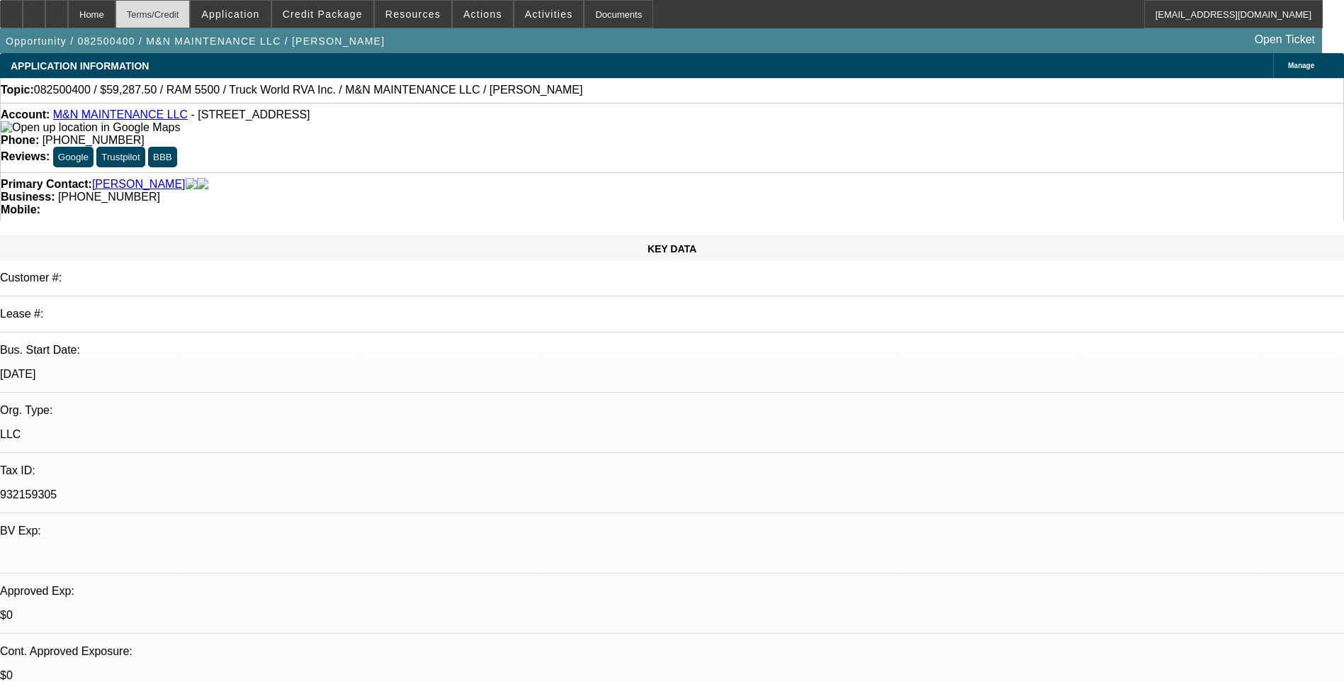
select select "0"
select select "6"
select select "0.1"
select select "0"
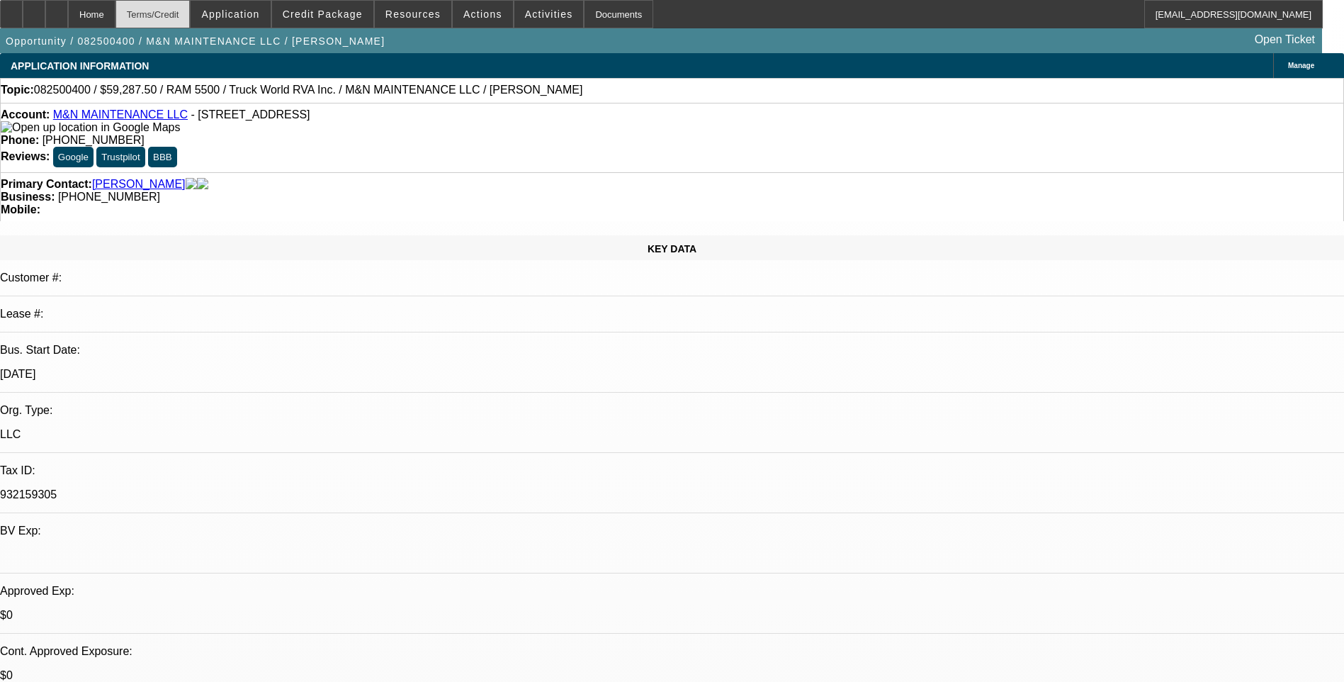
select select "0"
select select "6"
click at [188, 18] on div "Terms/Credit" at bounding box center [152, 14] width 75 height 28
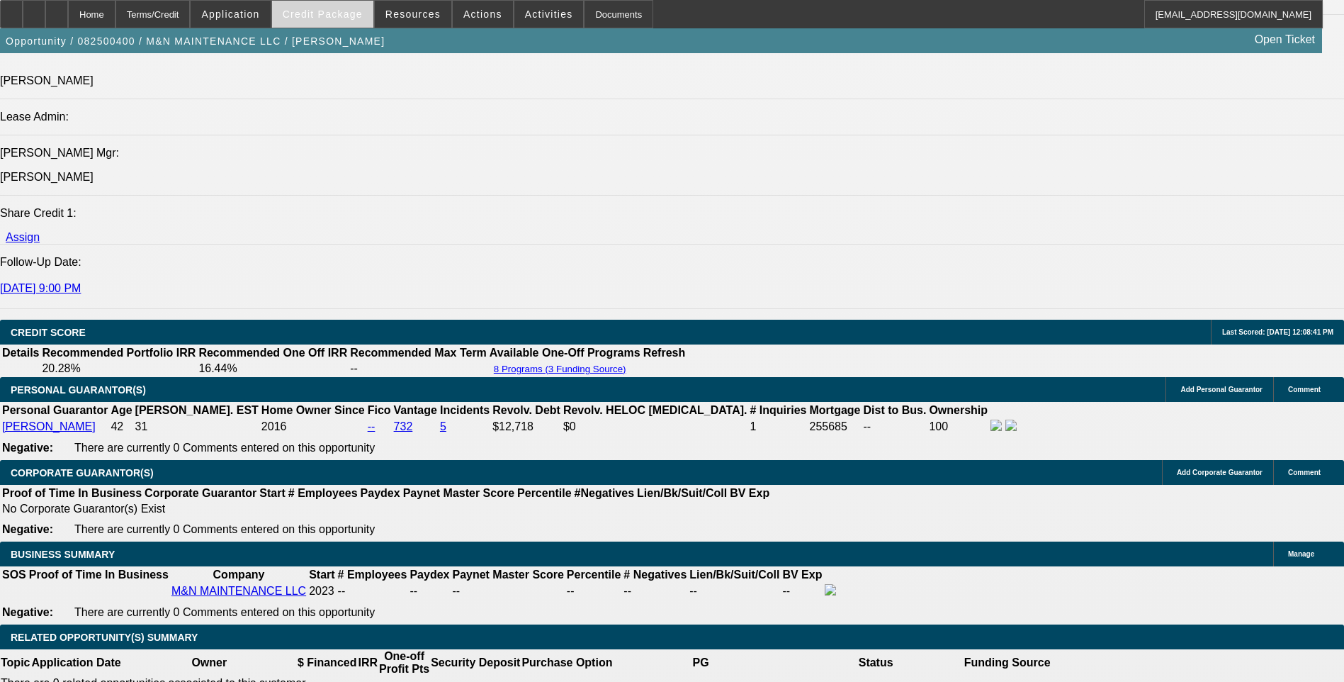
click at [332, 17] on span "Credit Package" at bounding box center [323, 14] width 80 height 11
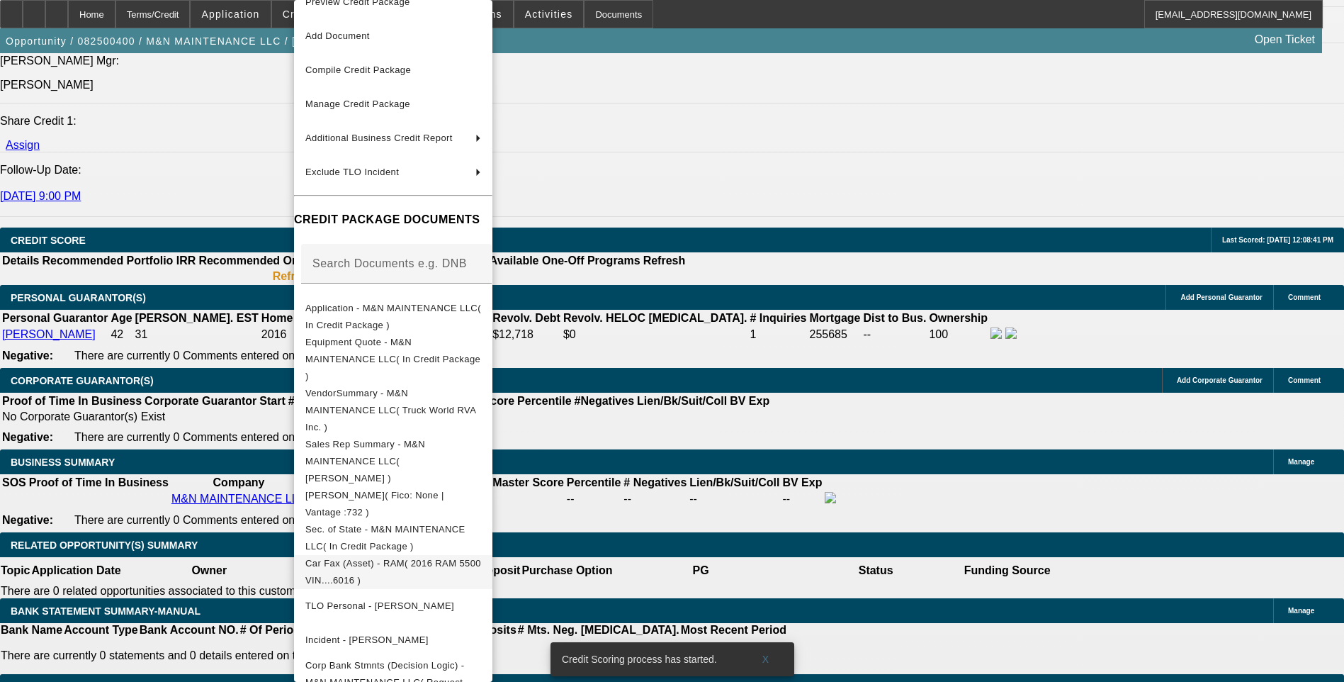
scroll to position [1922, 0]
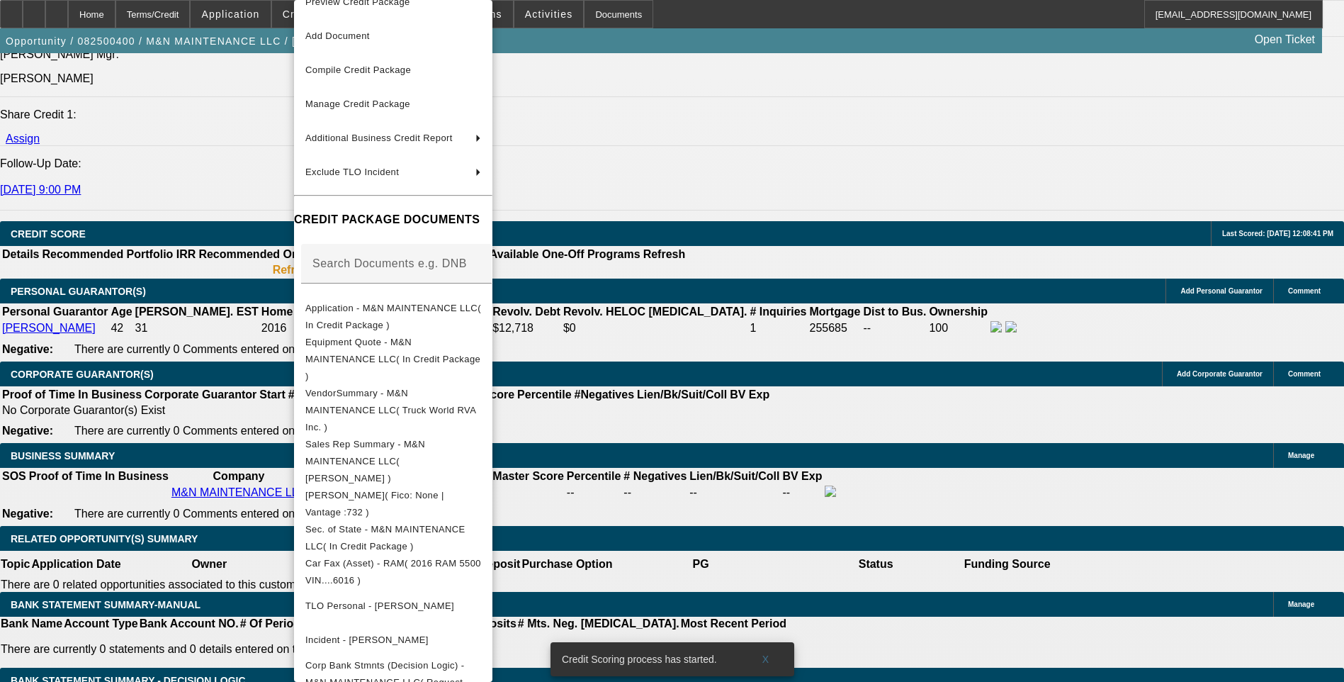
click at [835, 320] on div at bounding box center [672, 341] width 1344 height 682
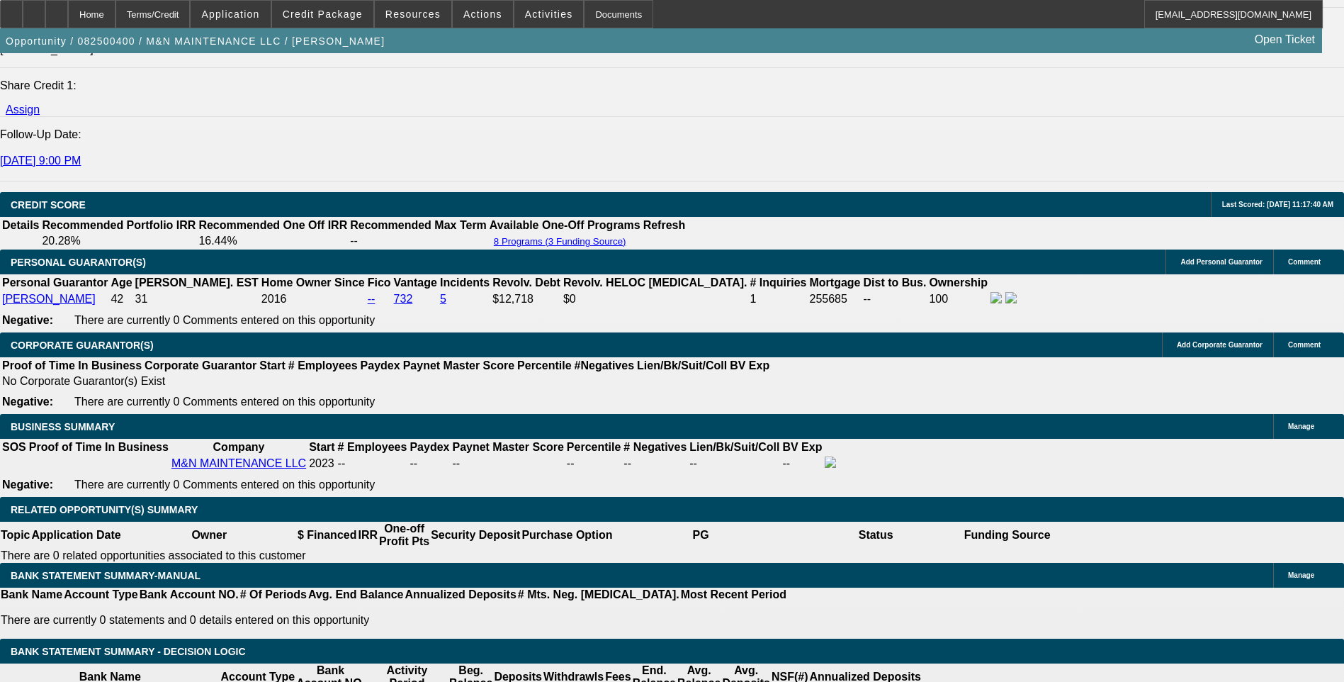
scroll to position [1917, 0]
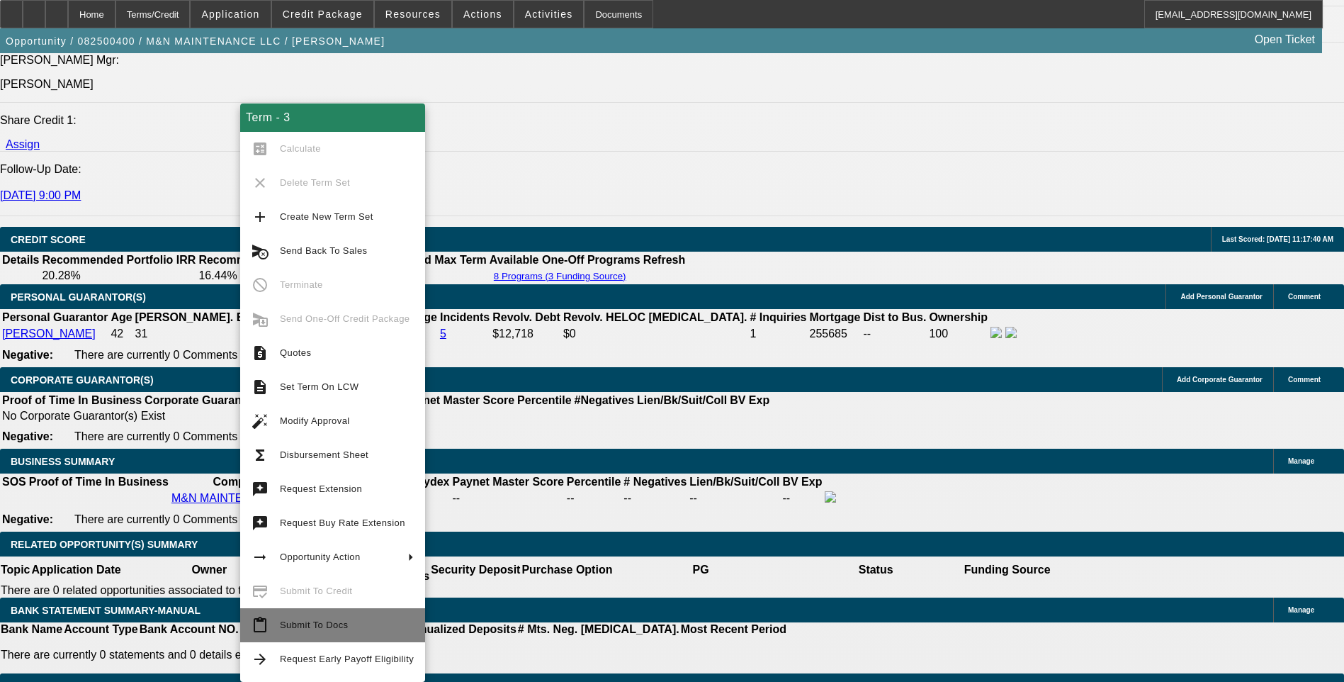
click at [317, 629] on span "Submit To Docs" at bounding box center [314, 624] width 68 height 11
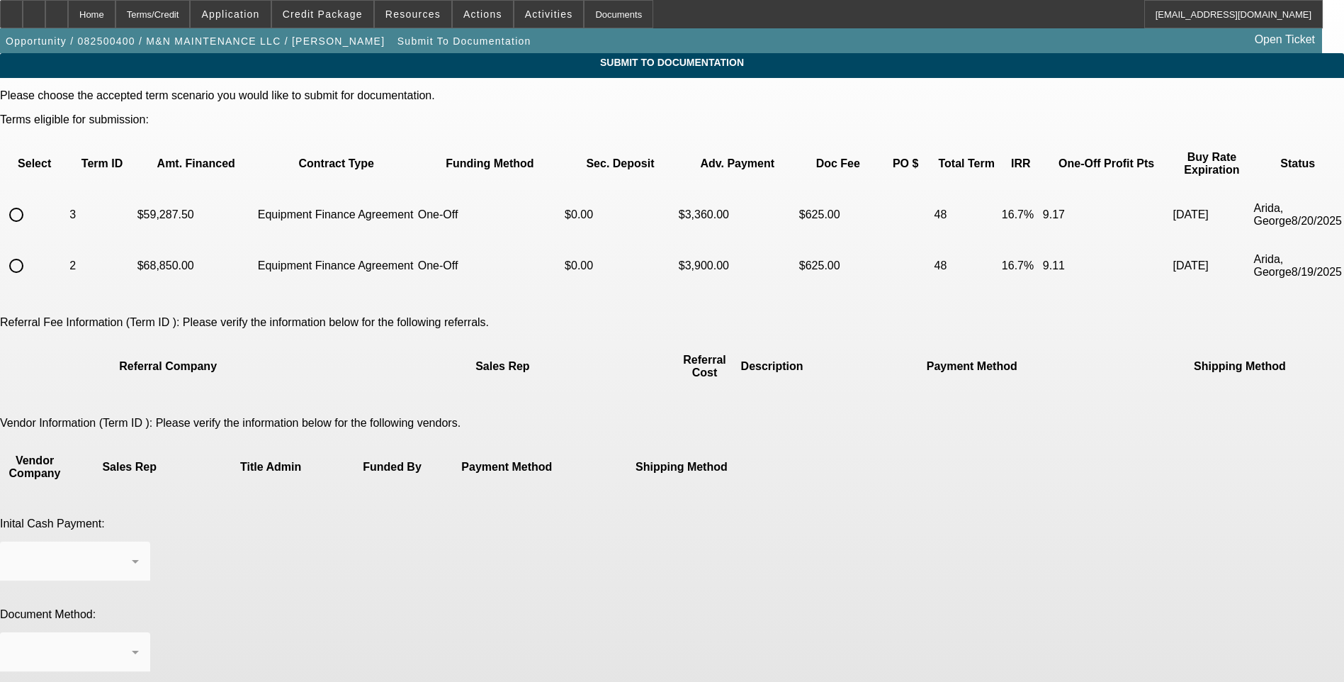
click at [30, 201] on input "radio" at bounding box center [16, 215] width 28 height 28
radio input "true"
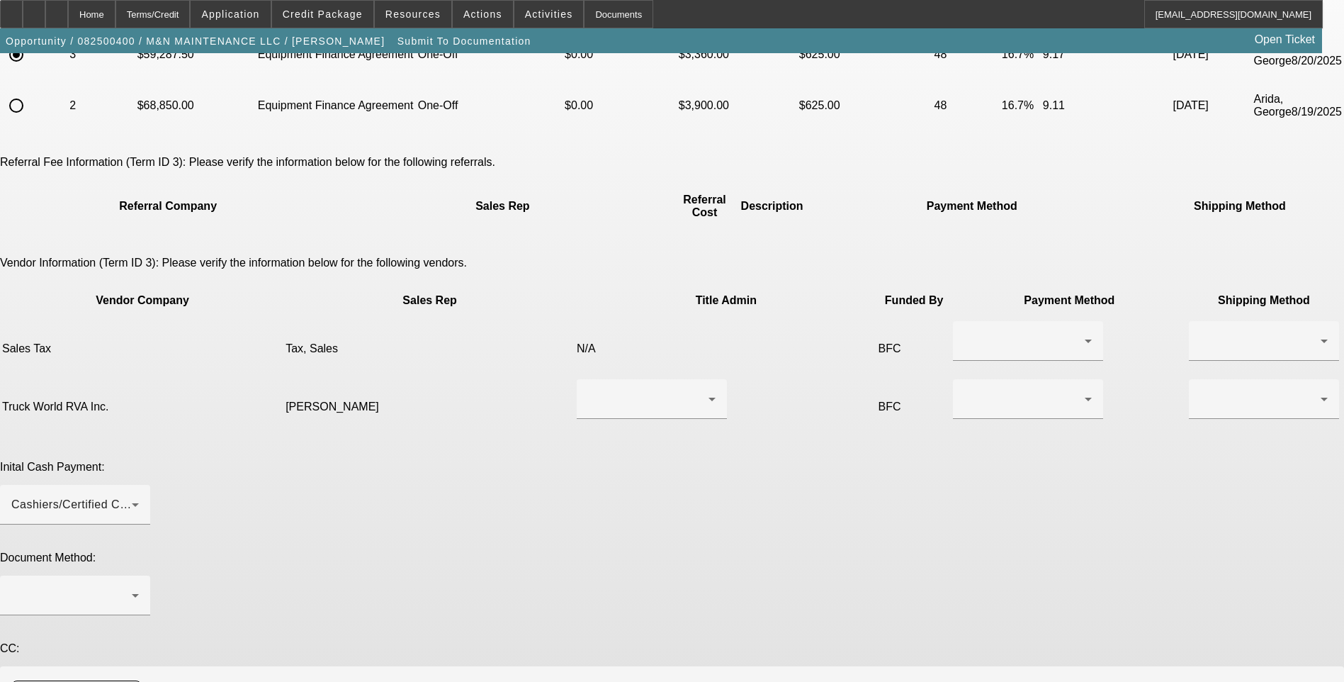
scroll to position [174, 0]
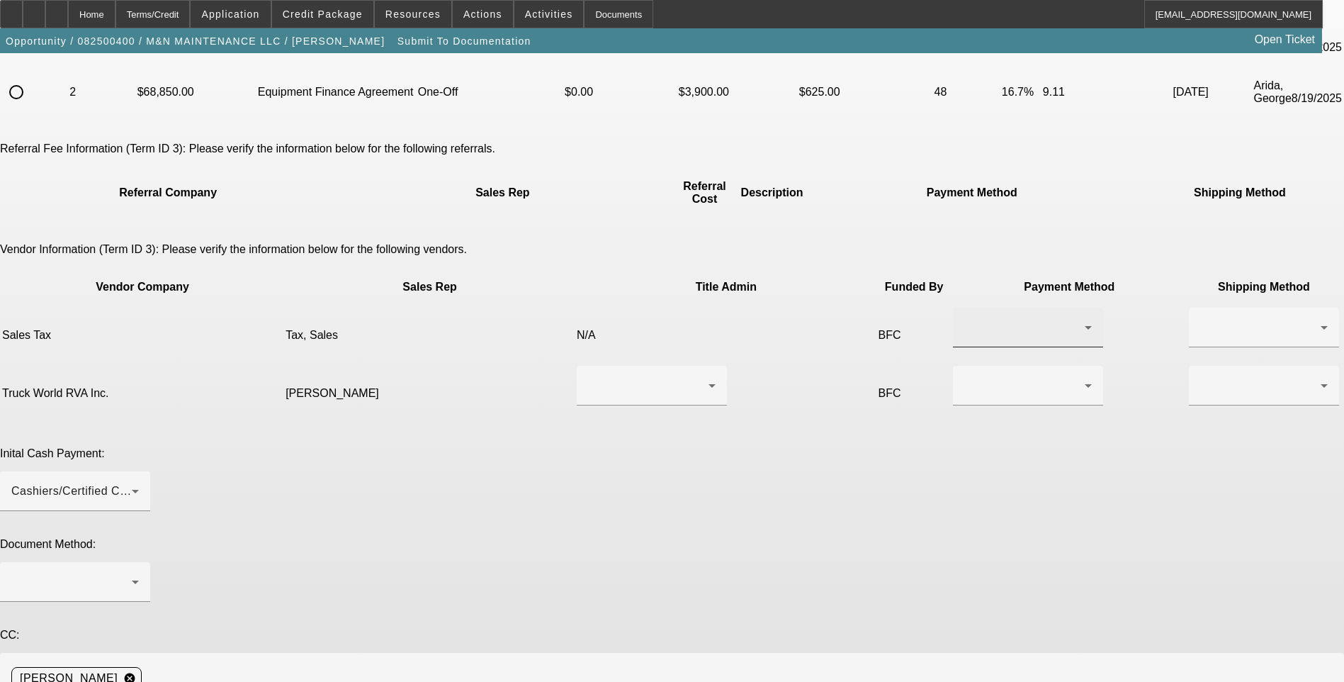
click at [964, 319] on div at bounding box center [1024, 327] width 120 height 17
click at [833, 297] on mat-option "Check" at bounding box center [819, 301] width 150 height 34
click at [1200, 319] on div at bounding box center [1260, 327] width 120 height 17
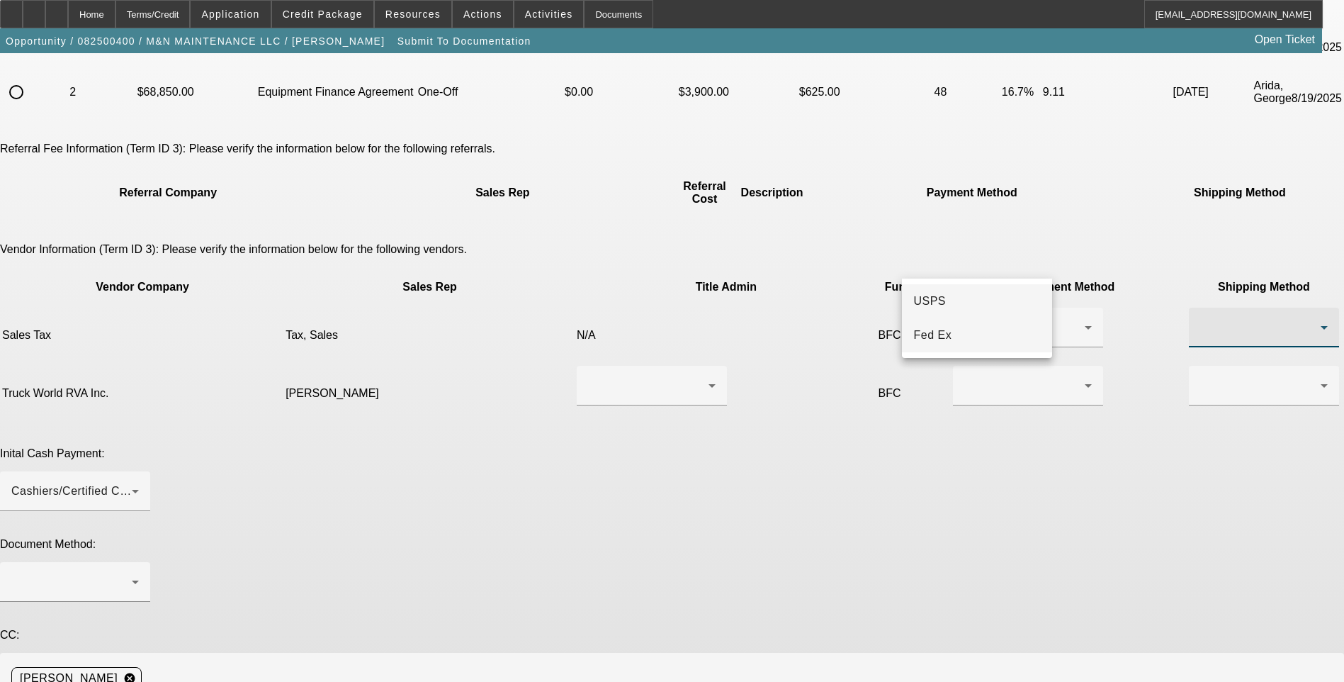
click at [956, 331] on mat-option "Fed Ex" at bounding box center [977, 335] width 150 height 34
click at [609, 377] on div at bounding box center [648, 385] width 120 height 17
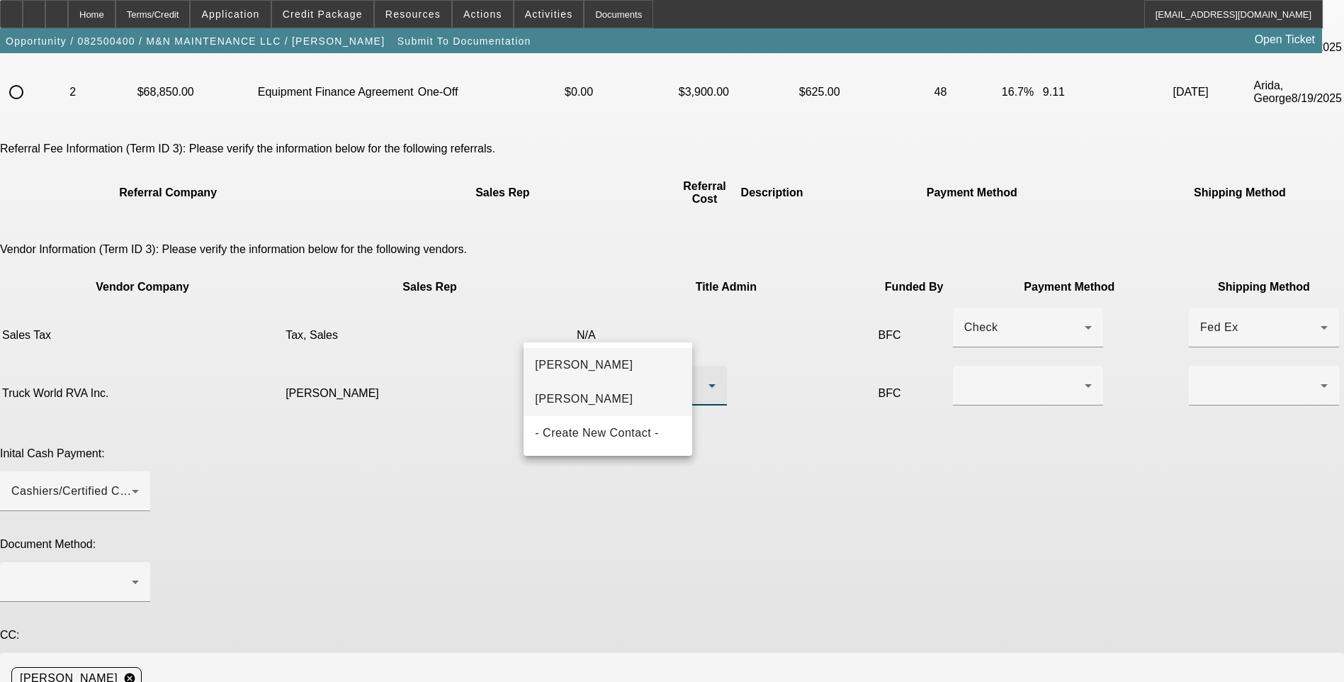
click at [622, 397] on mat-option "[PERSON_NAME]" at bounding box center [608, 399] width 169 height 34
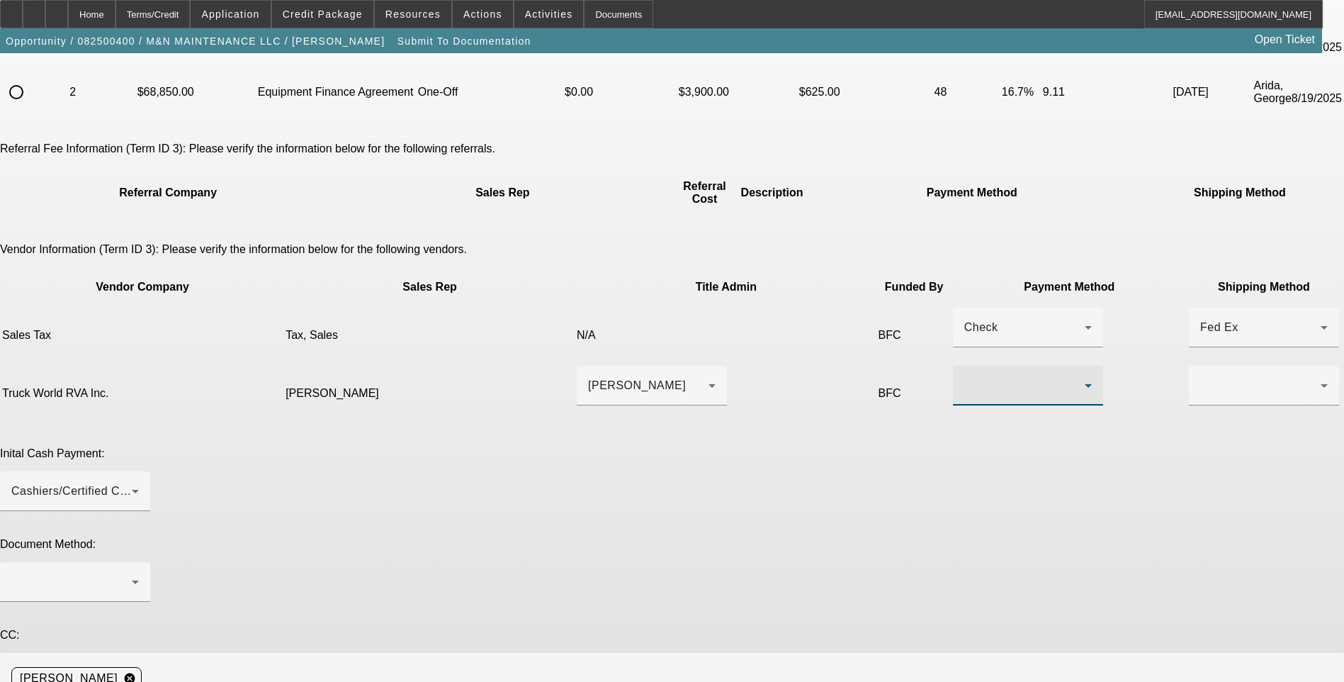
click at [964, 377] on div at bounding box center [1024, 385] width 120 height 17
click at [794, 399] on span "Wire Transfer" at bounding box center [791, 398] width 73 height 17
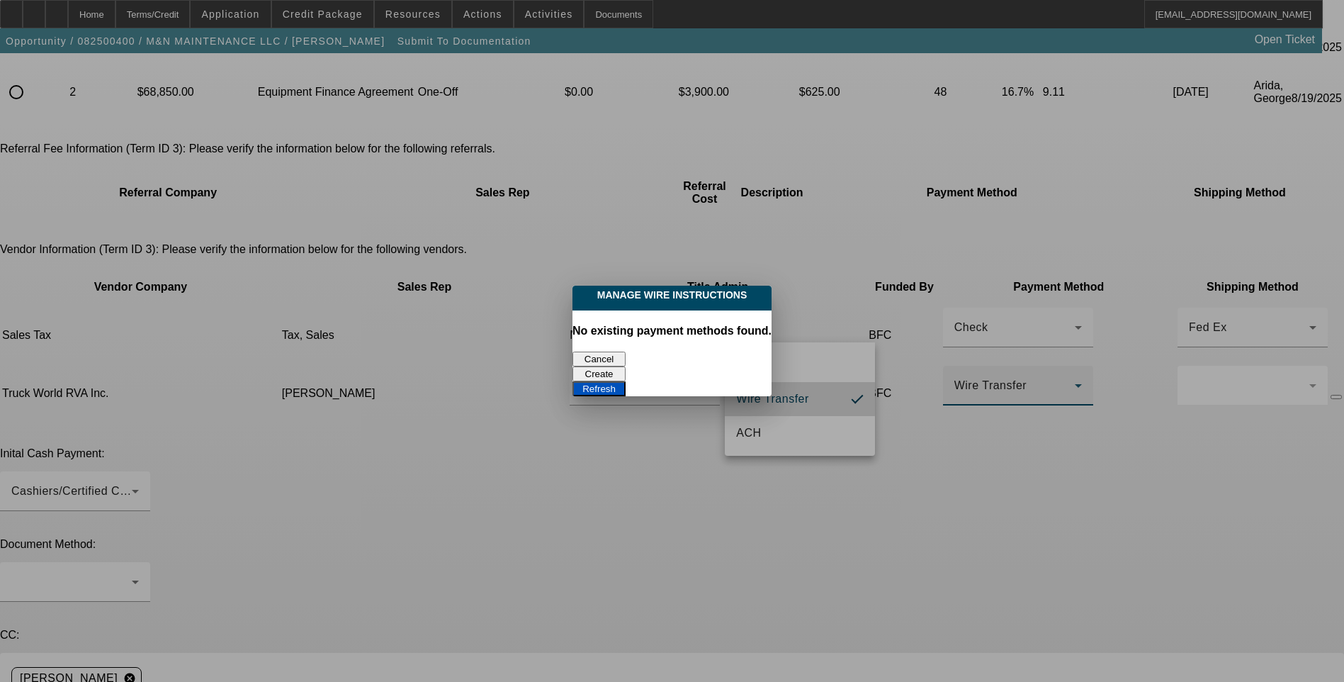
scroll to position [0, 0]
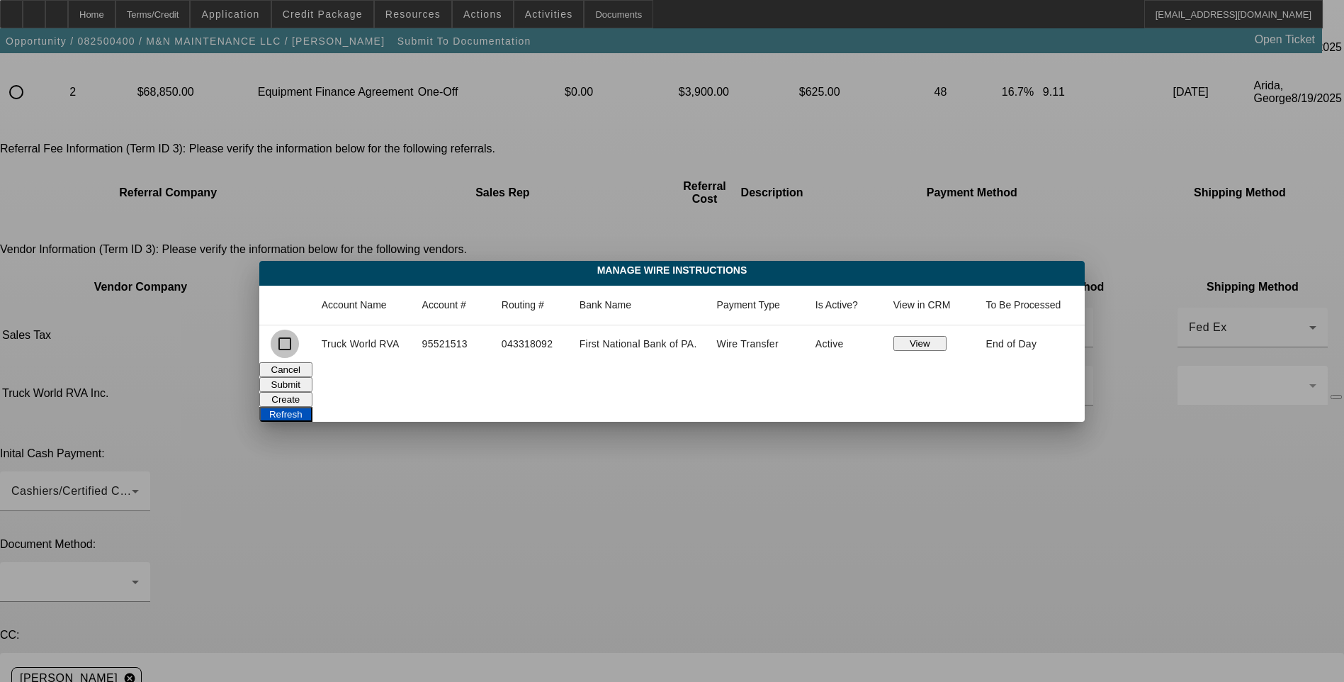
click at [284, 345] on input "checkbox" at bounding box center [285, 343] width 28 height 28
checkbox input "true"
click at [312, 377] on button "Submit" at bounding box center [285, 384] width 53 height 15
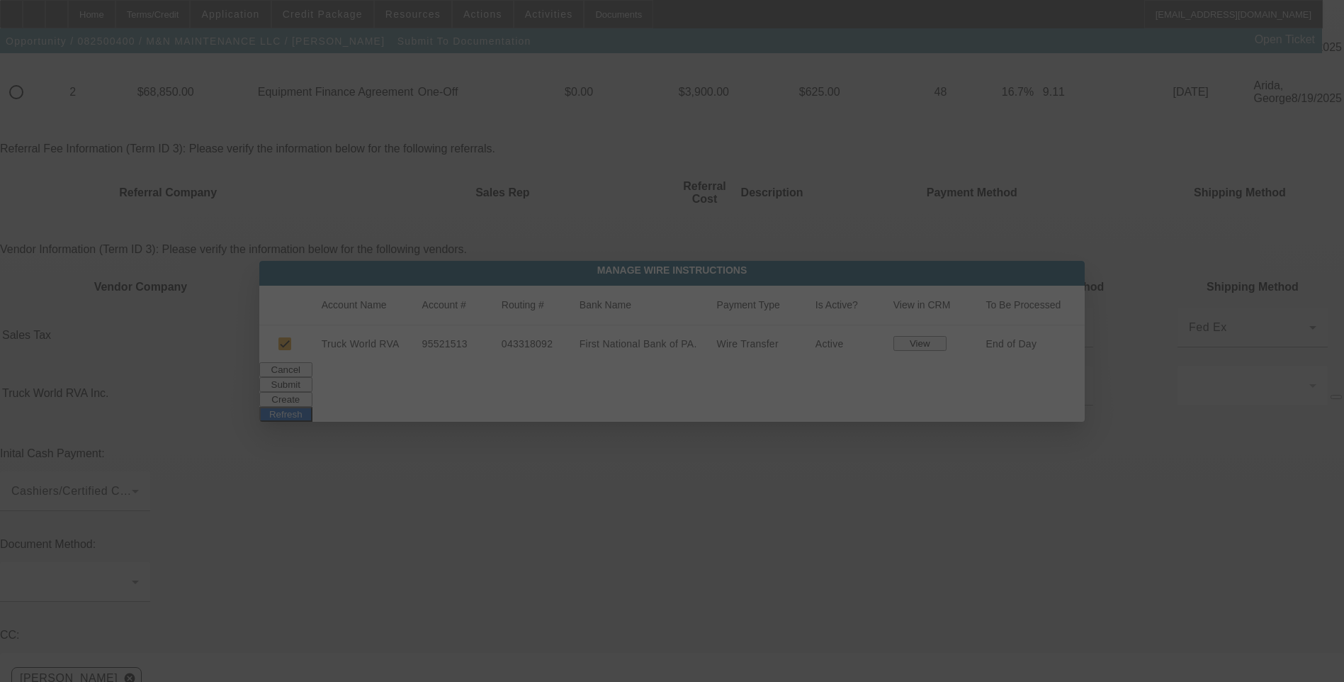
scroll to position [174, 0]
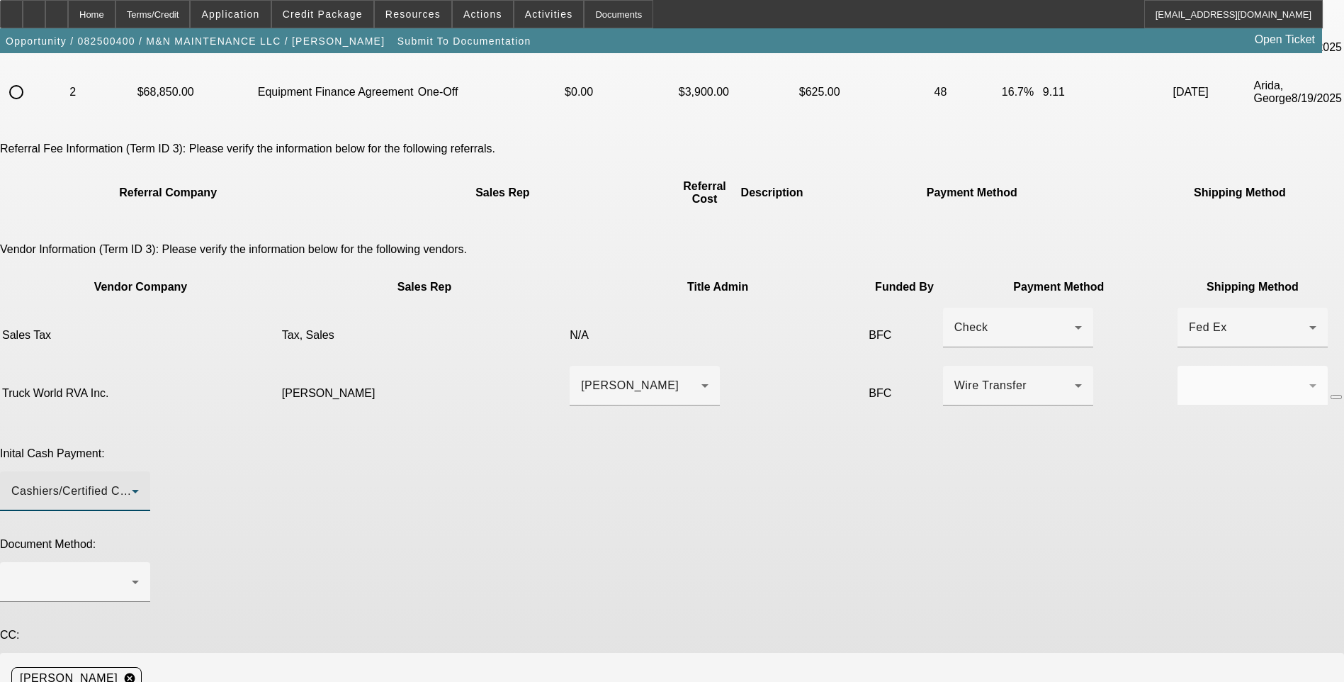
click at [132, 483] on div "Cashiers/Certified Check" at bounding box center [71, 491] width 120 height 17
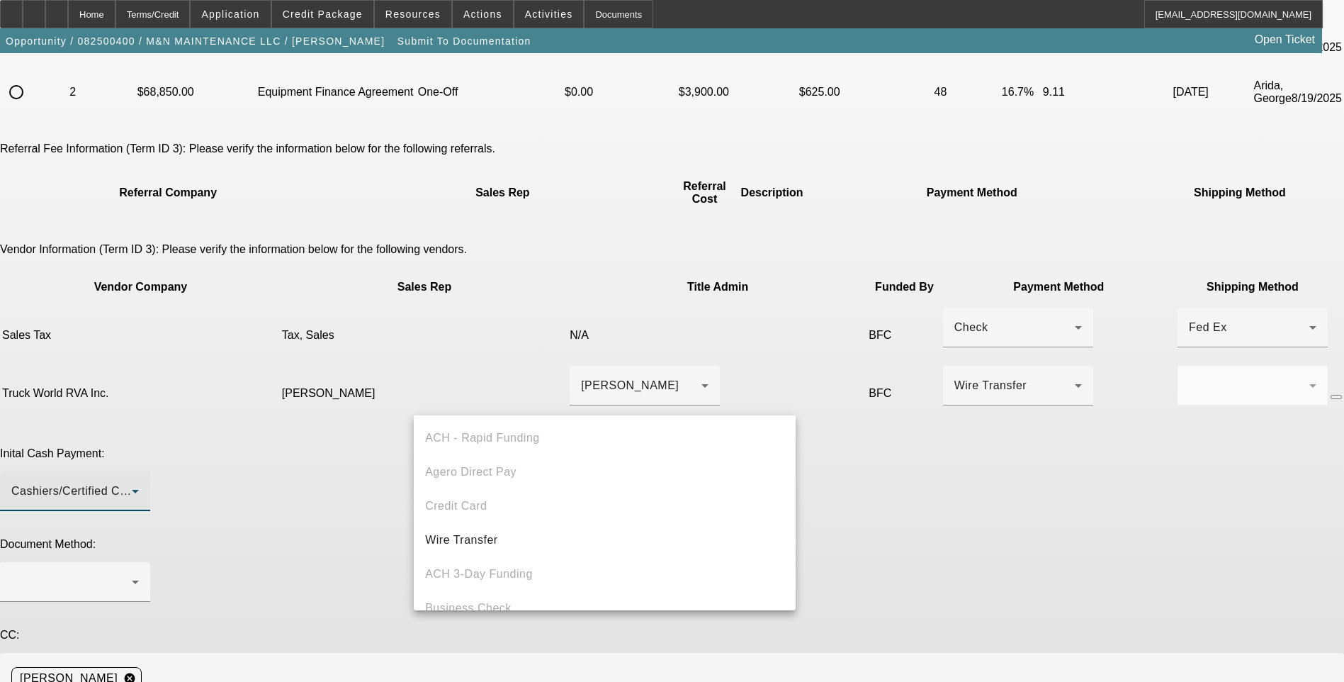
scroll to position [49, 0]
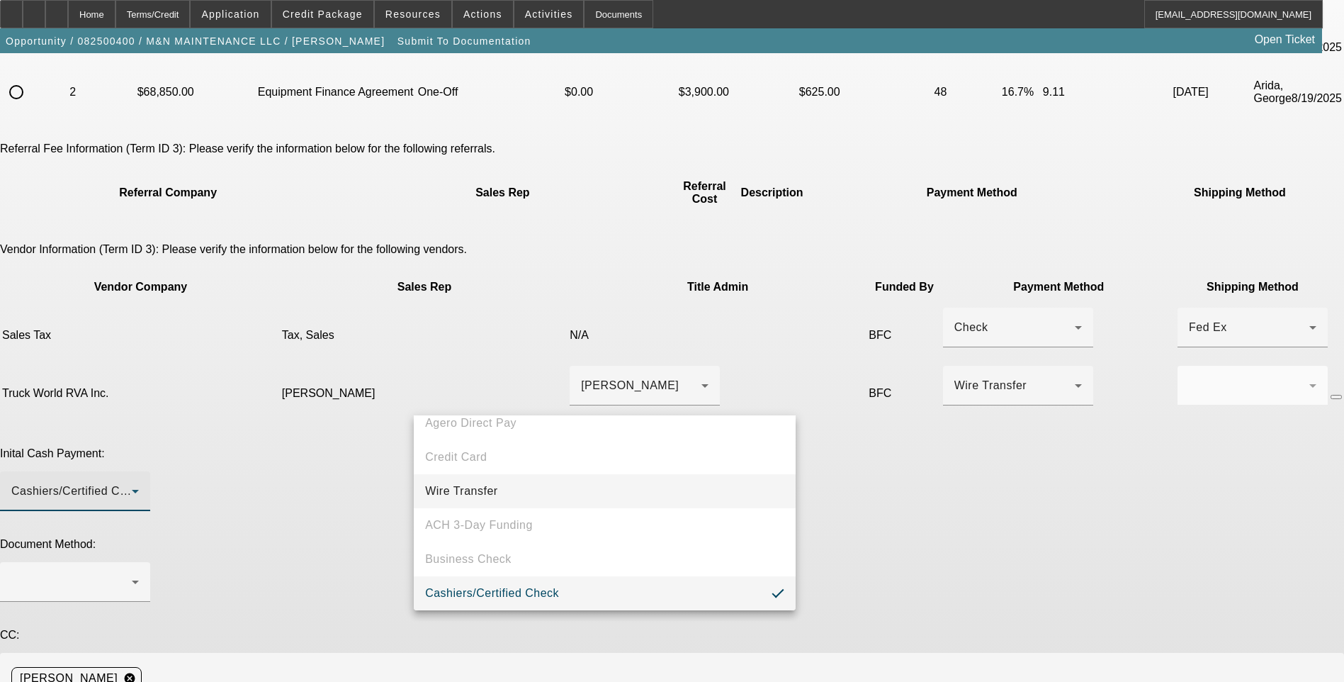
click at [597, 487] on mat-option "Wire Transfer" at bounding box center [605, 491] width 382 height 34
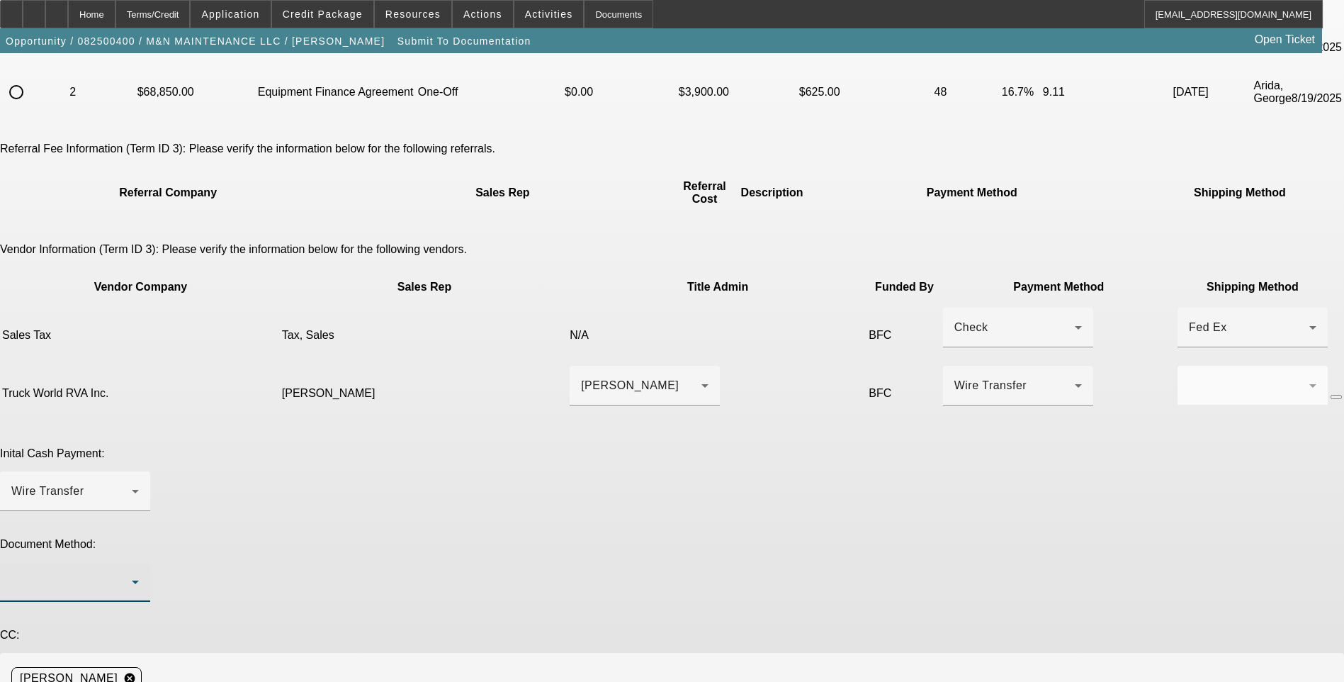
click at [132, 573] on div at bounding box center [71, 581] width 120 height 17
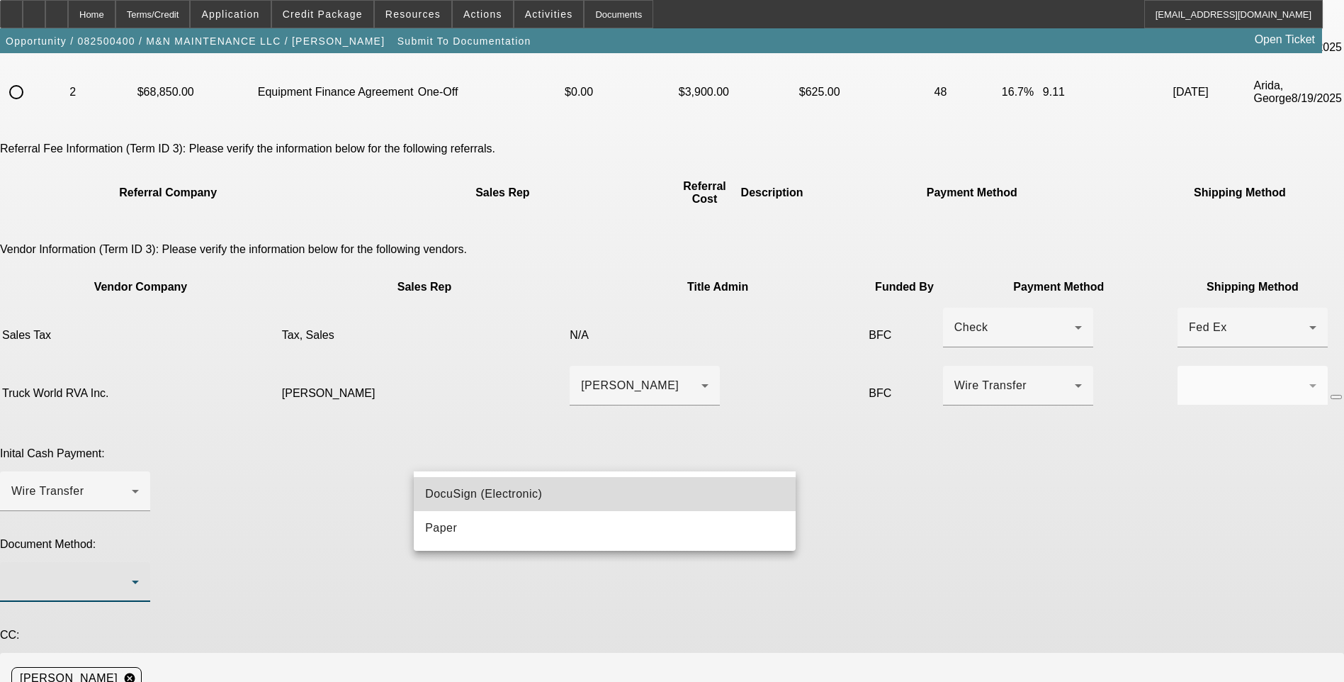
click at [558, 496] on mat-option "DocuSign (Electronic)" at bounding box center [605, 494] width 382 height 34
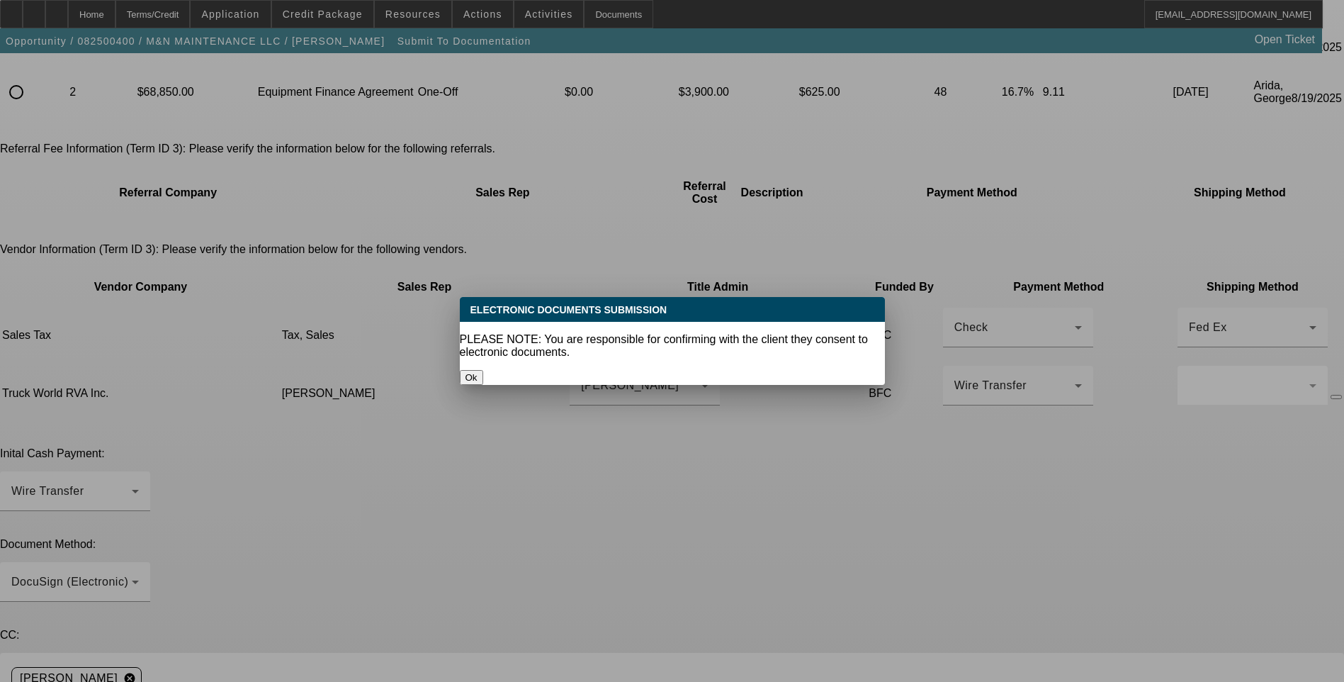
click at [483, 370] on button "Ok" at bounding box center [471, 377] width 23 height 15
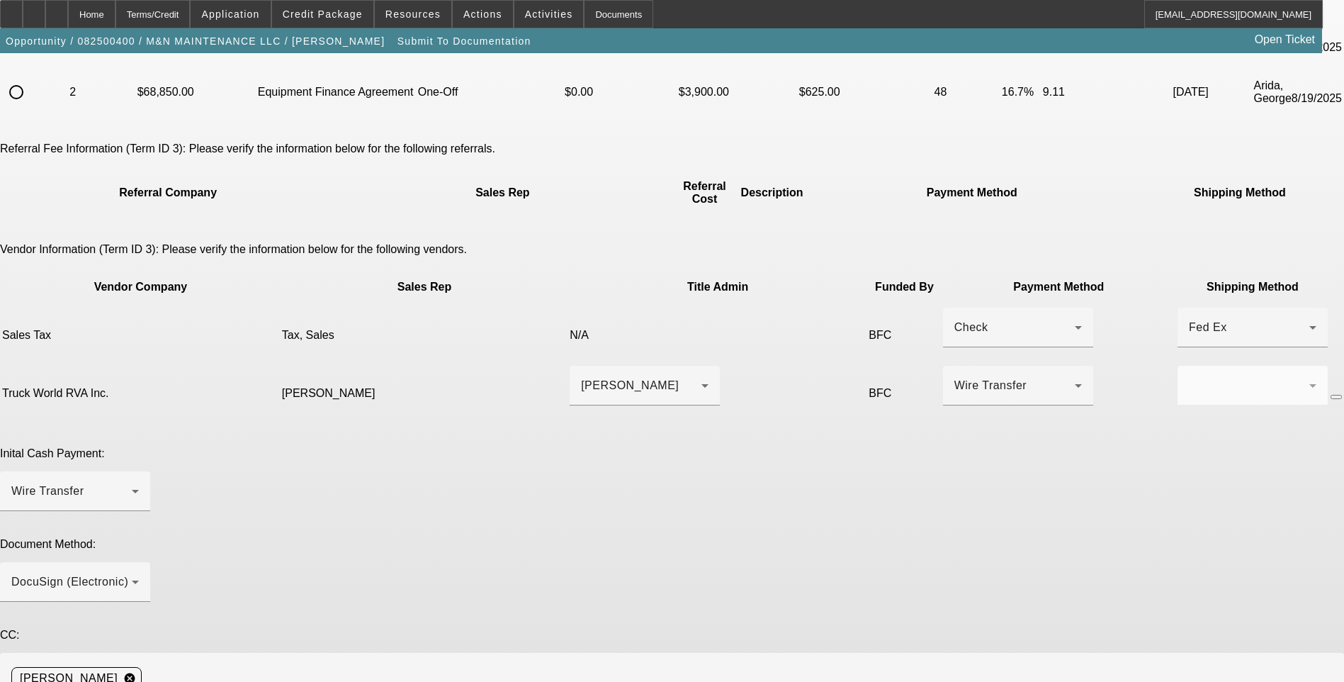
type textarea "C"
paste textarea "jshultz86@yahoo.com"
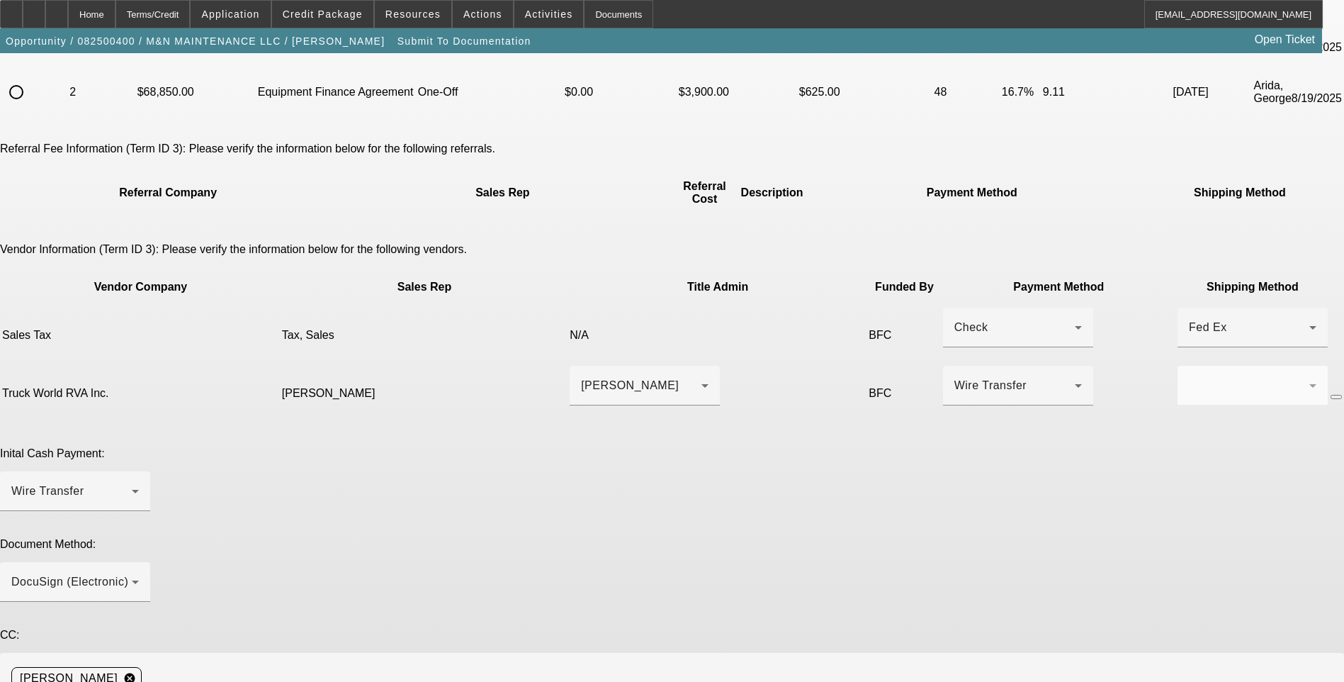
drag, startPoint x: 982, startPoint y: 570, endPoint x: 967, endPoint y: 579, distance: 17.1
paste textarea "taylor@truckworldrva.com"
type textarea "Please send EPOA. Customer contact is Jaime Schultz jshultz86@yahoo.com 817-503…"
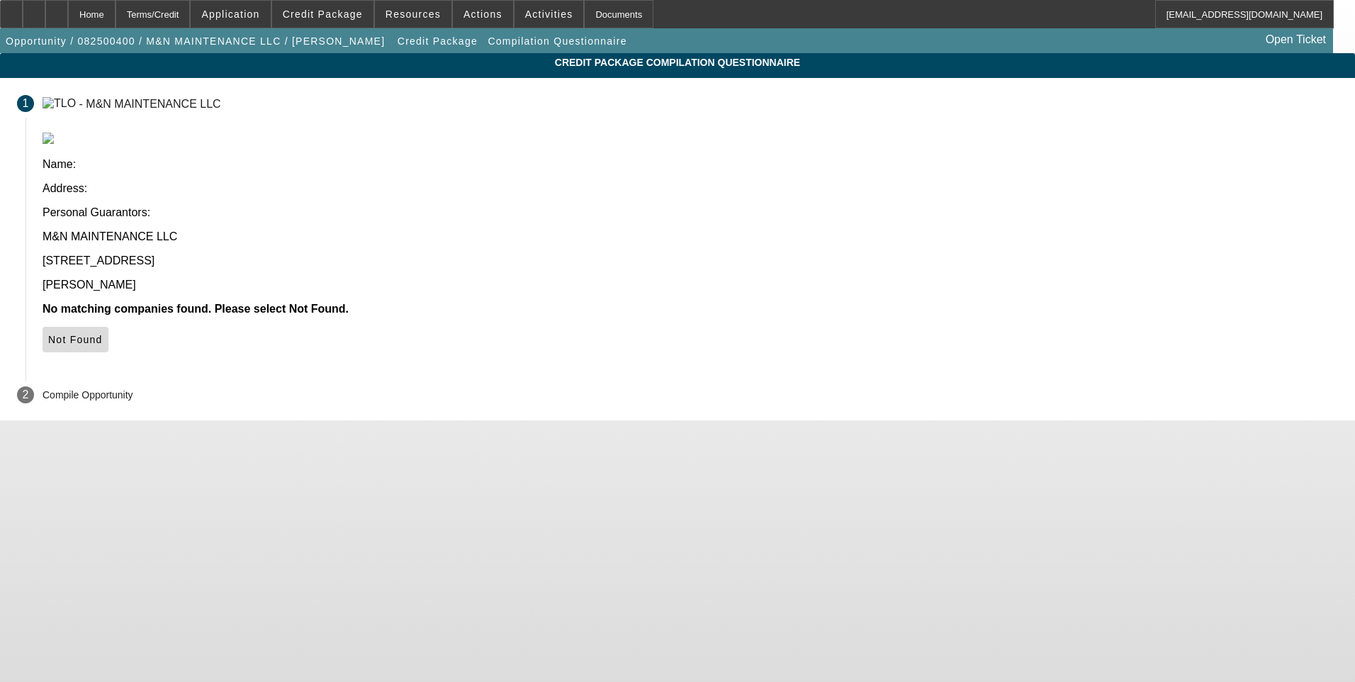
click at [48, 334] on icon at bounding box center [48, 339] width 0 height 11
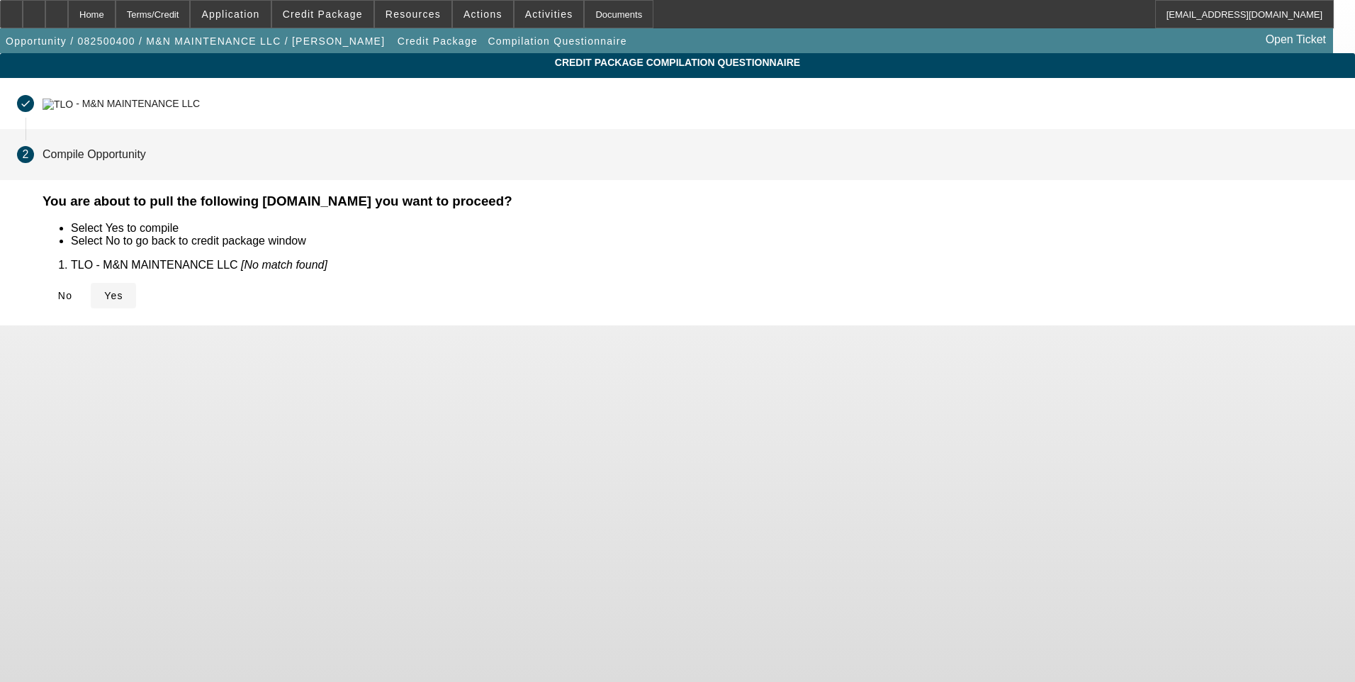
click at [123, 292] on span "Yes" at bounding box center [113, 295] width 19 height 11
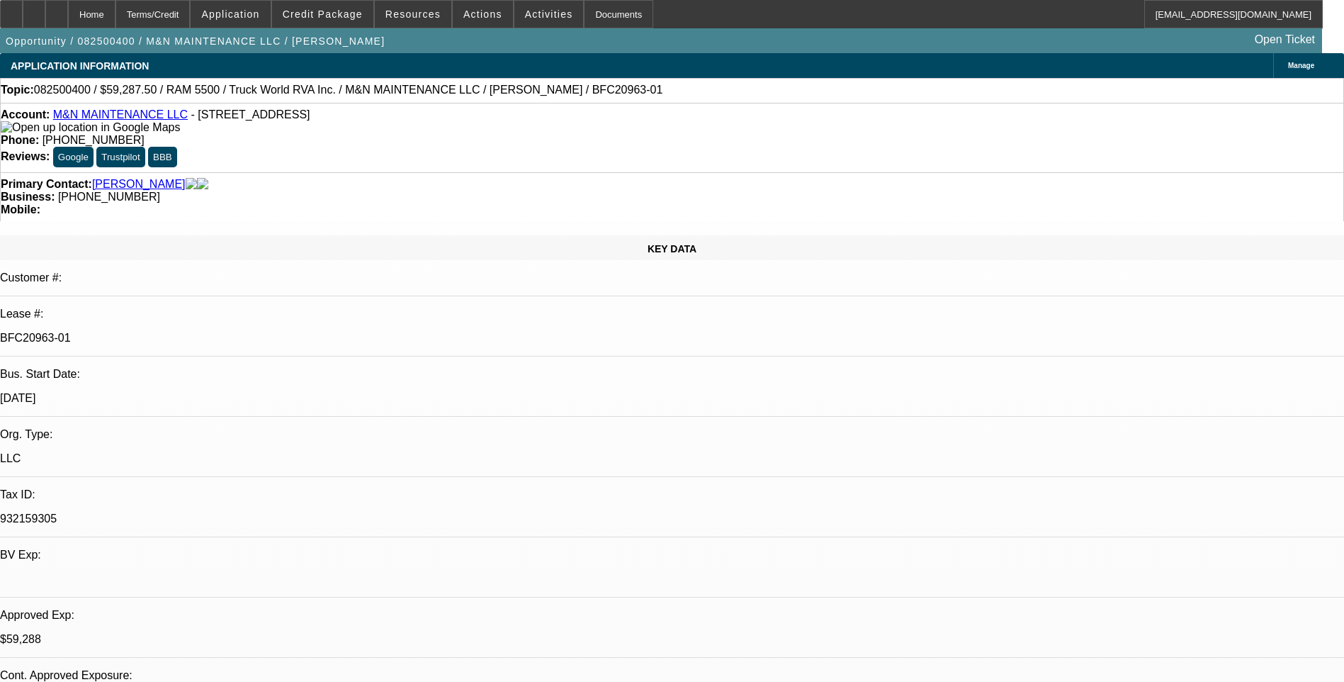
select select "0.1"
select select "0"
select select "6"
select select "0.1"
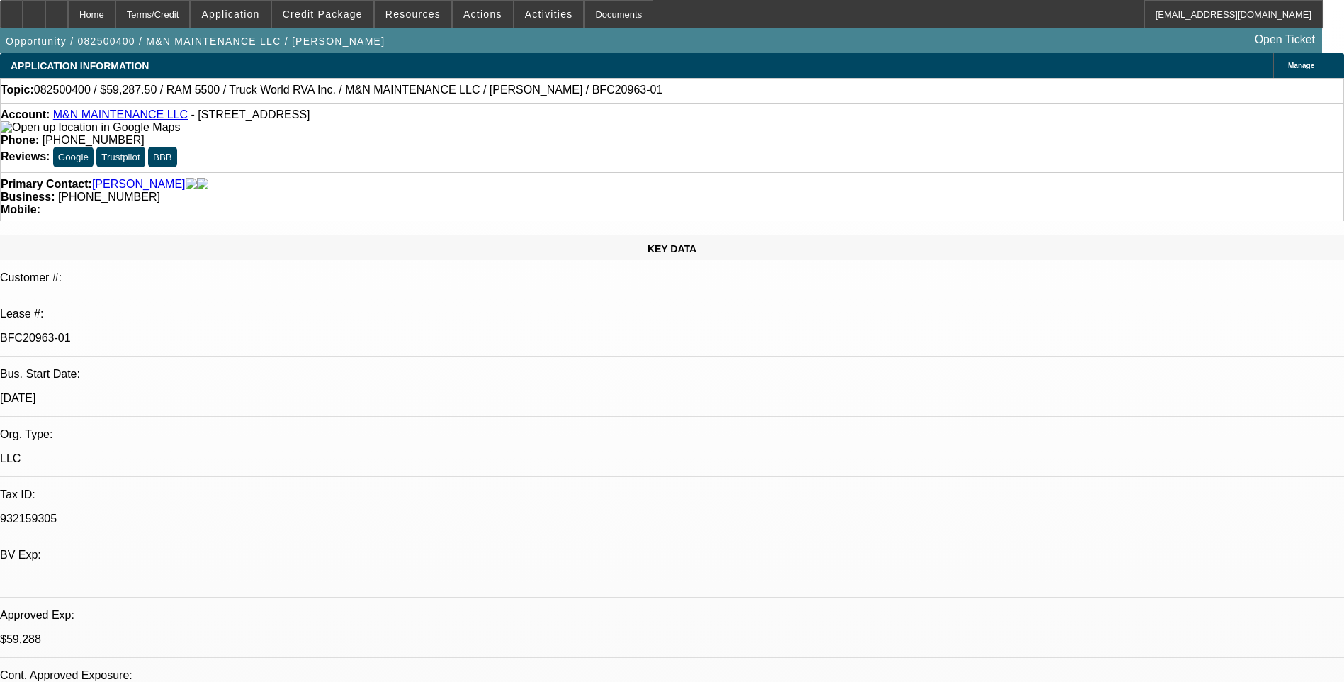
select select "0"
select select "6"
select select "0.1"
select select "0"
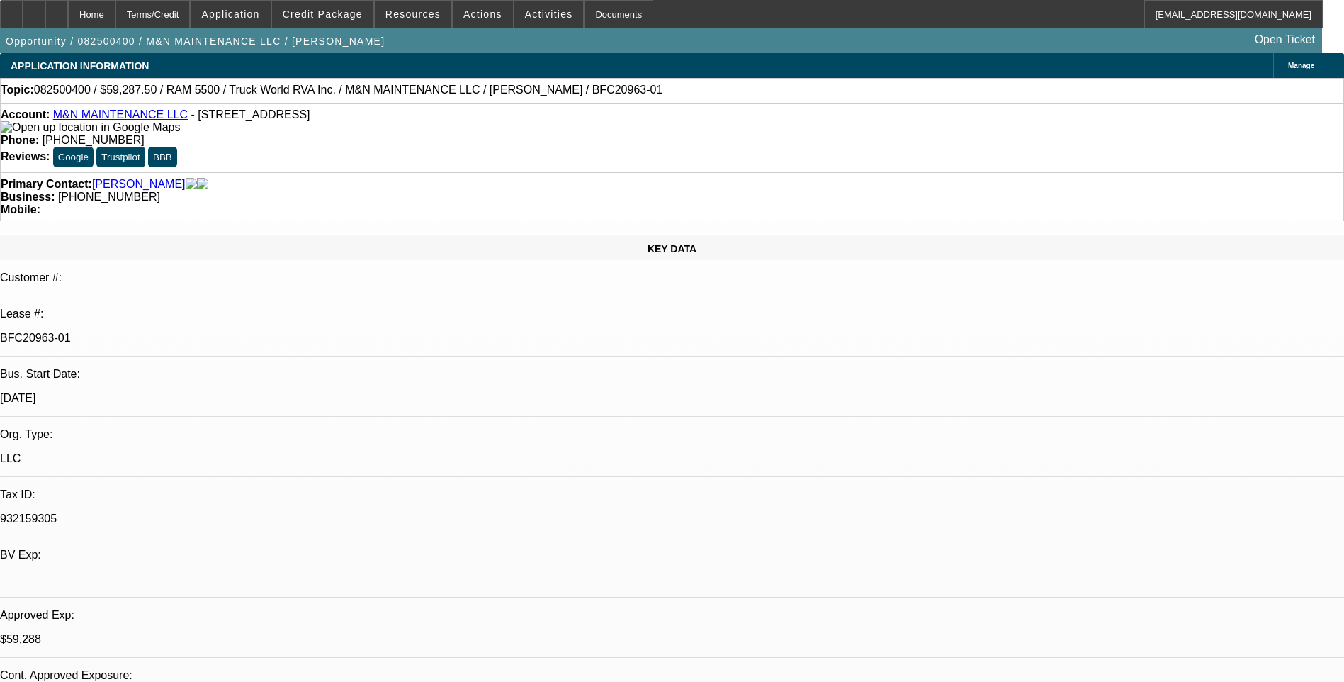
select select "0"
select select "6"
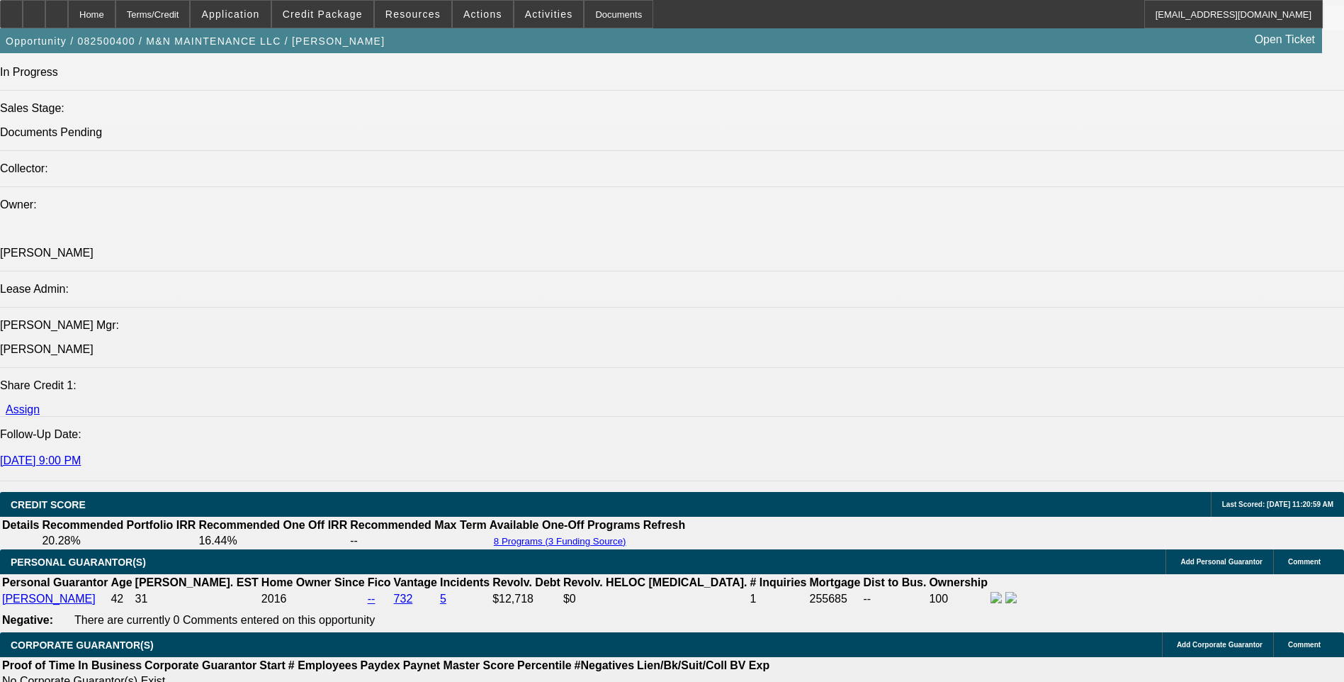
scroll to position [1913, 0]
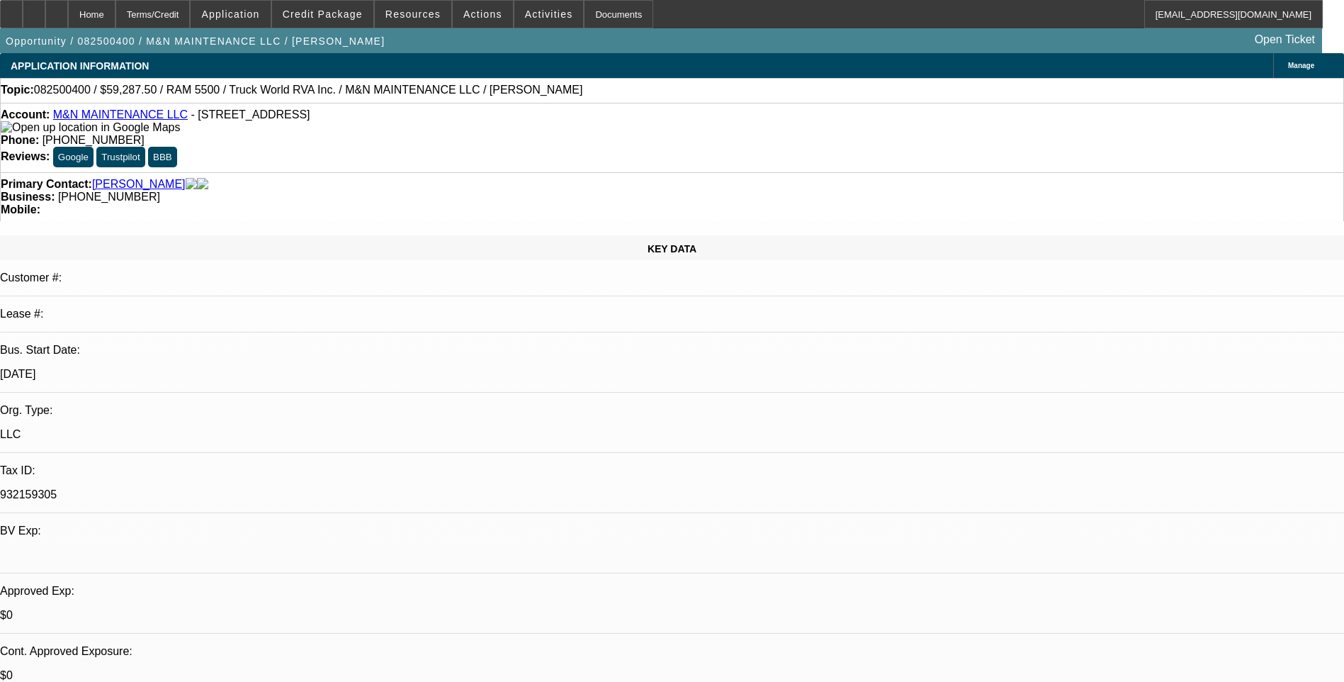
select select "0.1"
select select "0"
select select "0.1"
select select "0"
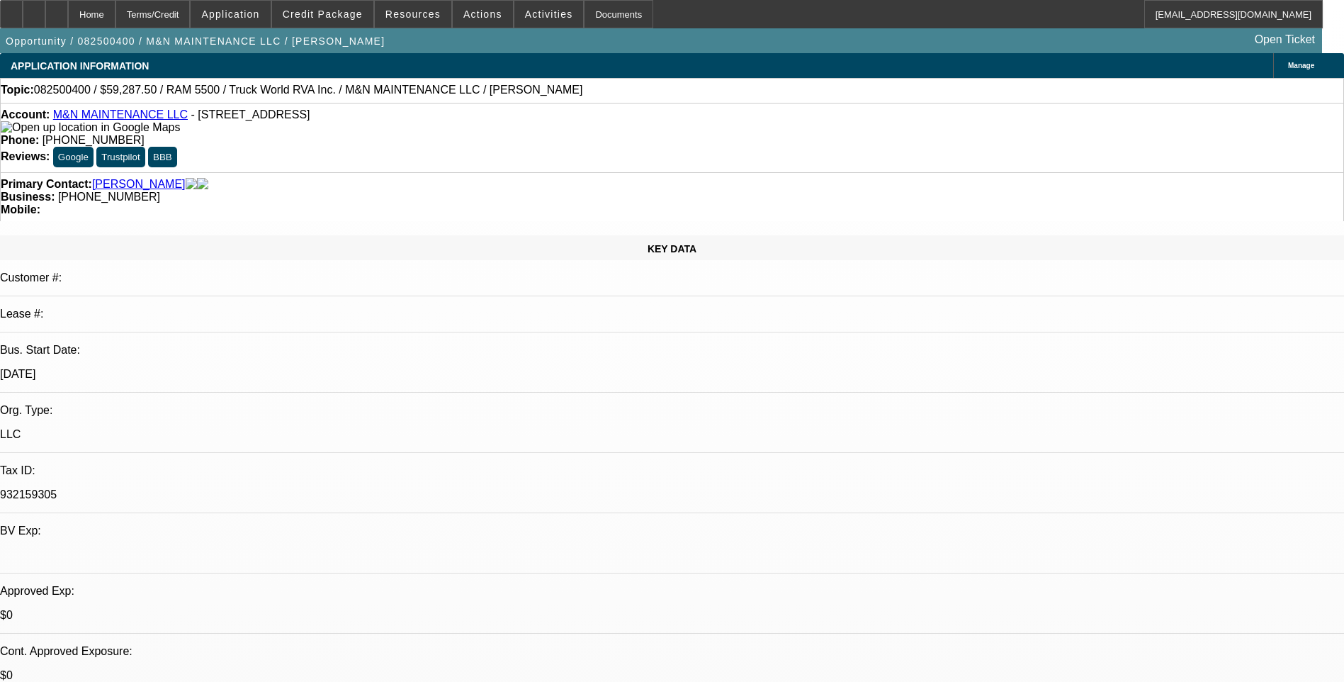
select select "0"
select select "0.1"
select select "0"
select select "1"
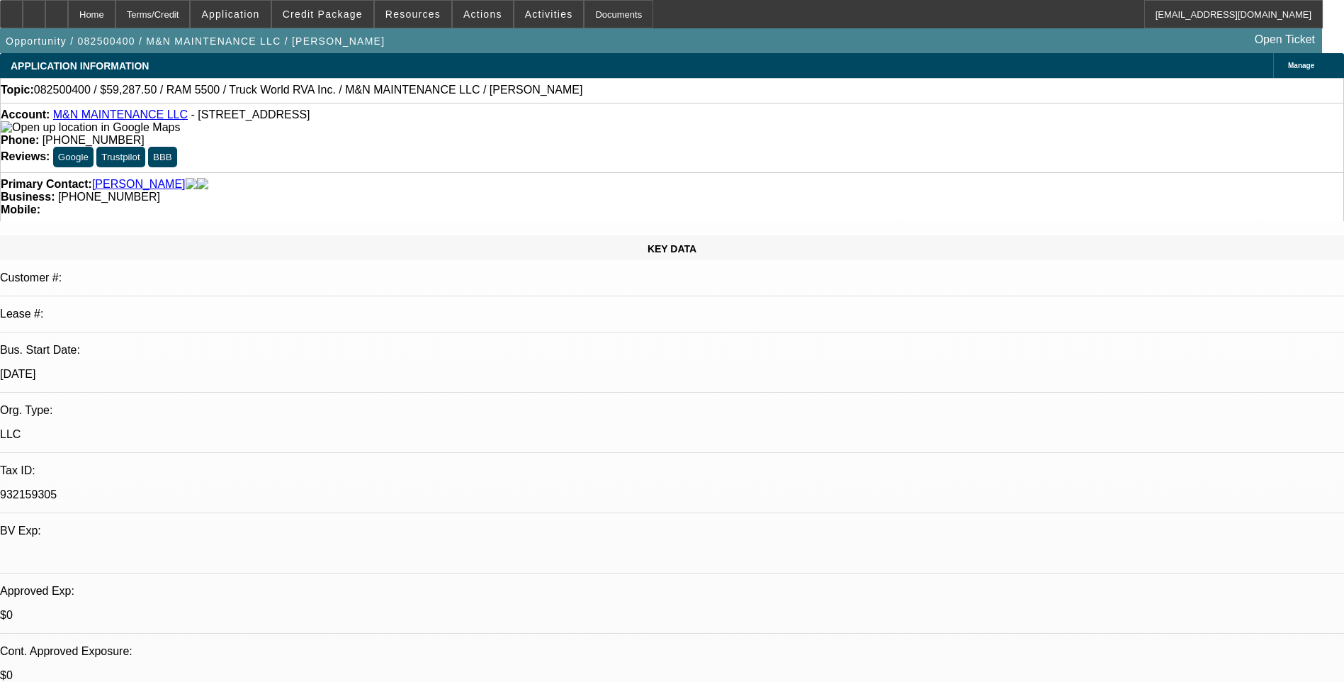
select select "1"
select select "6"
select select "1"
select select "6"
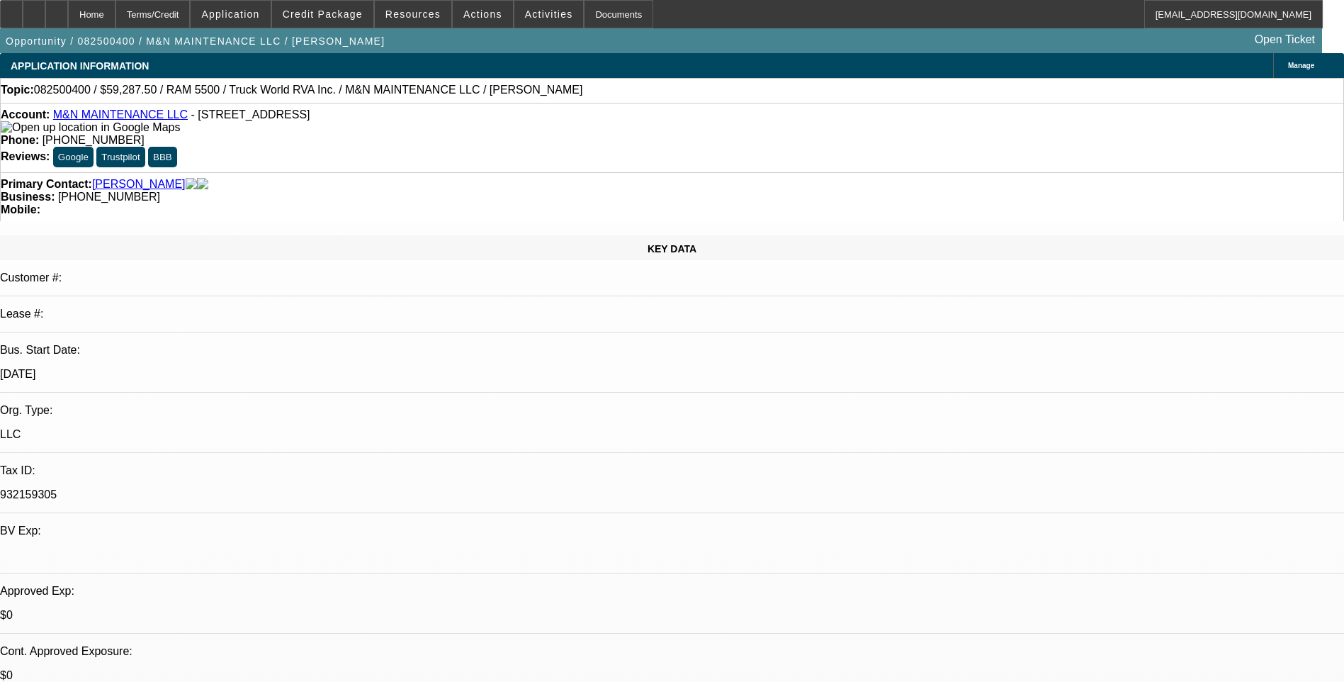
select select "1"
select select "6"
click at [186, 22] on div "Terms/Credit" at bounding box center [152, 14] width 75 height 28
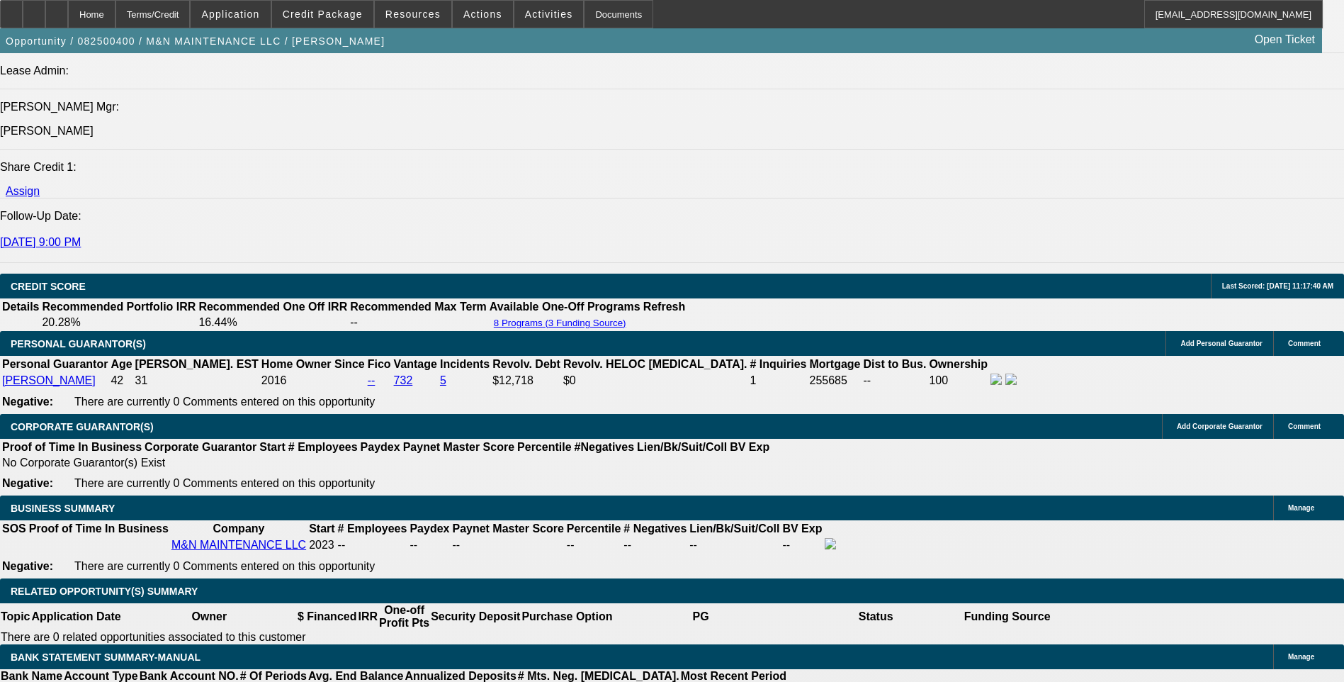
scroll to position [1895, 0]
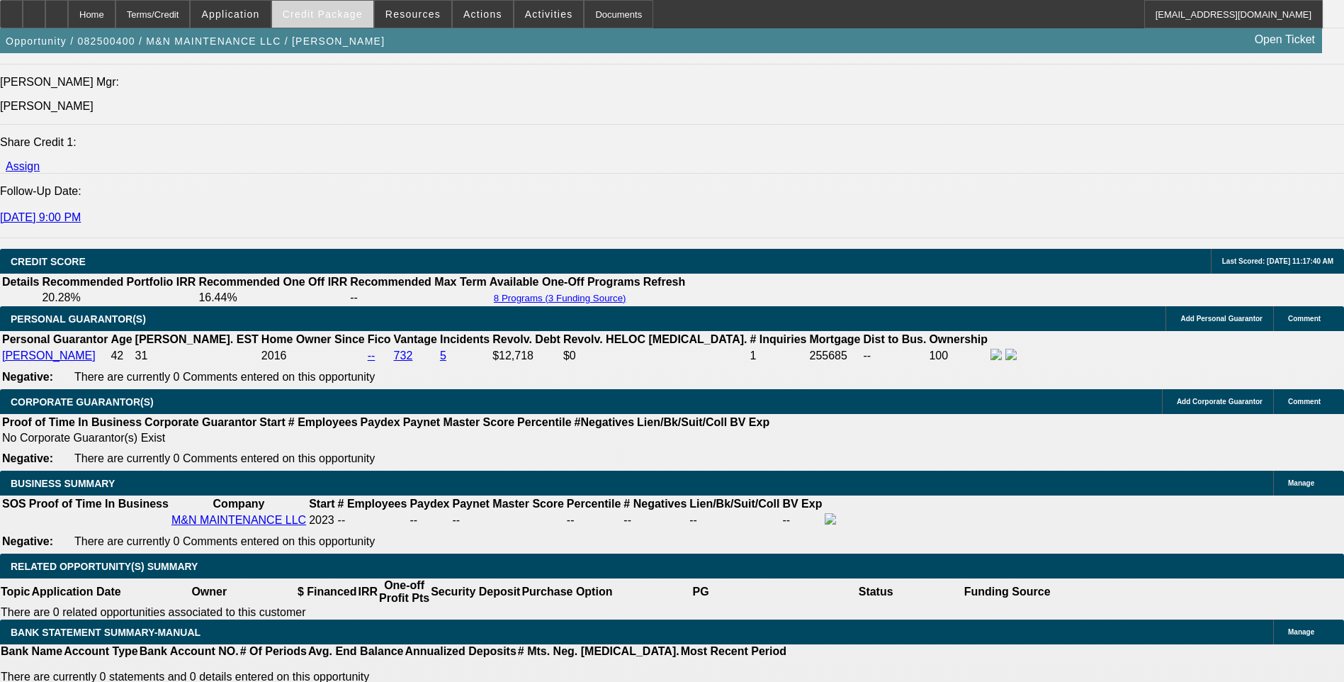
click at [332, 20] on span at bounding box center [322, 14] width 101 height 34
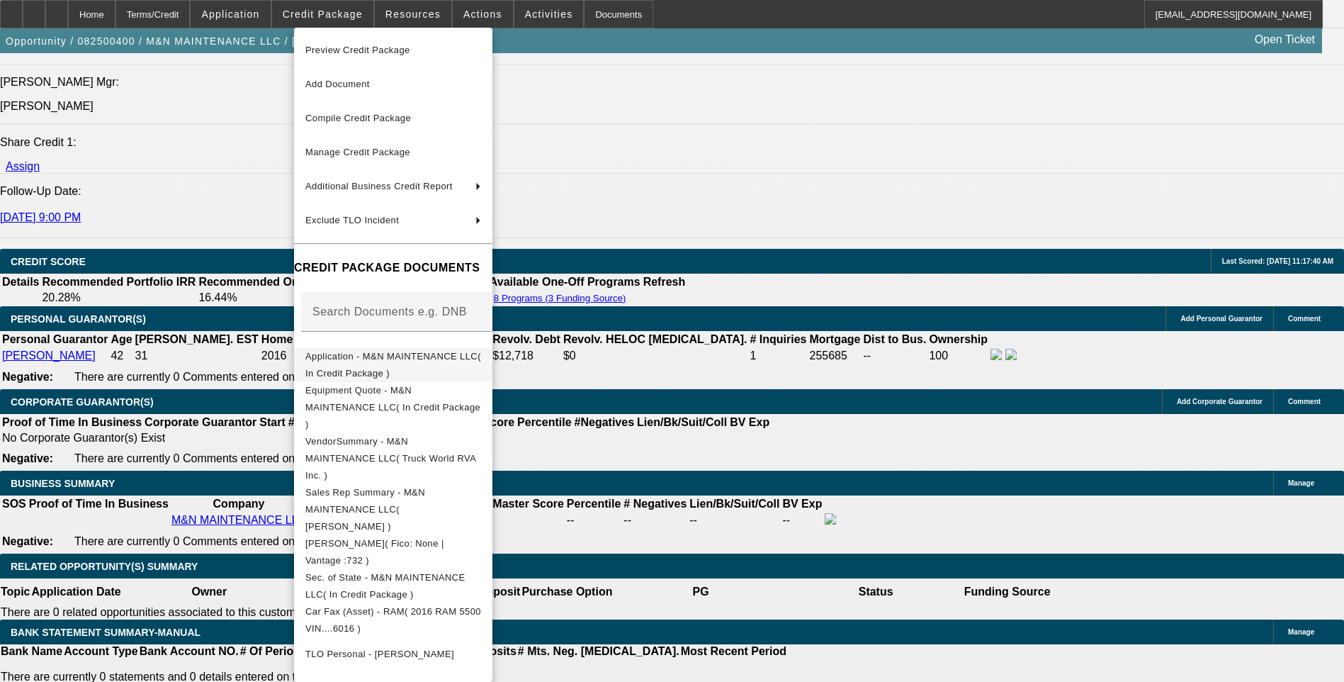
click at [431, 362] on span "Application - M&N MAINTENANCE LLC( In Credit Package )" at bounding box center [393, 365] width 176 height 28
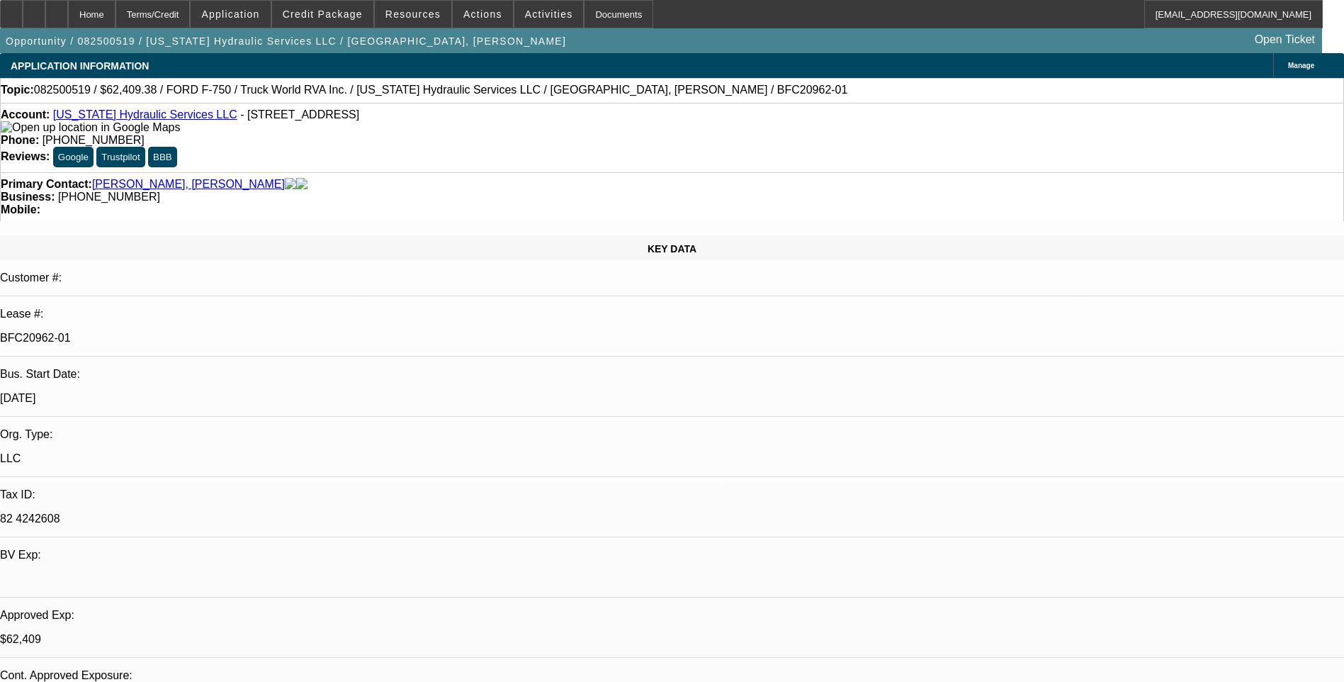
select select "0"
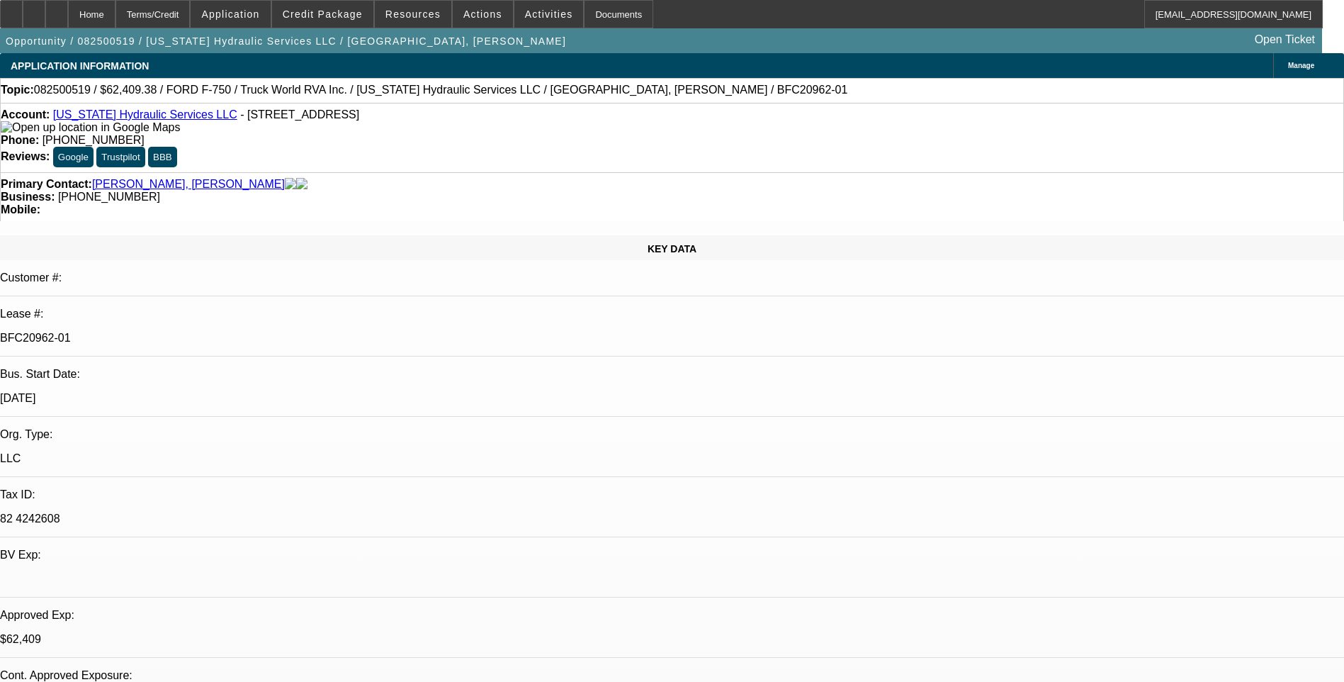
select select "0"
select select "0.1"
select select "0"
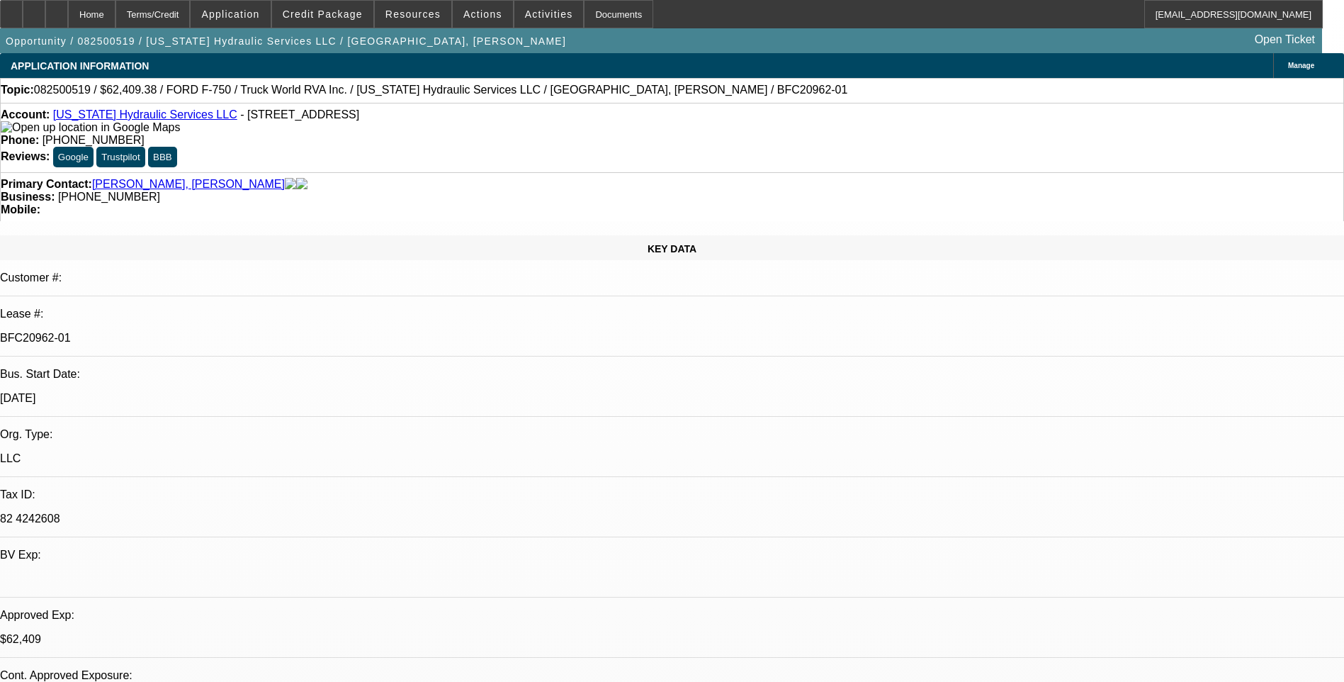
select select "0"
select select "1"
select select "2"
select select "6"
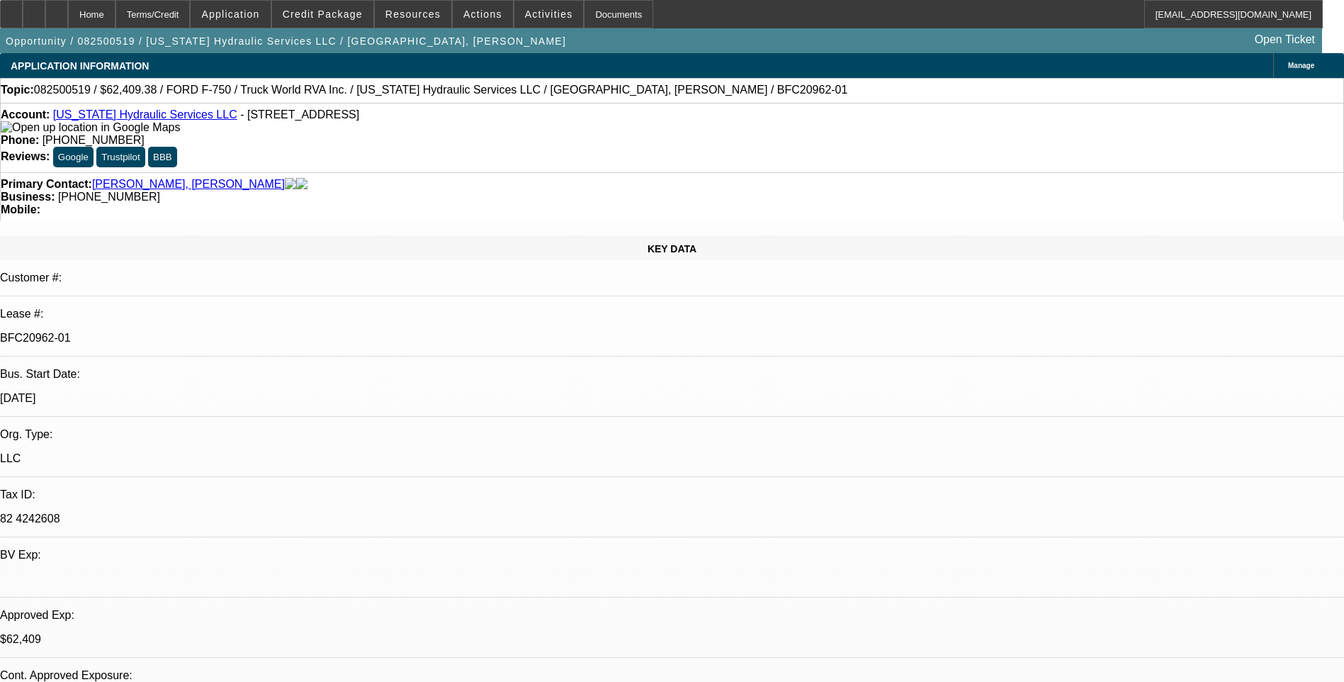
select select "1"
select select "2"
select select "6"
select select "1"
select select "2"
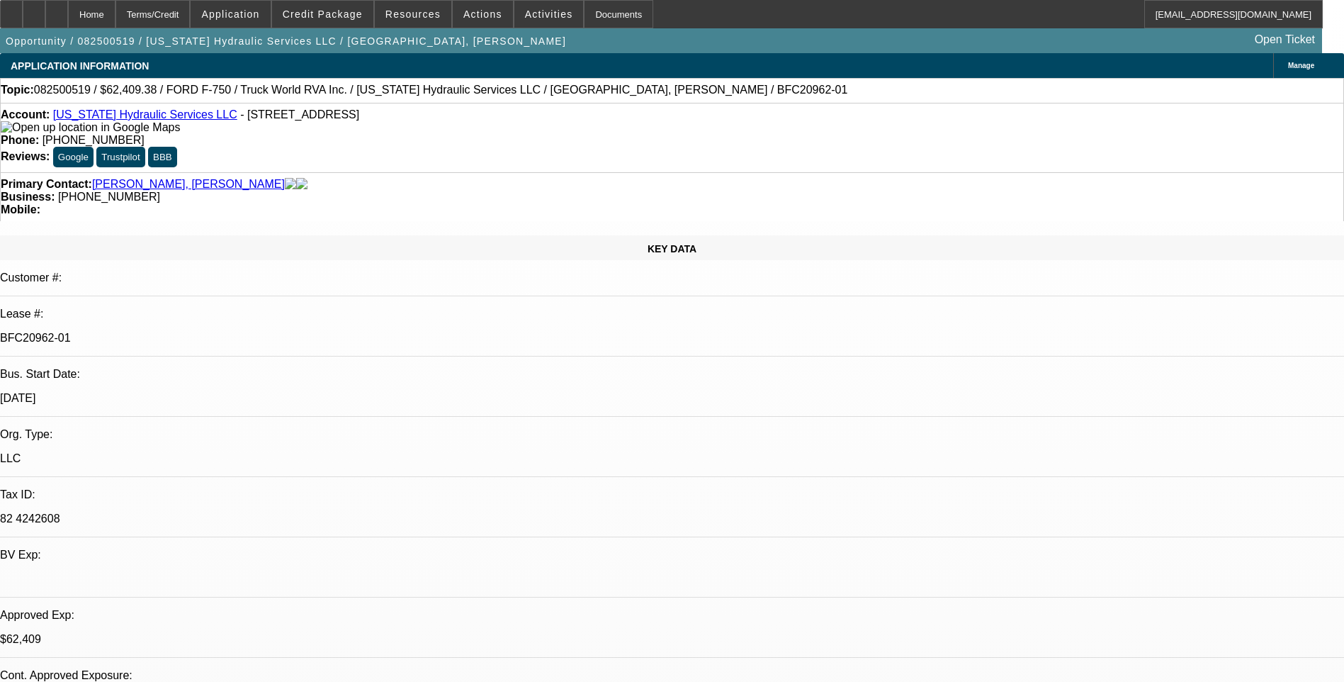
select select "6"
select select "1"
select select "3"
select select "6"
click at [184, 11] on div "Terms/Credit" at bounding box center [152, 14] width 75 height 28
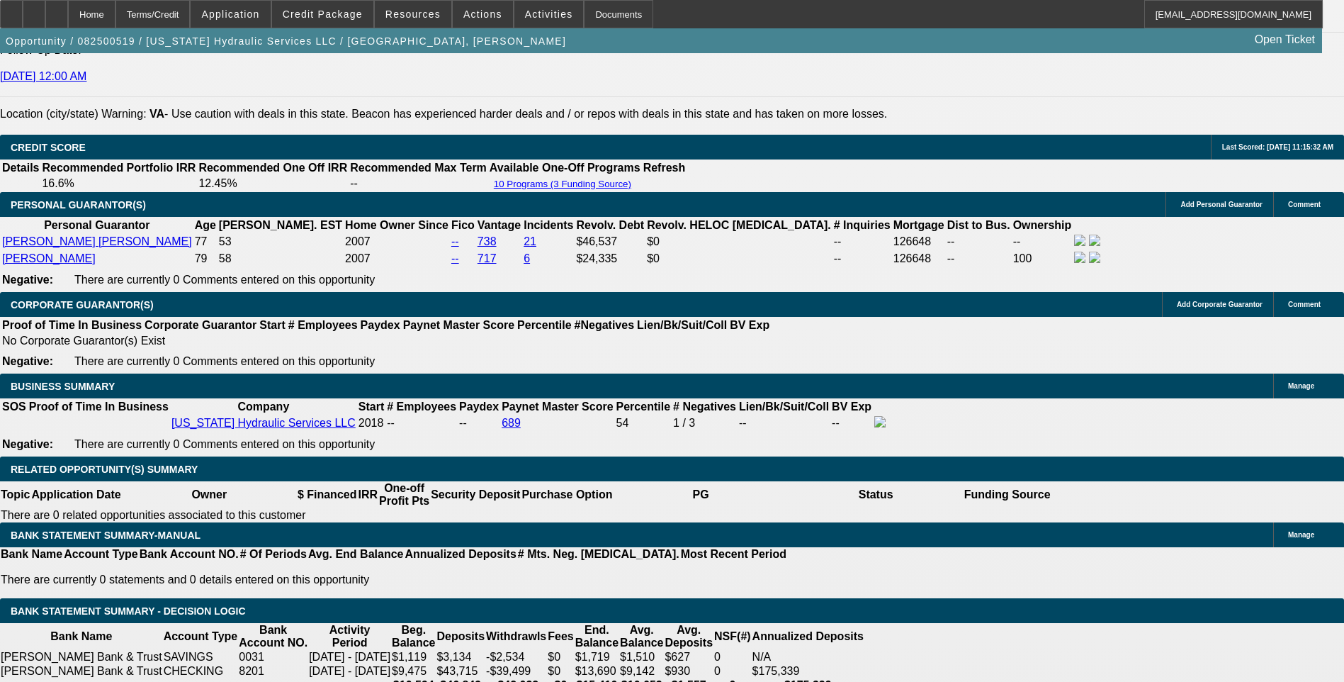
scroll to position [2034, 0]
